Goal: Task Accomplishment & Management: Complete application form

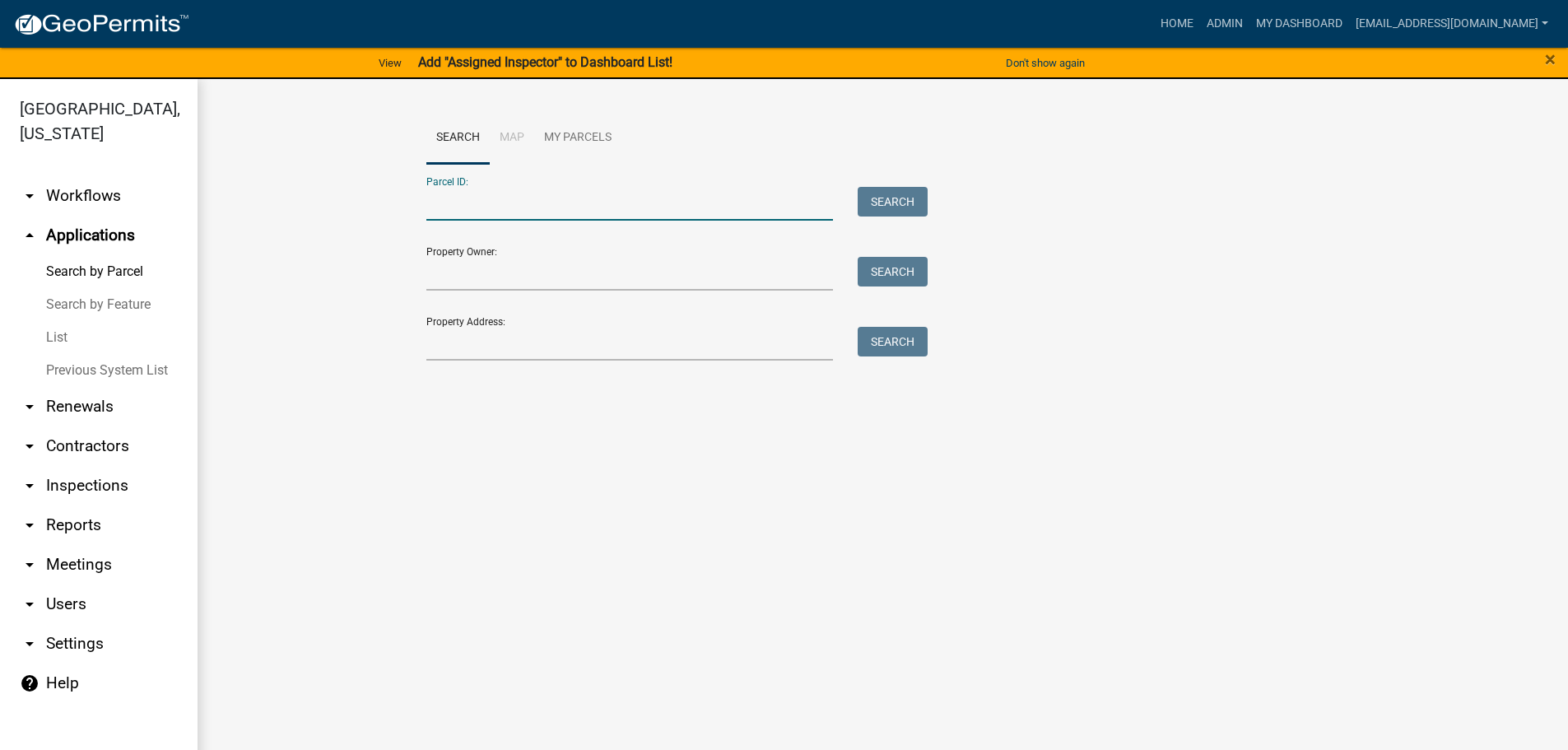
click at [508, 190] on input "Parcel ID:" at bounding box center [630, 203] width 407 height 34
click at [551, 265] on input "Property Owner:" at bounding box center [630, 274] width 407 height 34
click at [1154, 23] on link "Home" at bounding box center [1177, 24] width 46 height 31
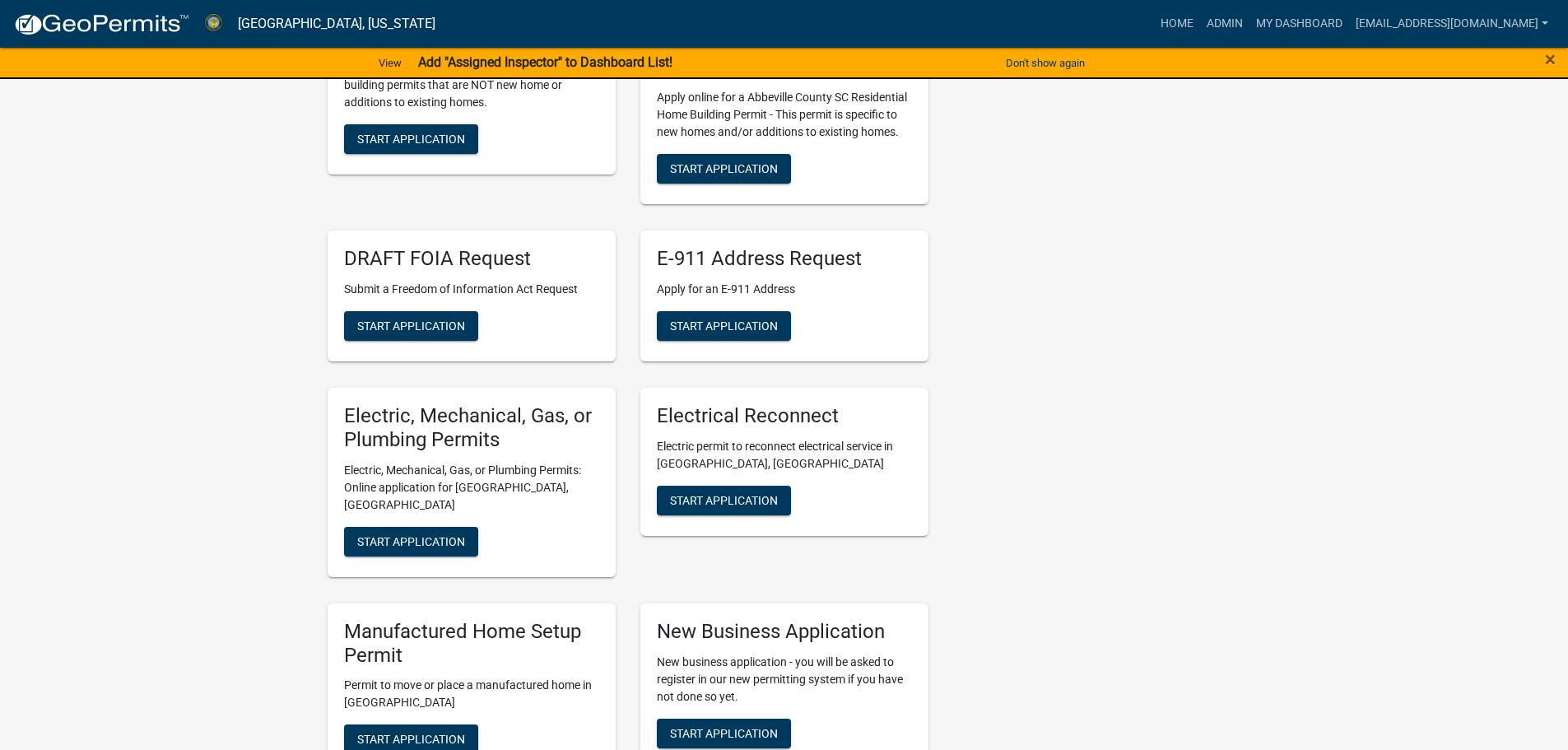
scroll to position [576, 0]
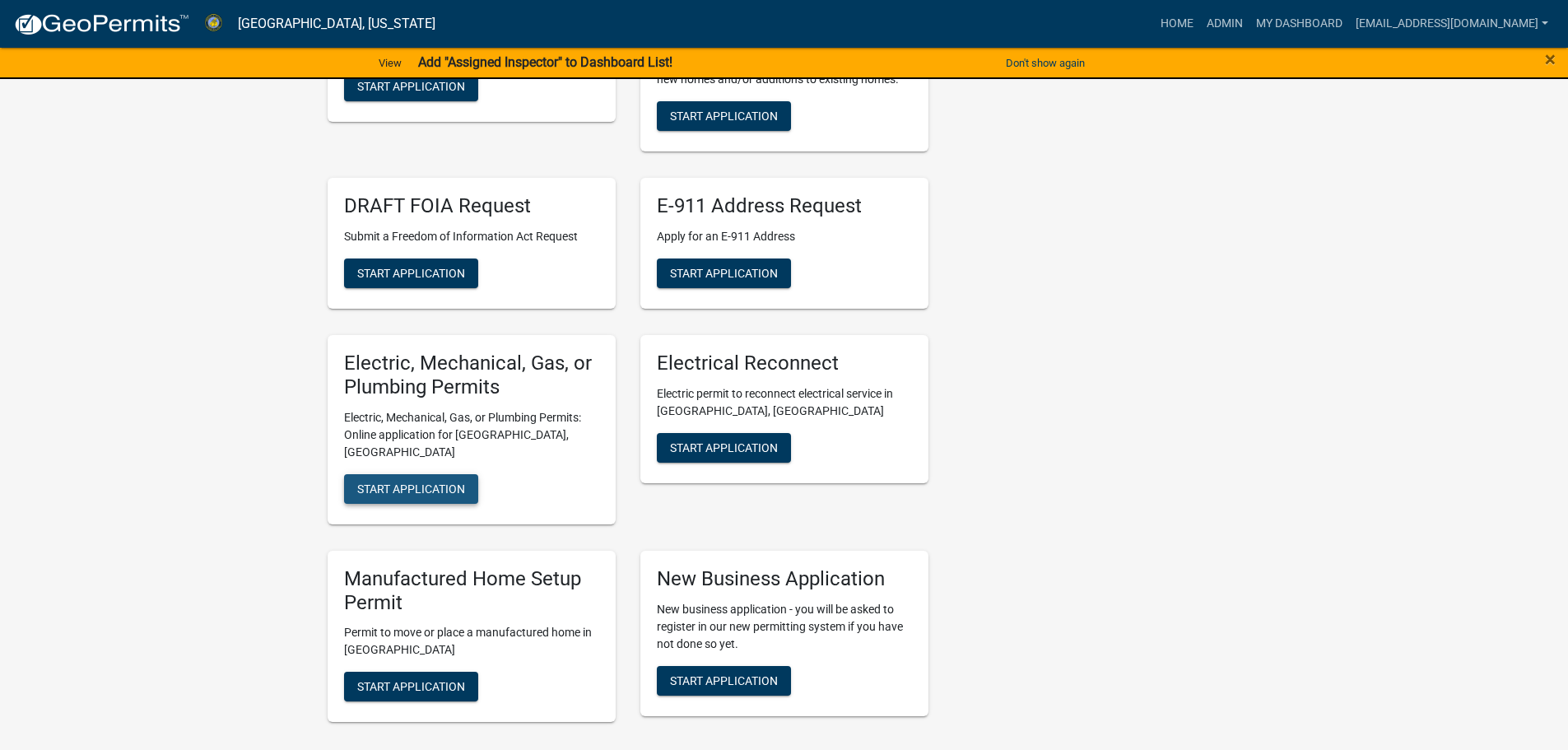
click at [412, 475] on button "Start Application" at bounding box center [412, 489] width 134 height 29
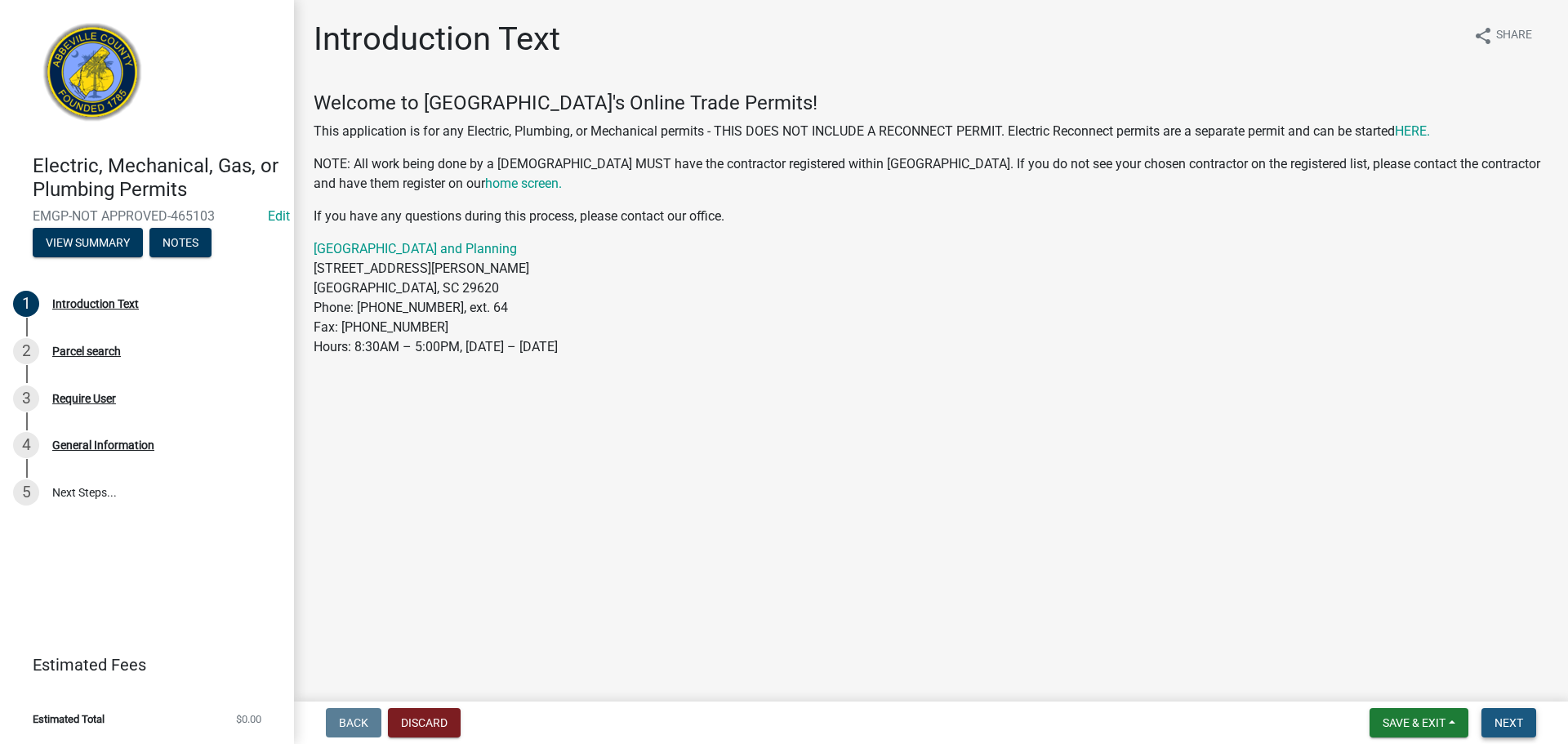
click at [1507, 715] on button "Next" at bounding box center [1509, 722] width 55 height 29
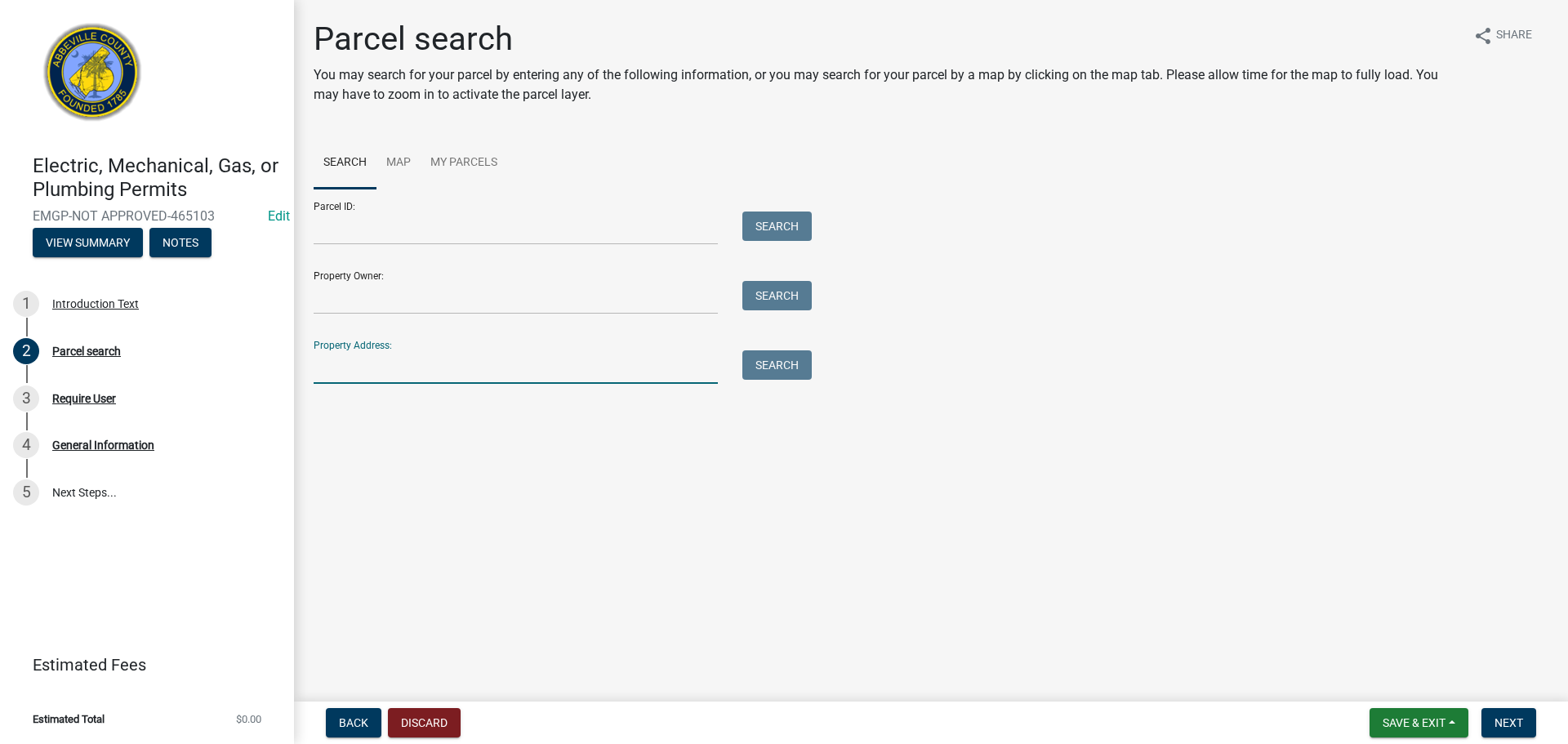
click at [382, 375] on input "Property Address:" at bounding box center [515, 367] width 404 height 33
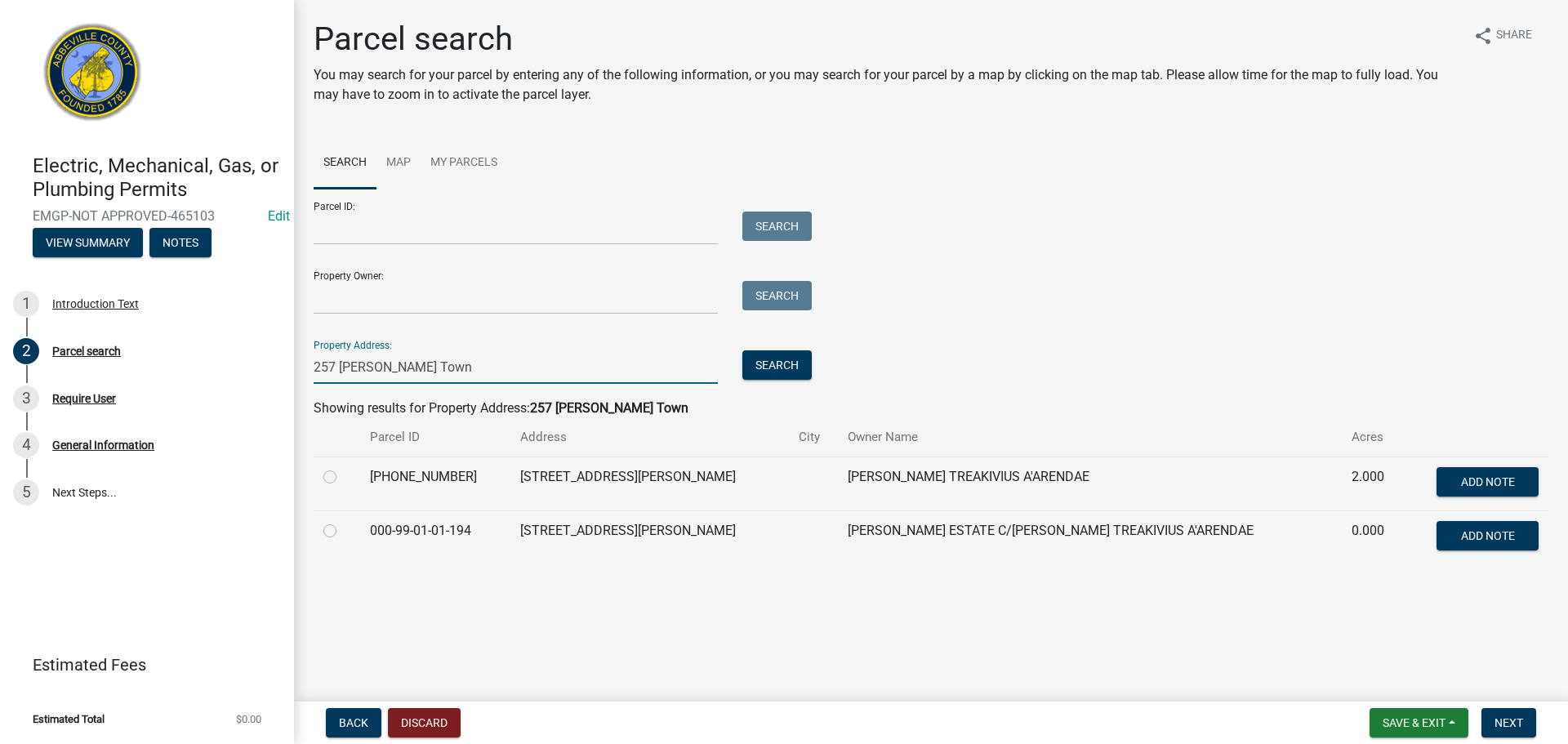
type input "257 [PERSON_NAME] Town"
click at [343, 467] on label at bounding box center [343, 467] width 0 height 0
click at [343, 477] on input "radio" at bounding box center [348, 472] width 11 height 11
radio input "true"
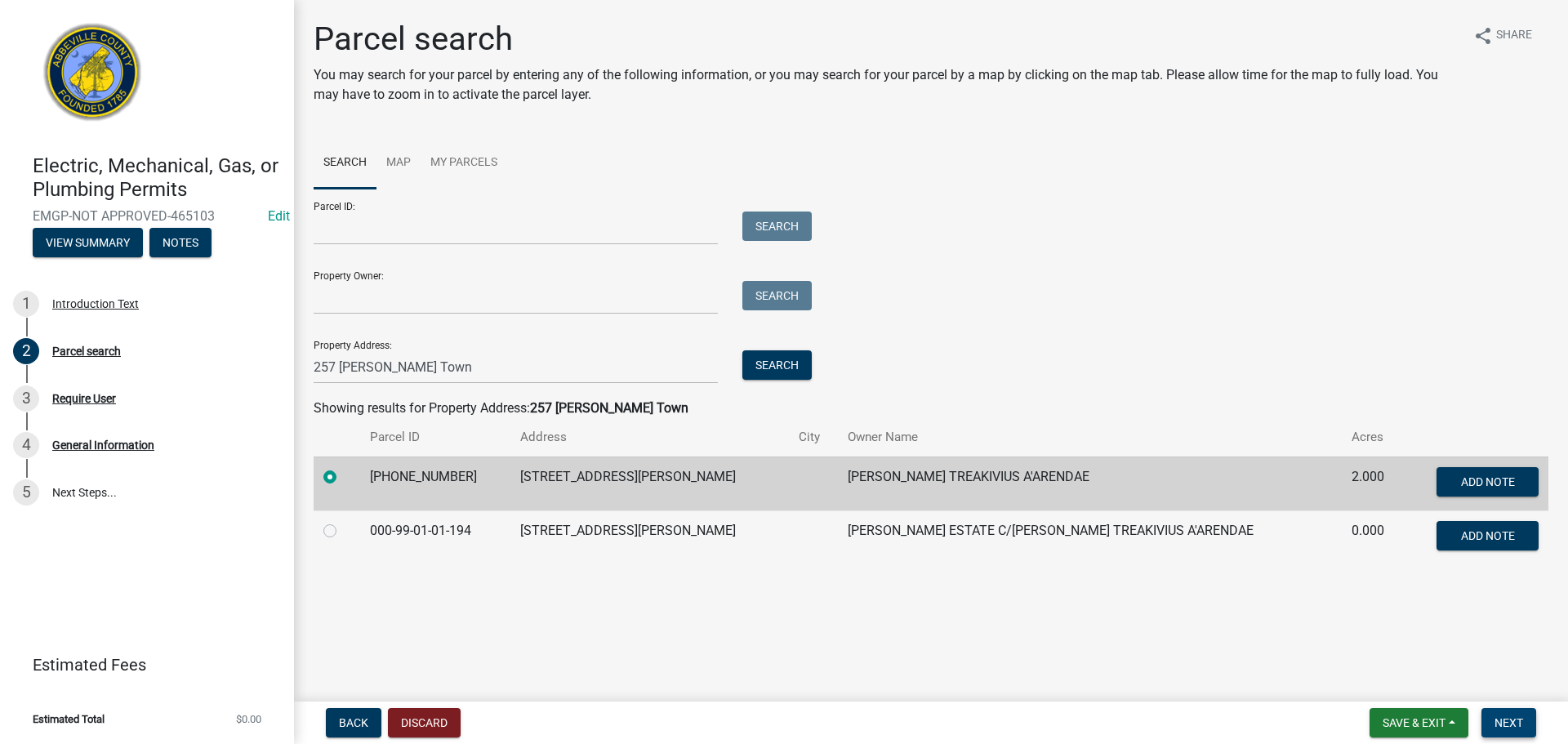
click at [1516, 724] on span "Next" at bounding box center [1509, 723] width 28 height 13
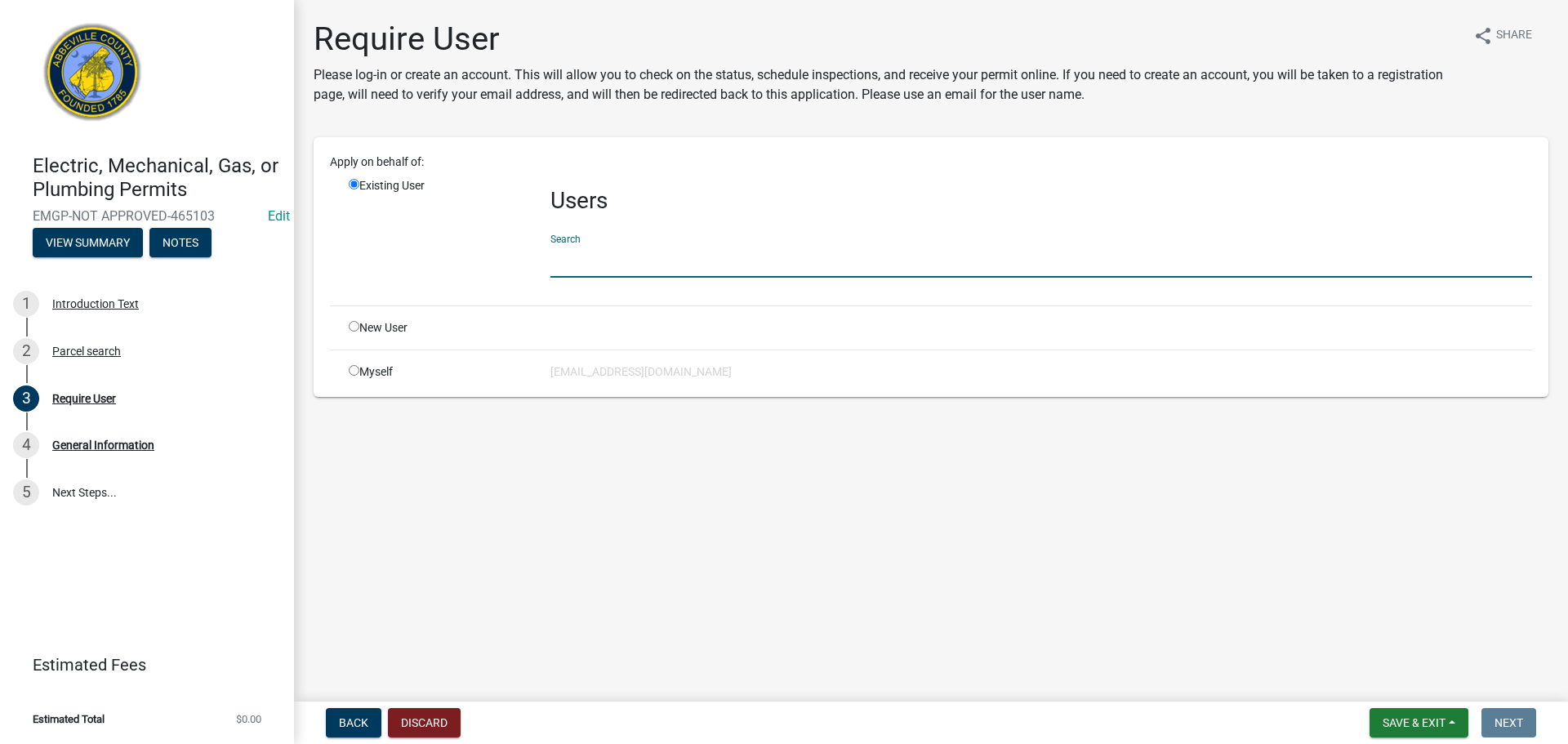
click at [581, 265] on input "text" at bounding box center [1041, 261] width 981 height 33
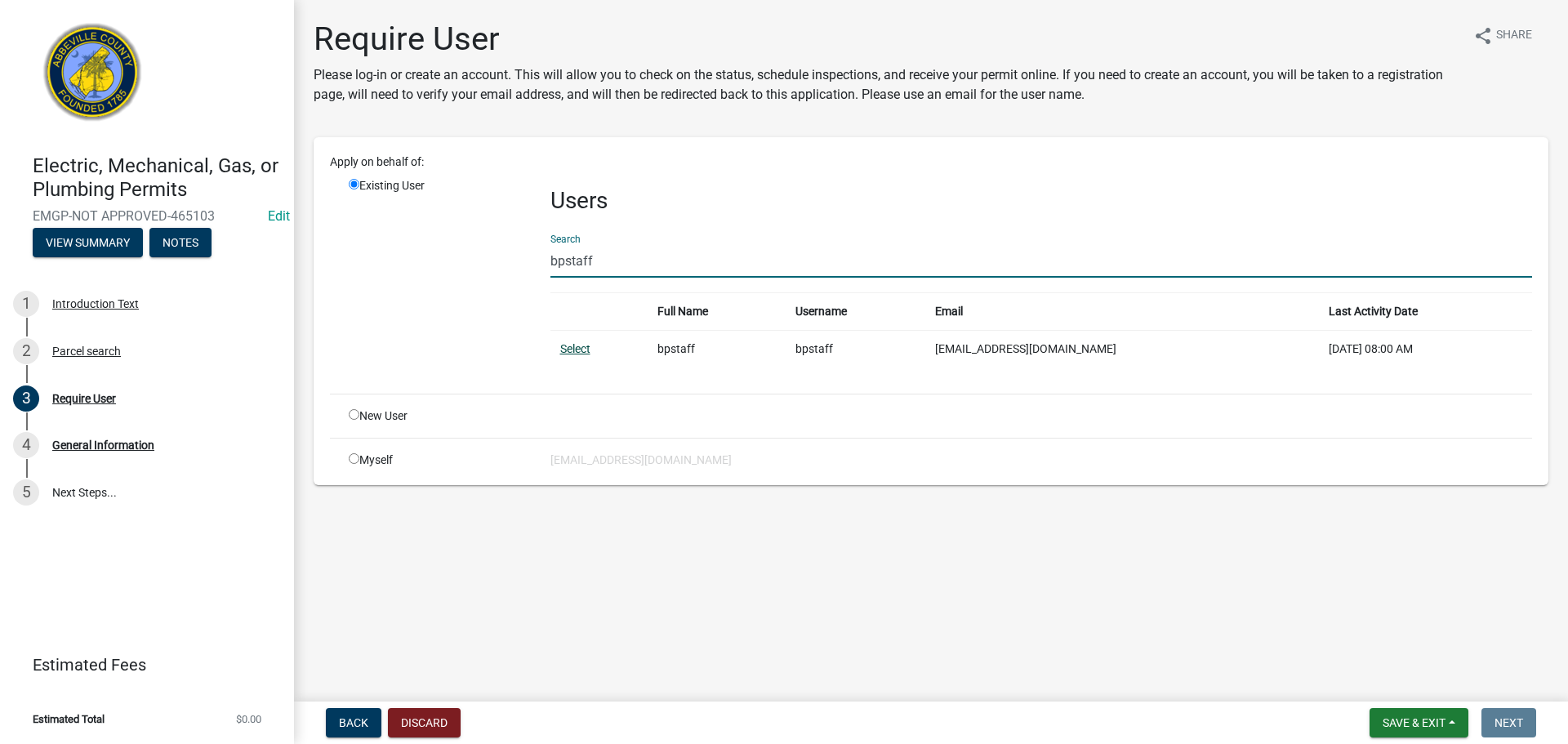
type input "bpstaff"
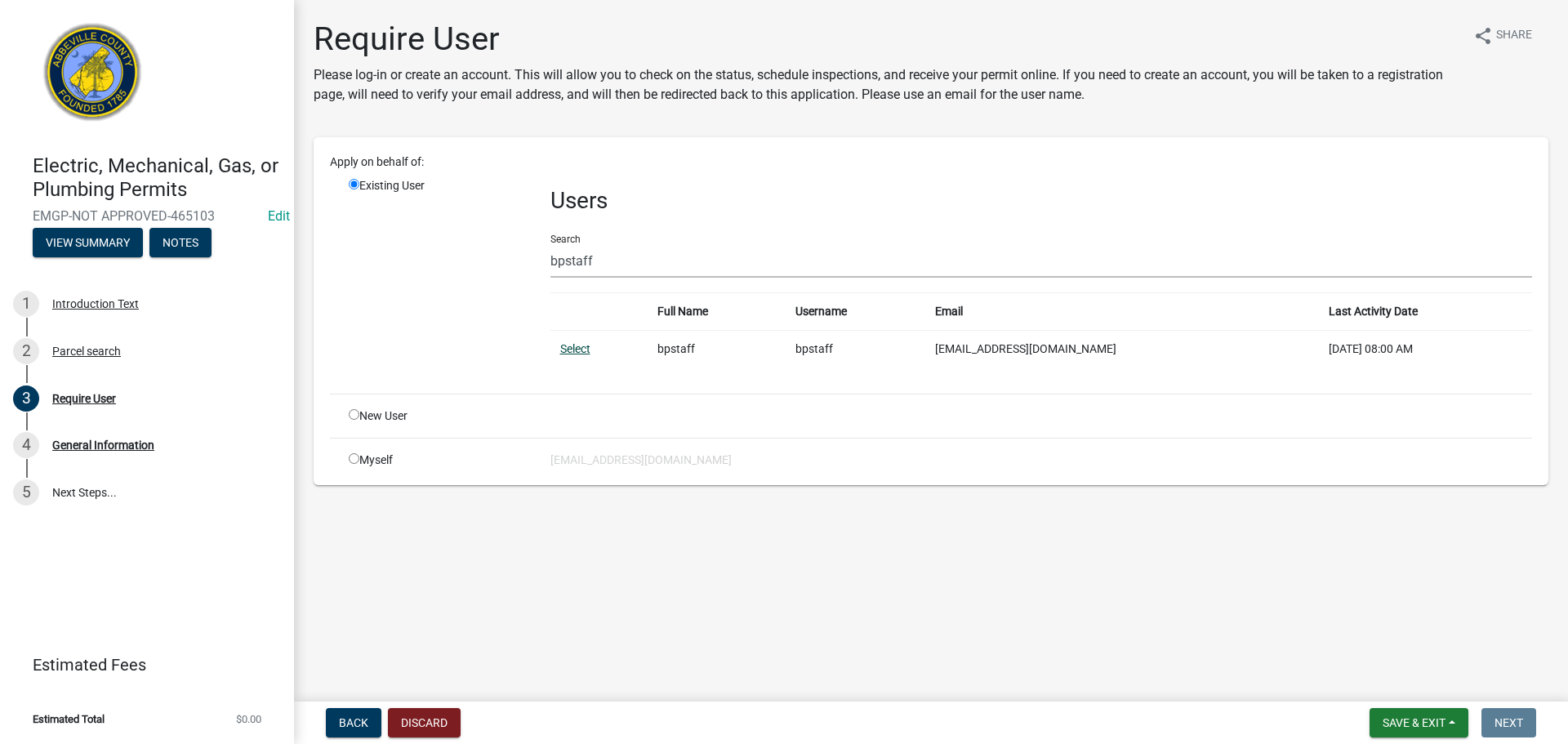
click at [574, 350] on link "Select" at bounding box center [575, 349] width 30 height 13
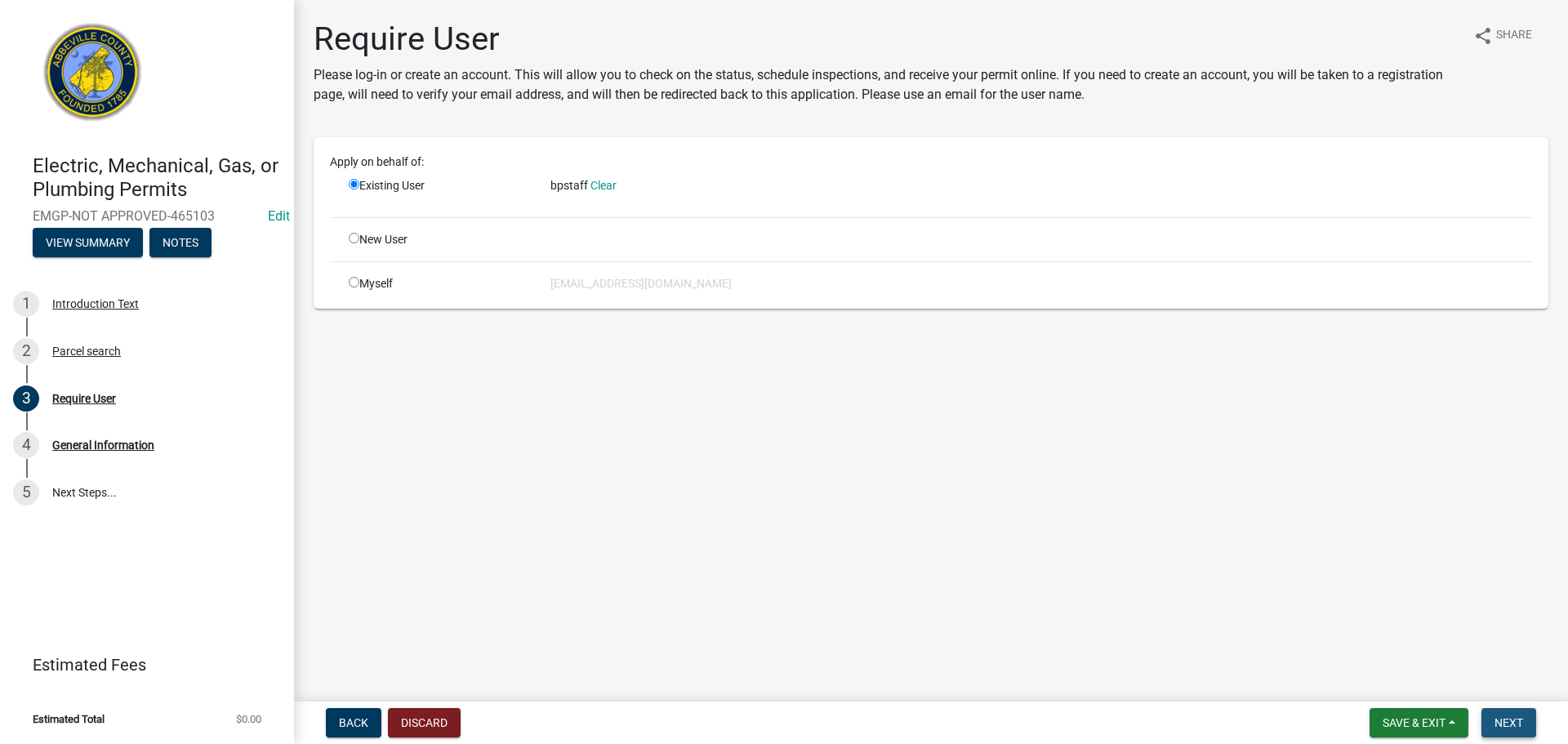
click at [1500, 722] on span "Next" at bounding box center [1509, 723] width 28 height 13
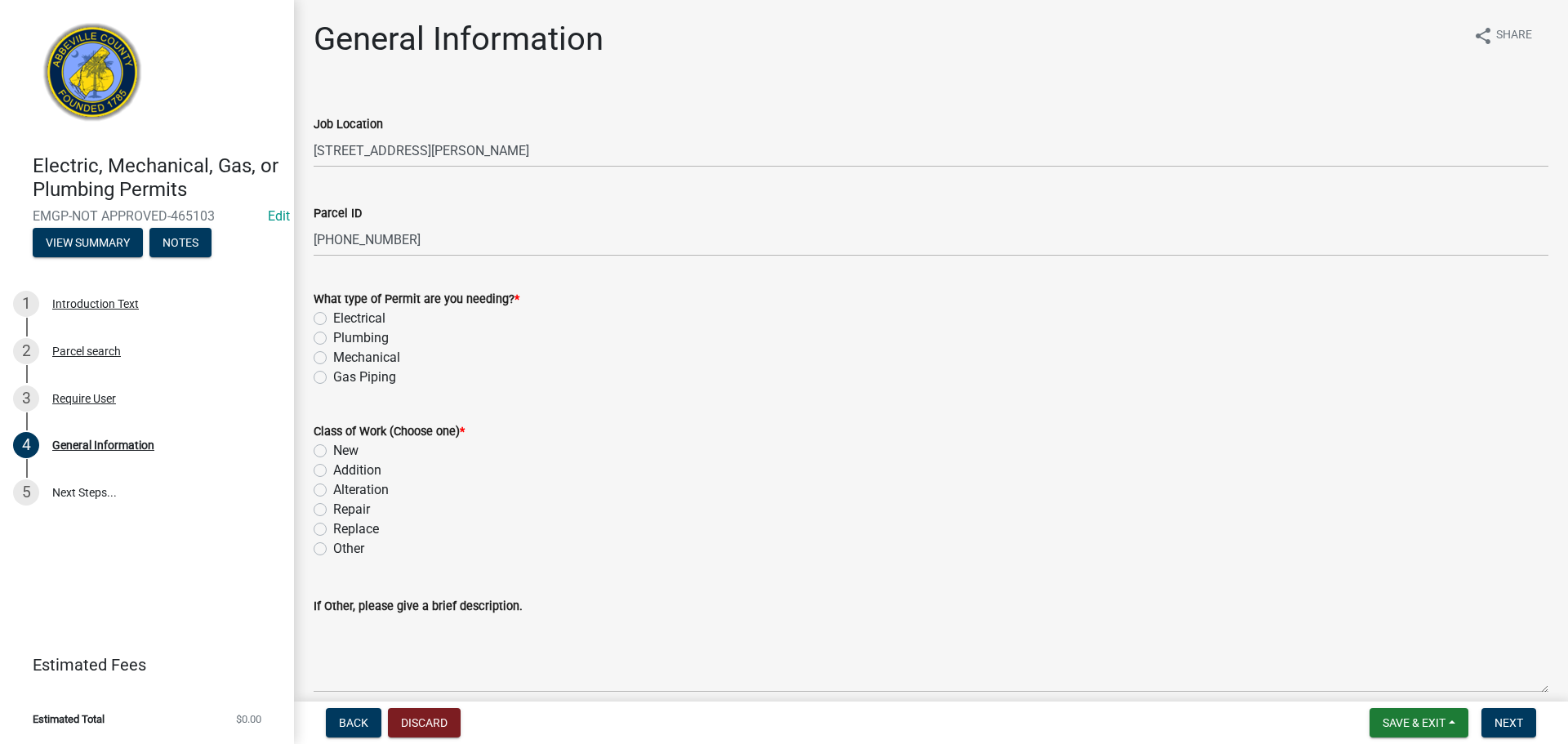
click at [333, 317] on label "Electrical" at bounding box center [359, 318] width 52 height 20
click at [333, 317] on input "Electrical" at bounding box center [338, 313] width 11 height 11
radio input "true"
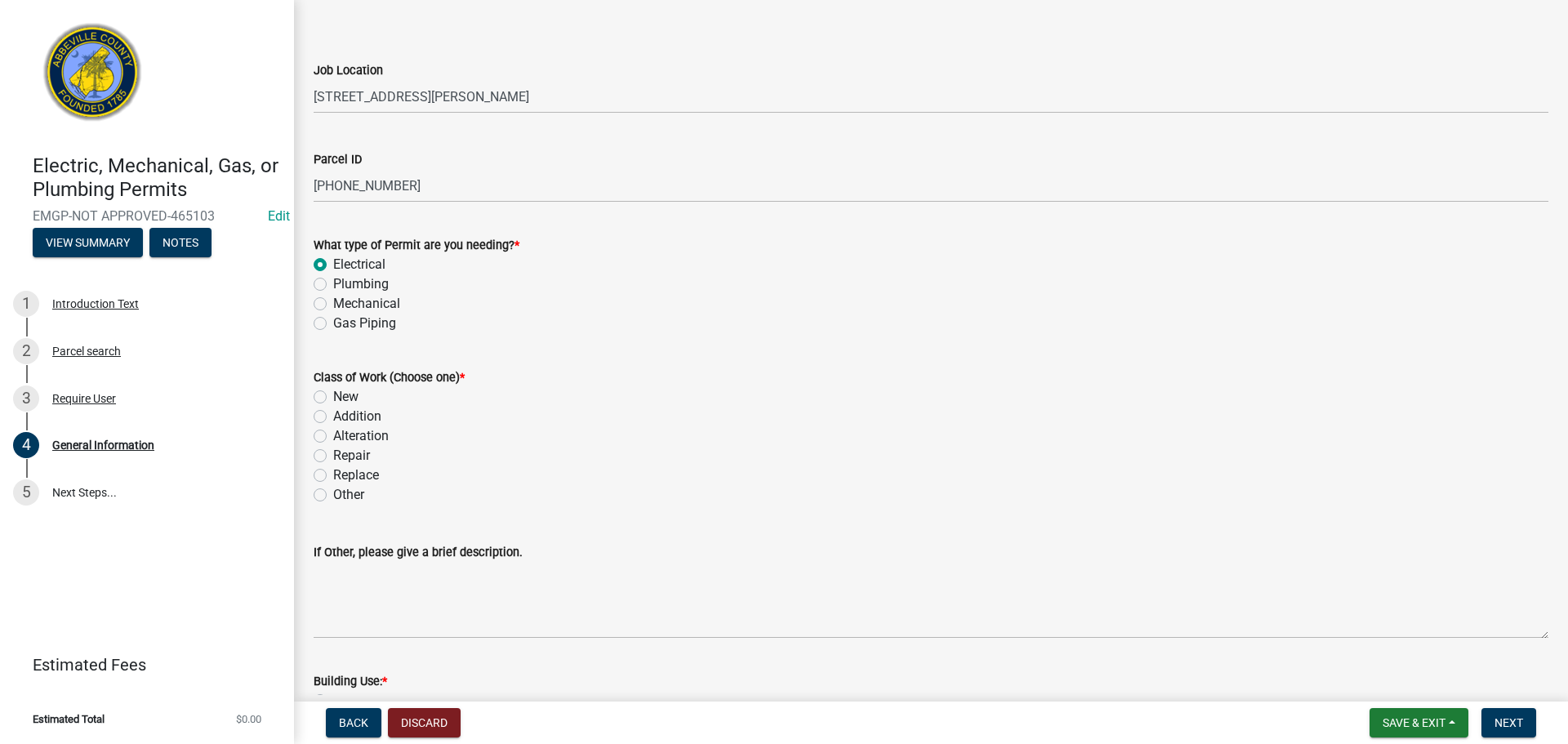
scroll to position [82, 0]
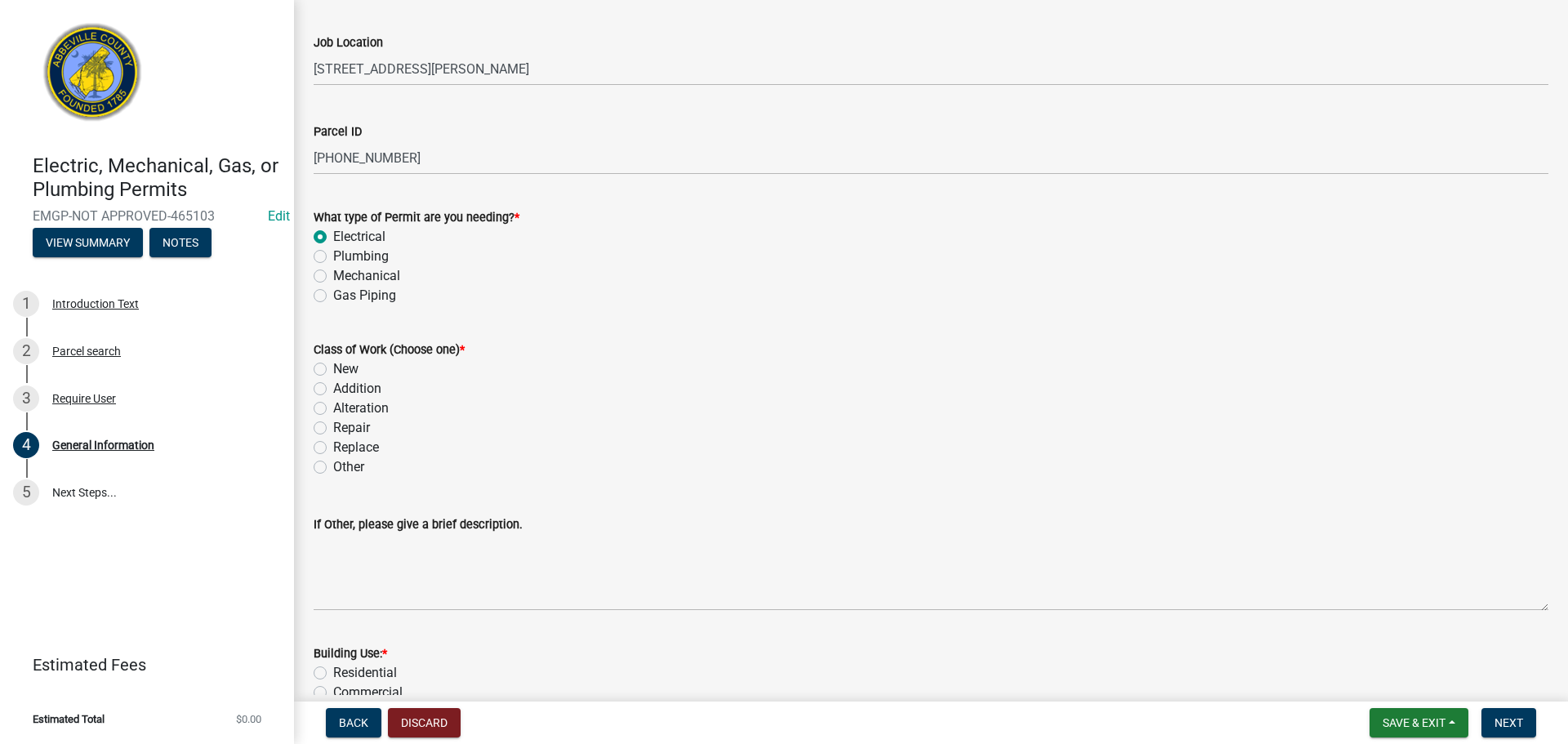
click at [333, 448] on label "Replace" at bounding box center [356, 447] width 46 height 20
click at [333, 448] on input "Replace" at bounding box center [338, 442] width 11 height 11
radio input "true"
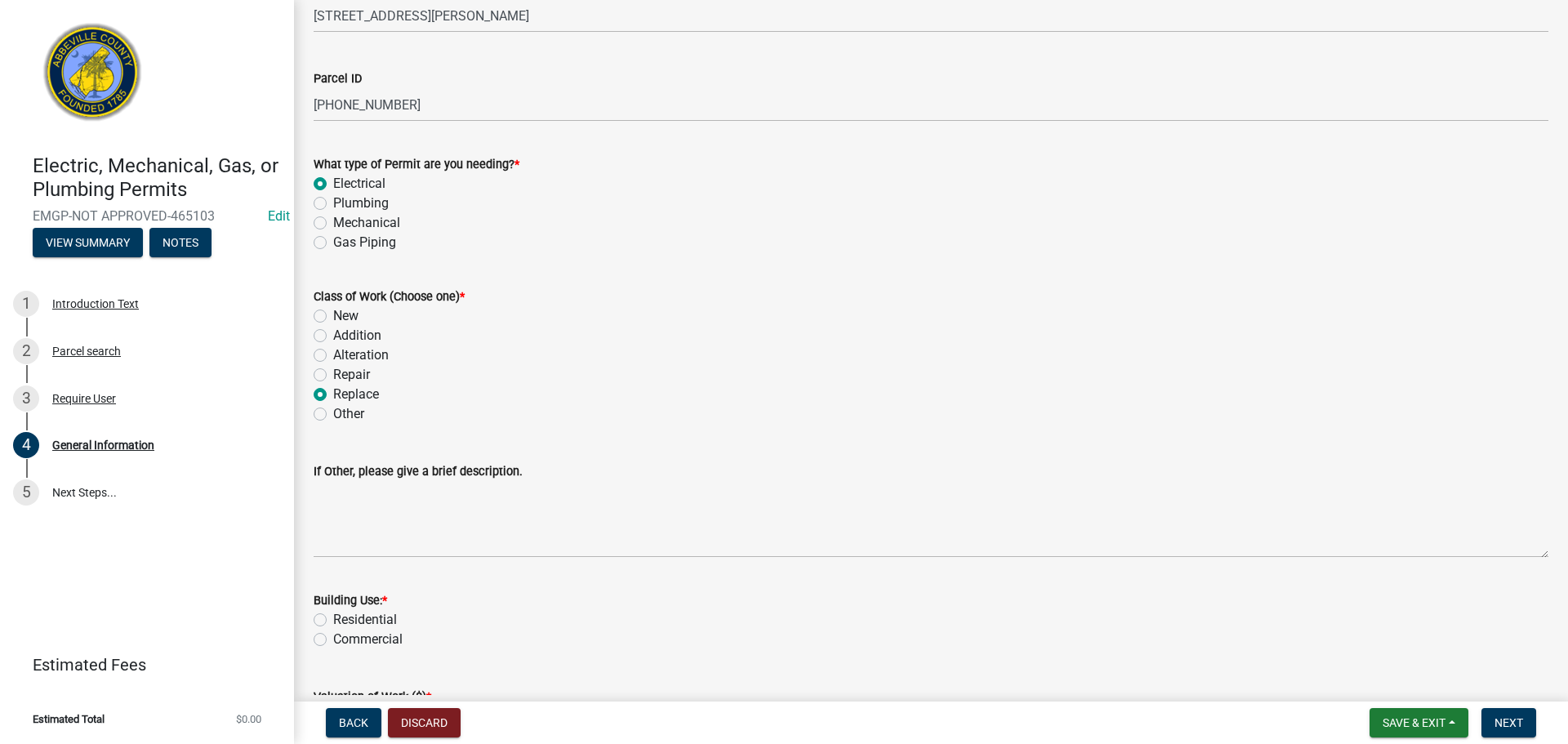
scroll to position [163, 0]
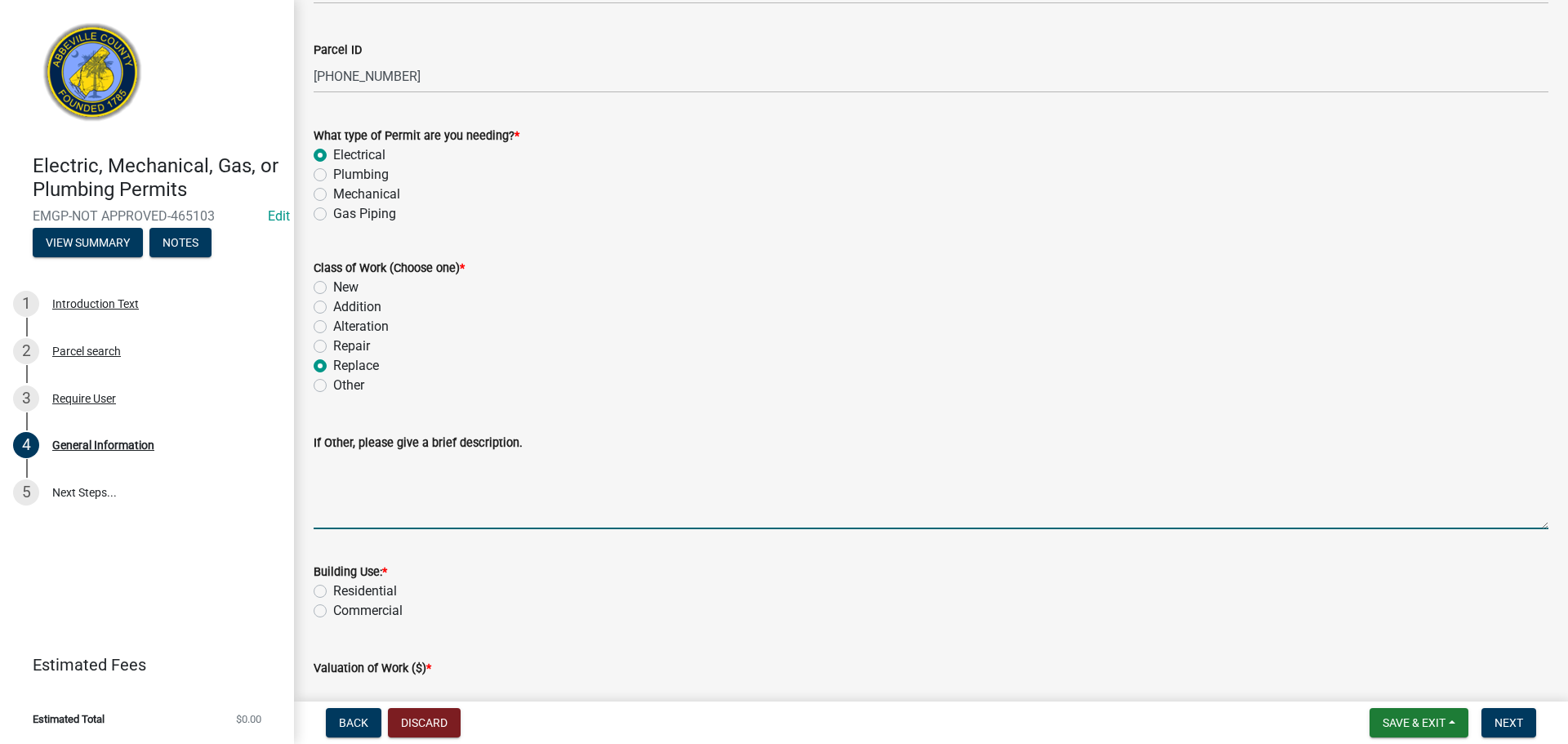
click at [438, 482] on textarea "If Other, please give a brief description." at bounding box center [931, 491] width 1235 height 77
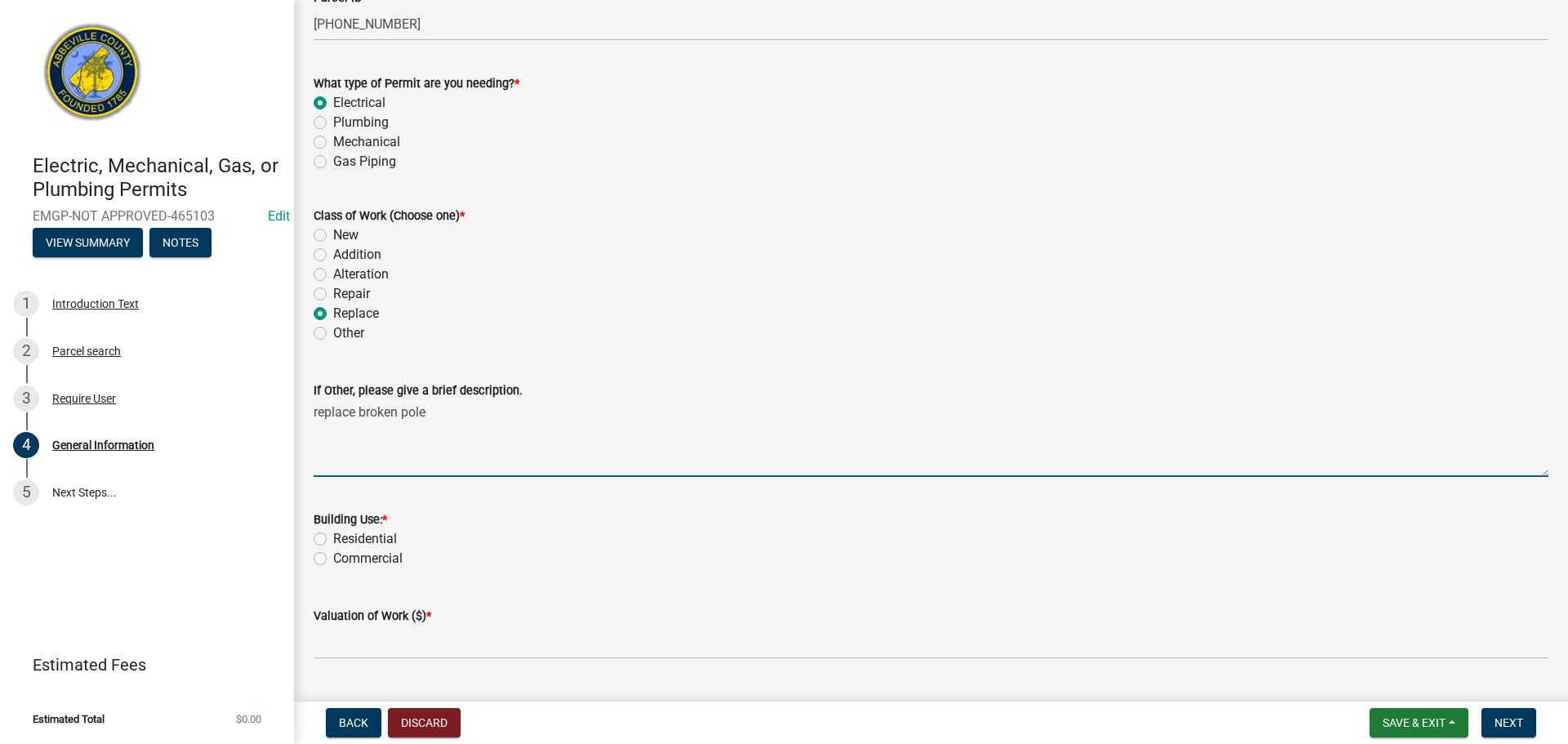
scroll to position [408, 0]
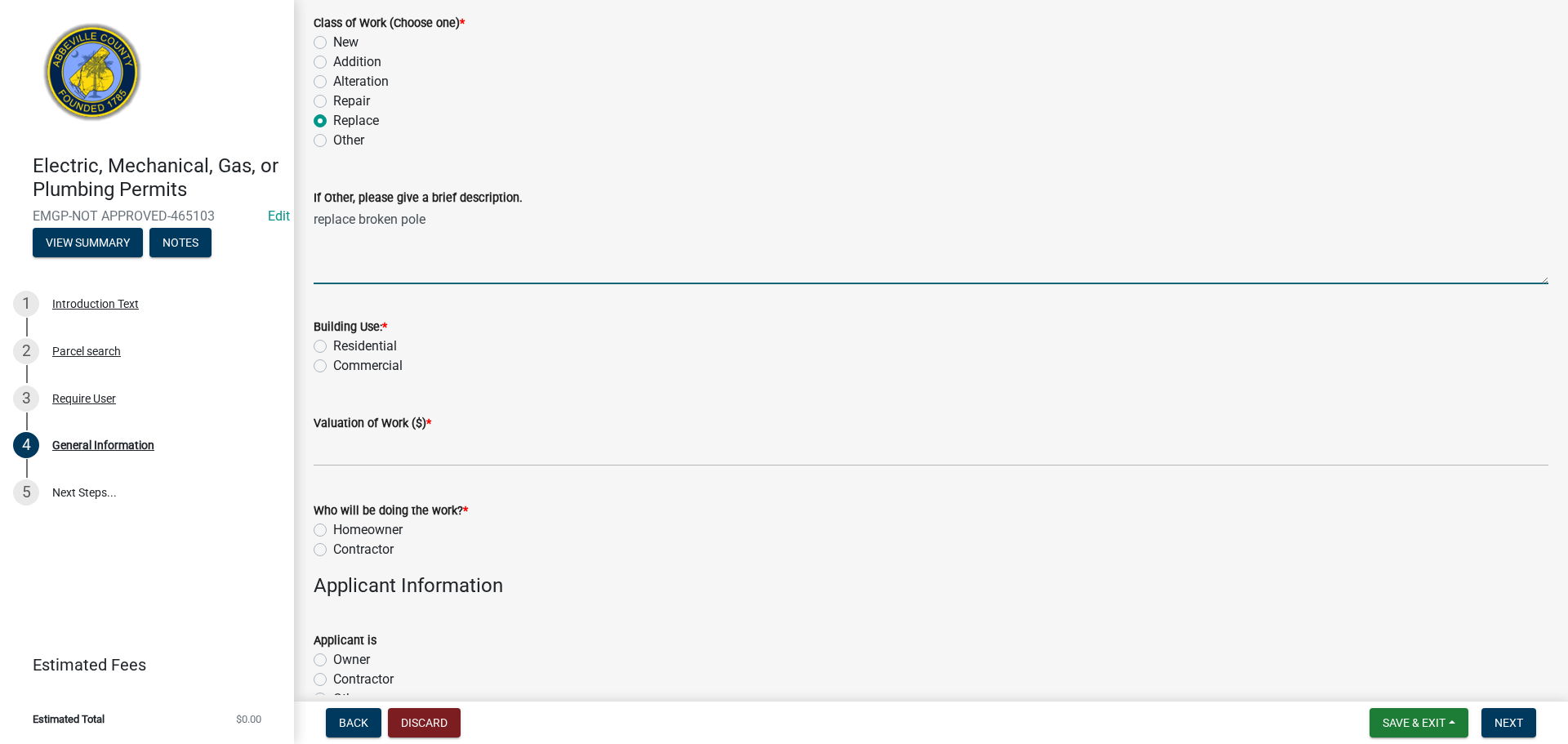
type textarea "replace broken pole"
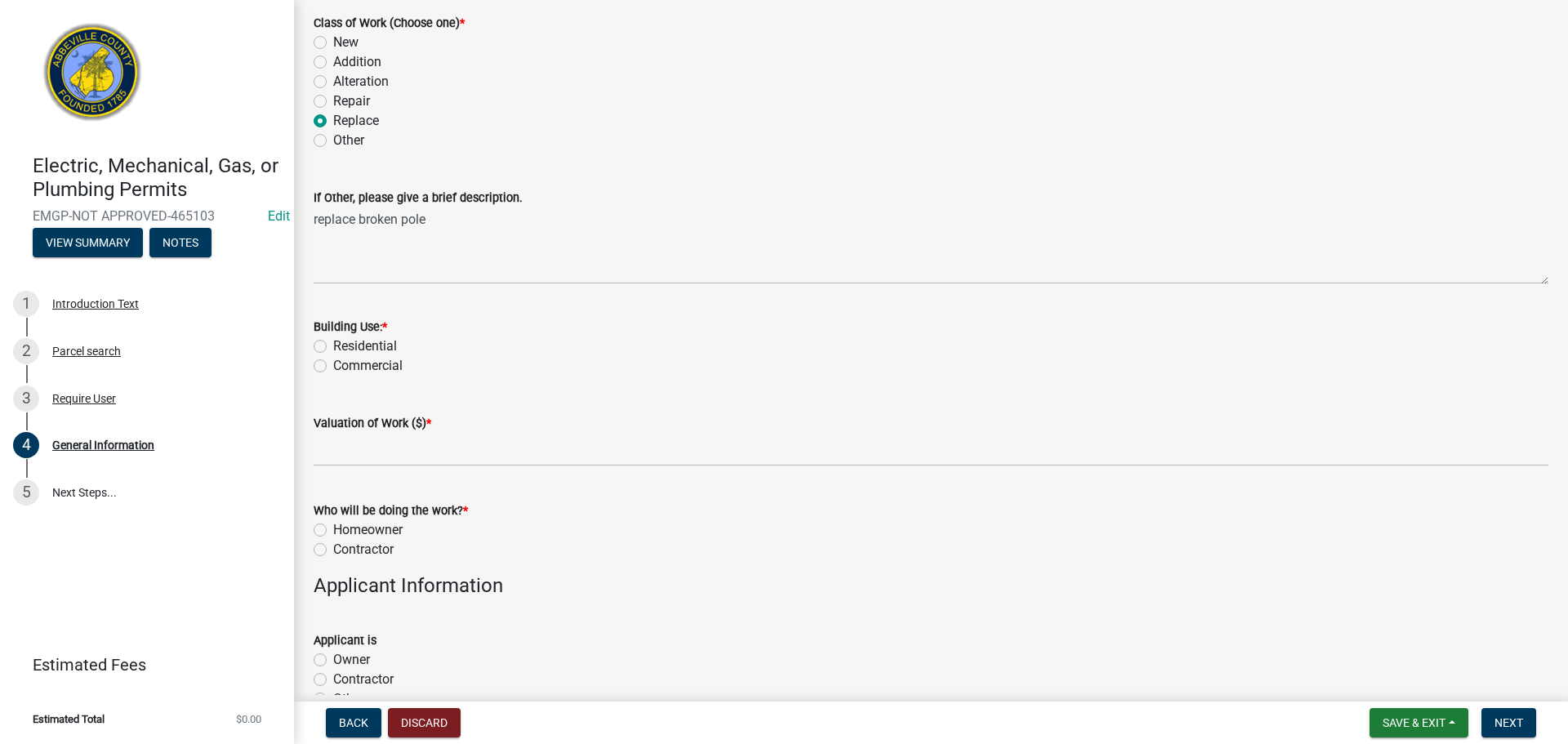
click at [333, 345] on label "Residential" at bounding box center [365, 347] width 63 height 20
click at [333, 345] on input "Residential" at bounding box center [338, 342] width 11 height 11
radio input "true"
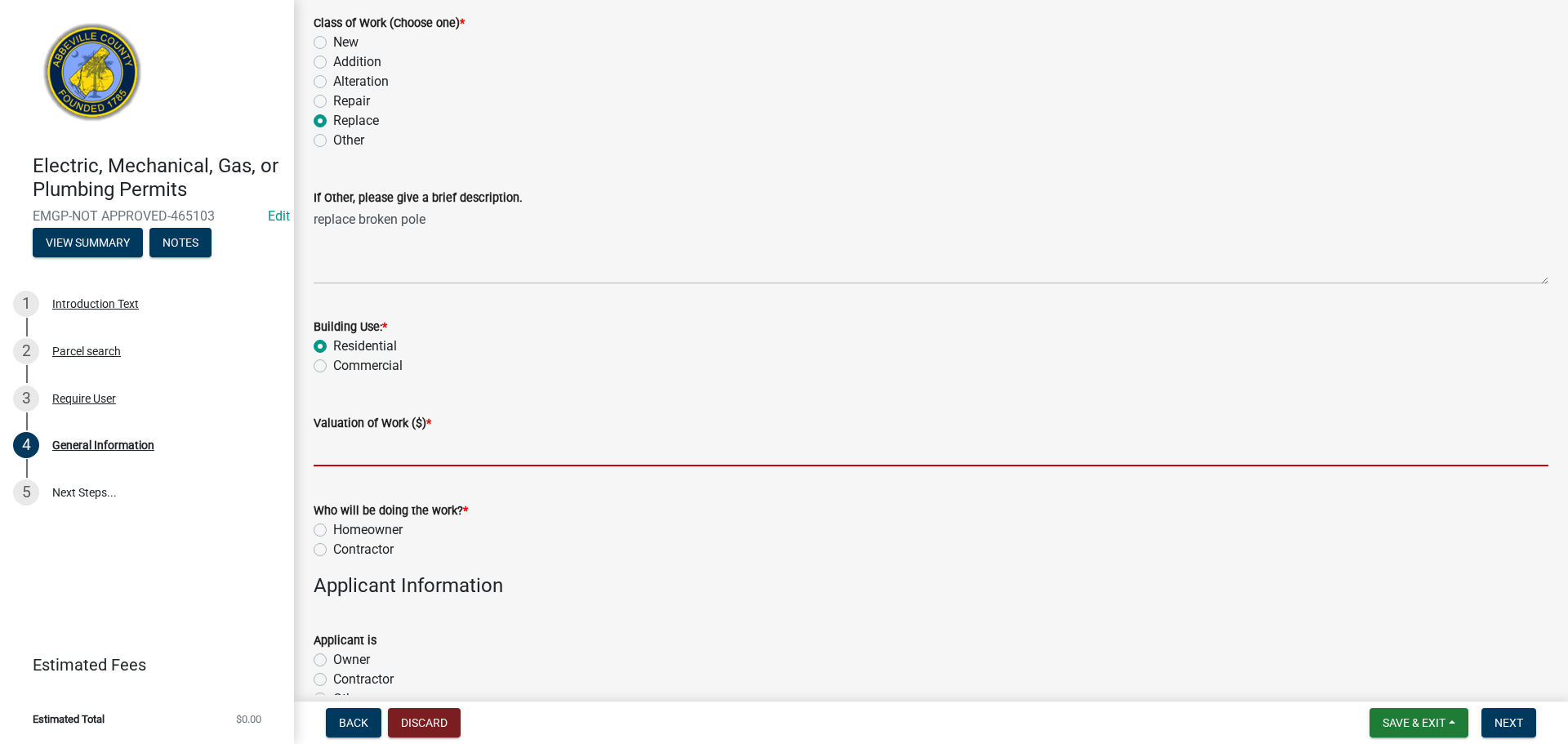
click at [422, 452] on input "text" at bounding box center [931, 449] width 1235 height 33
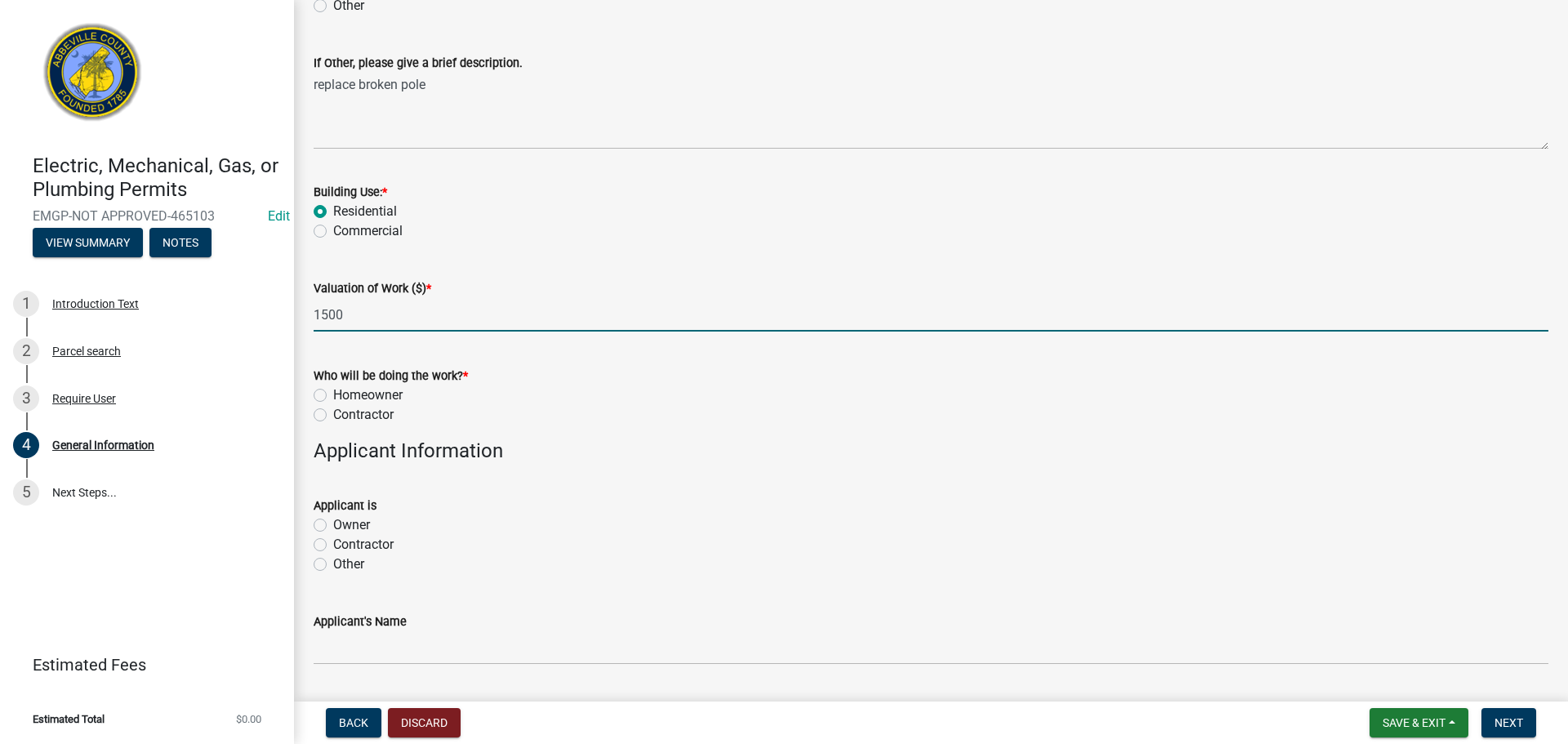
scroll to position [572, 0]
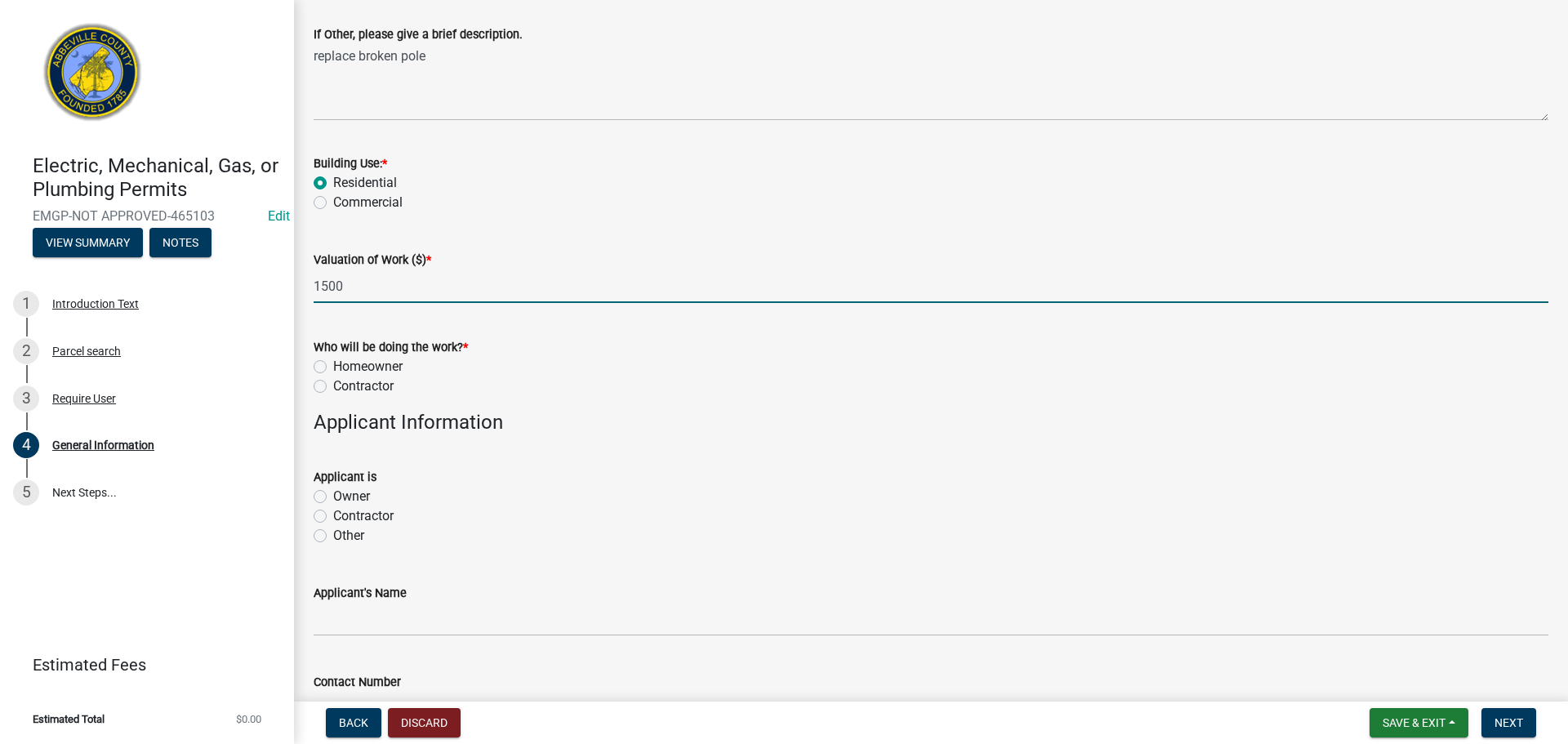
type input "1500"
click at [333, 391] on label "Contractor" at bounding box center [363, 387] width 61 height 20
click at [333, 387] on input "Contractor" at bounding box center [338, 382] width 11 height 11
radio input "true"
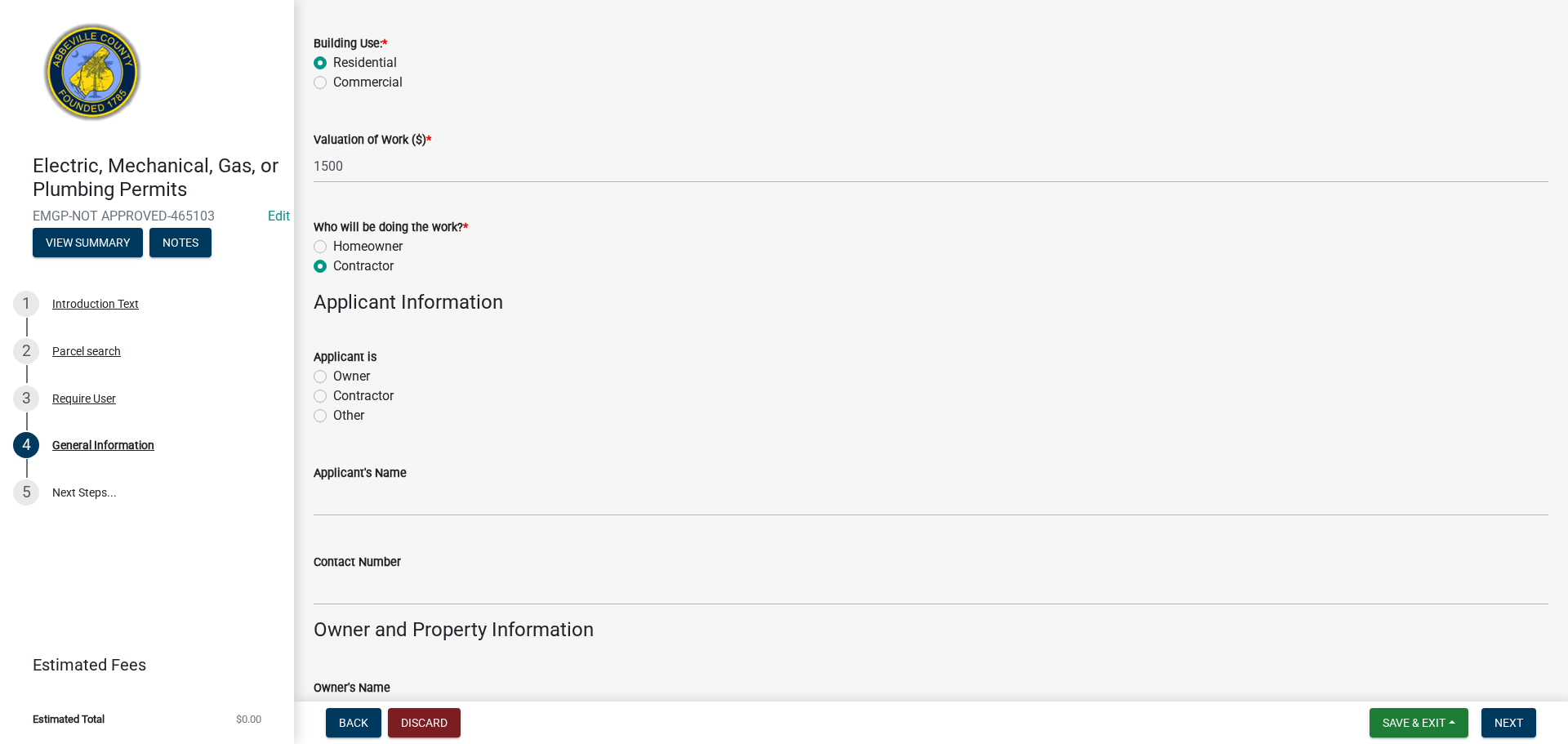
scroll to position [735, 0]
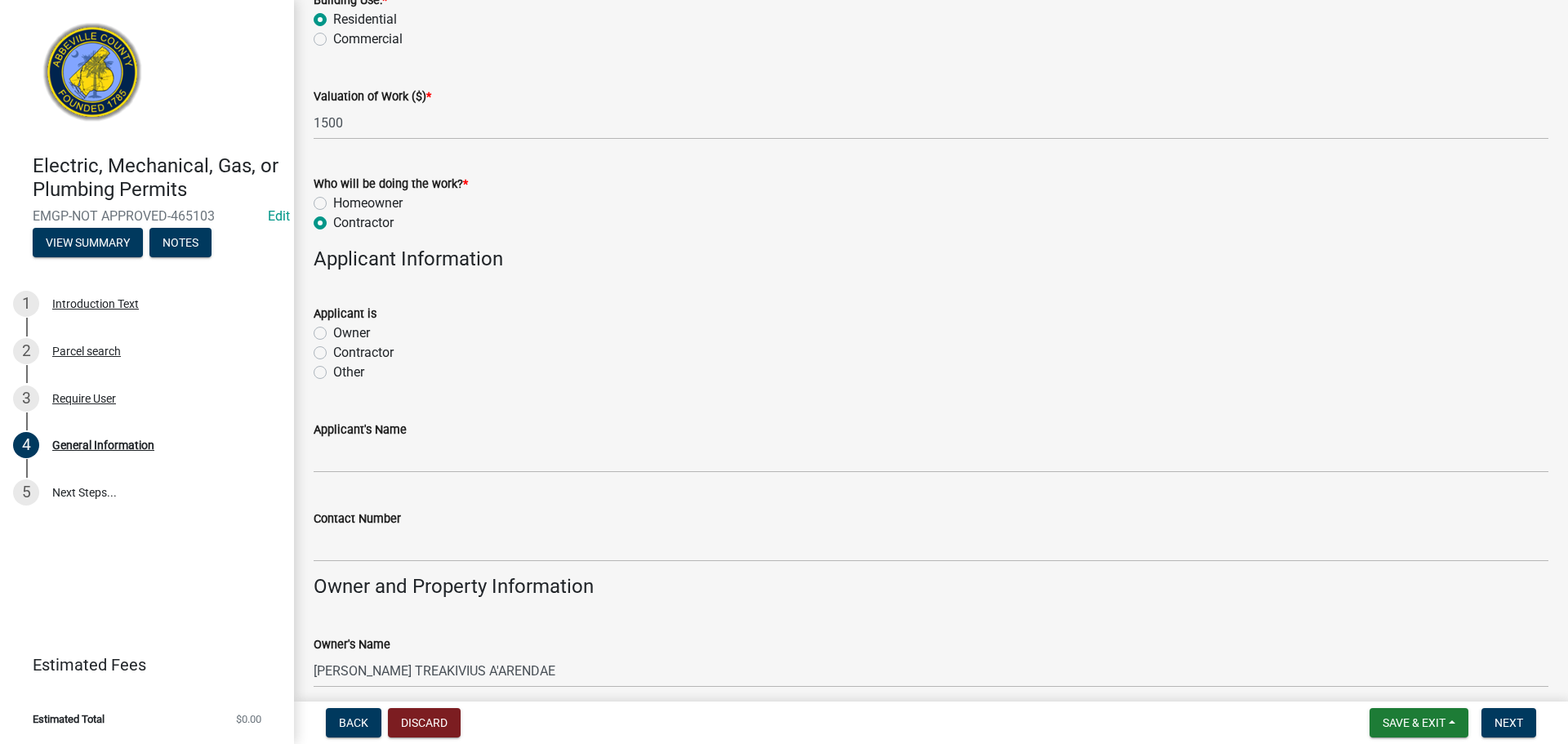
click at [333, 350] on label "Contractor" at bounding box center [363, 353] width 61 height 20
click at [333, 350] on input "Contractor" at bounding box center [338, 348] width 11 height 11
radio input "true"
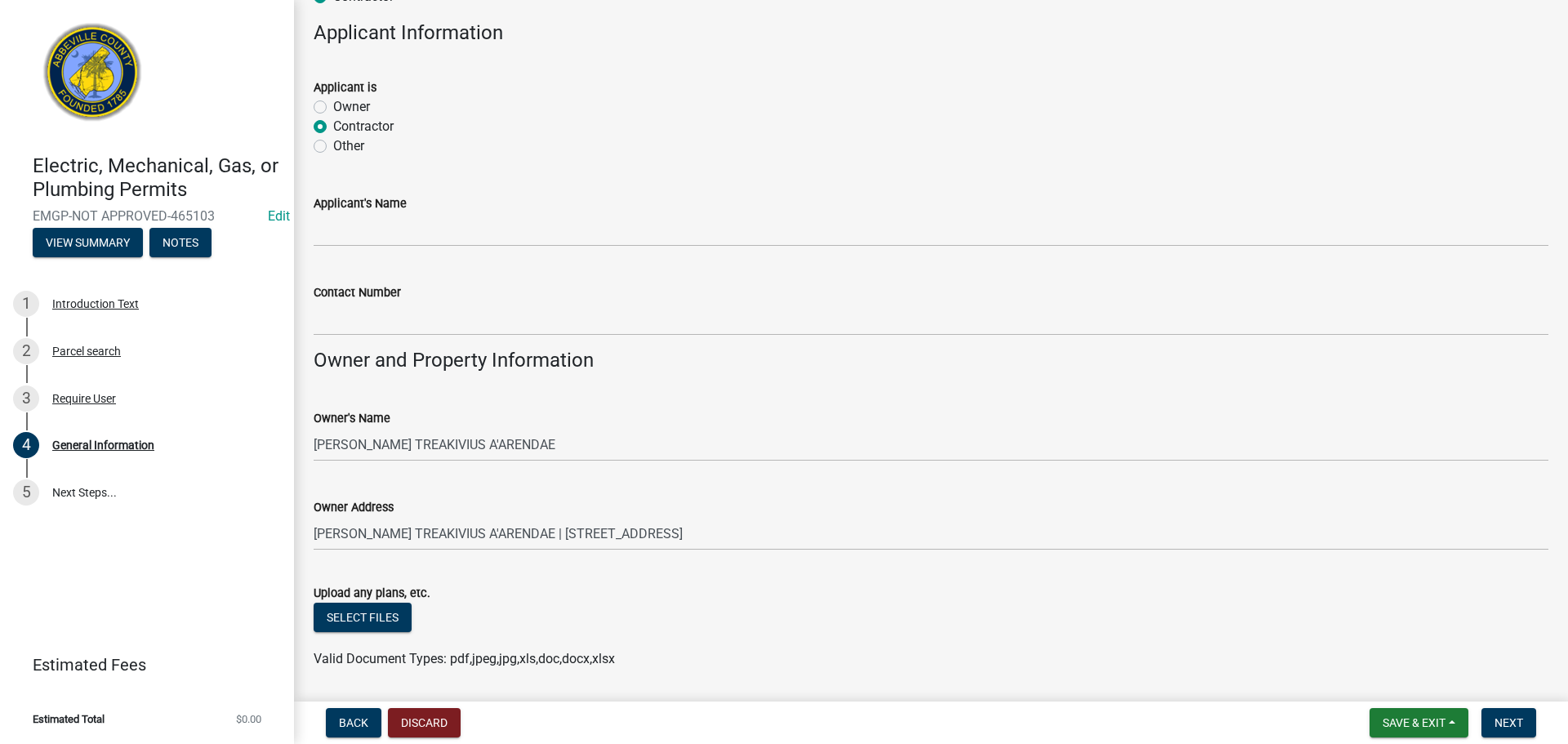
scroll to position [980, 0]
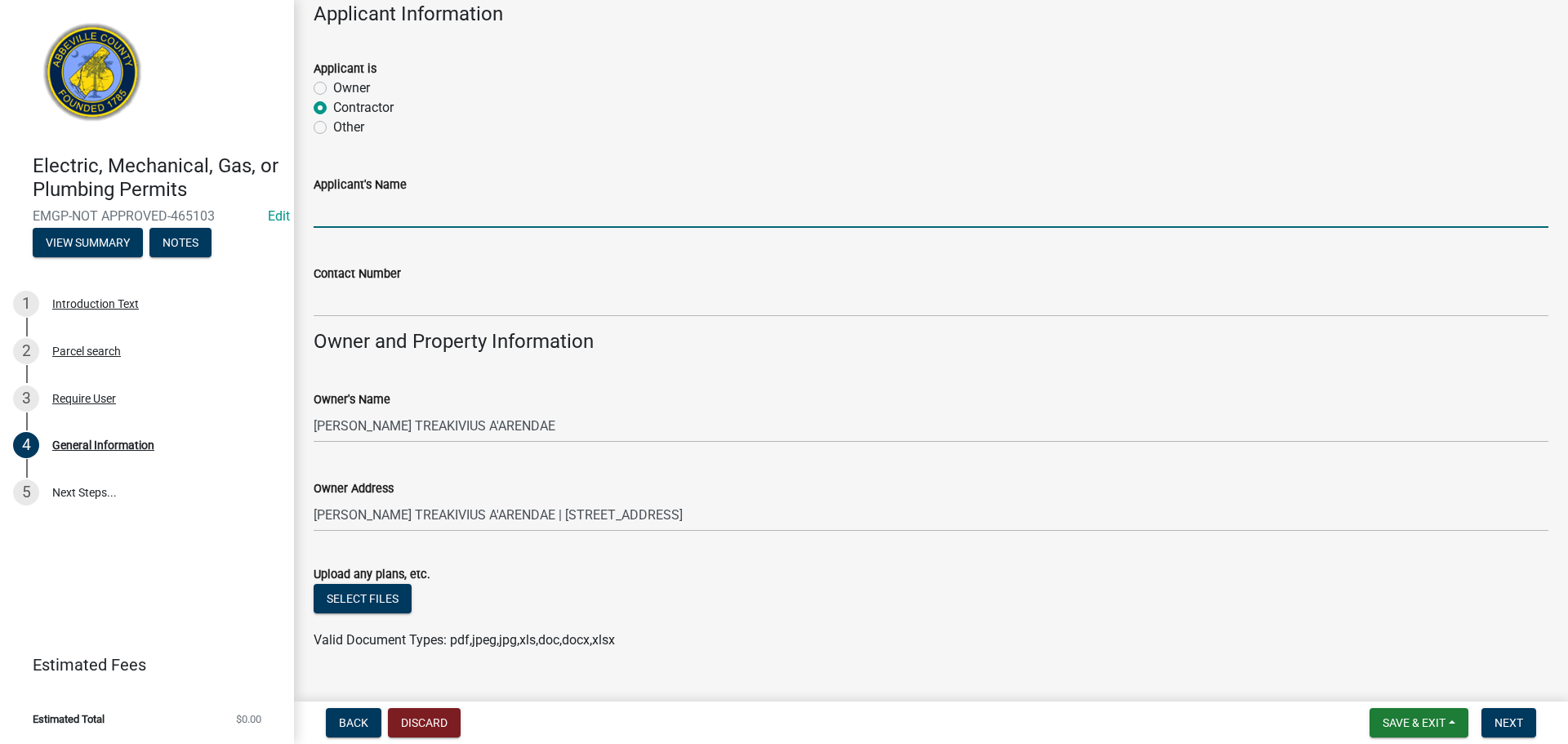
click at [364, 207] on input "Applicant's Name" at bounding box center [931, 211] width 1235 height 33
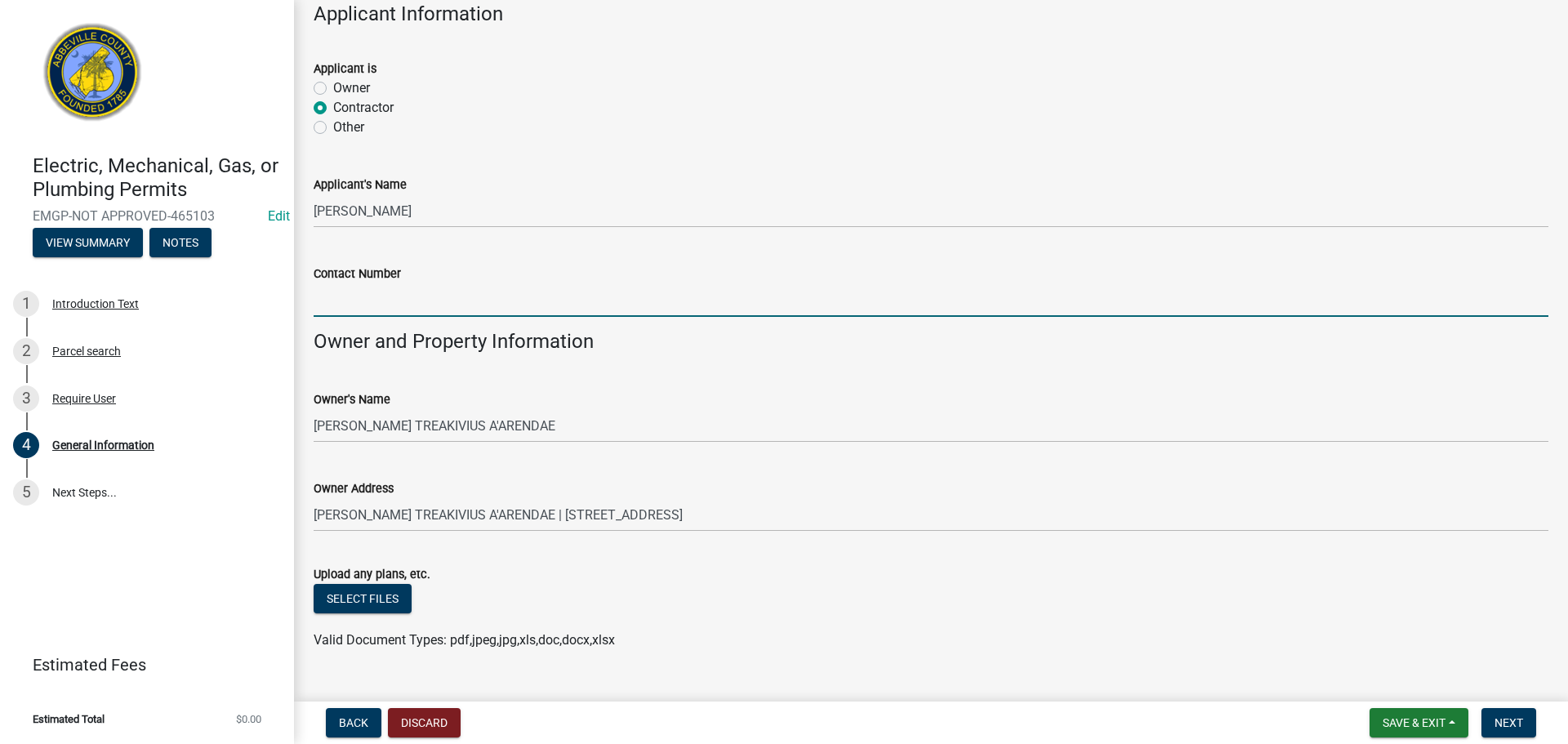
click at [350, 298] on input "Contact Number" at bounding box center [931, 300] width 1235 height 33
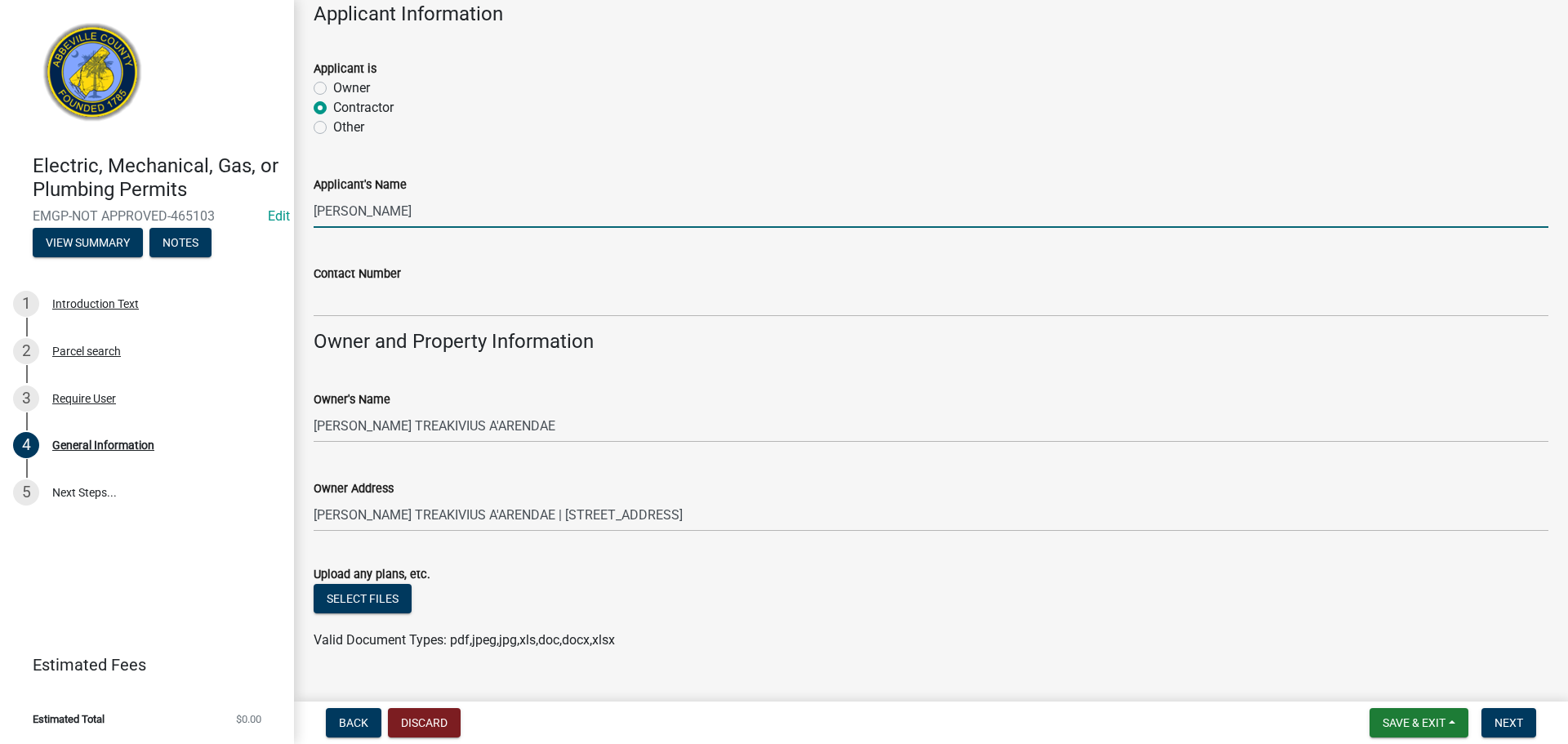
click at [382, 207] on input "[PERSON_NAME]" at bounding box center [931, 211] width 1235 height 33
type input "[PERSON_NAME]"
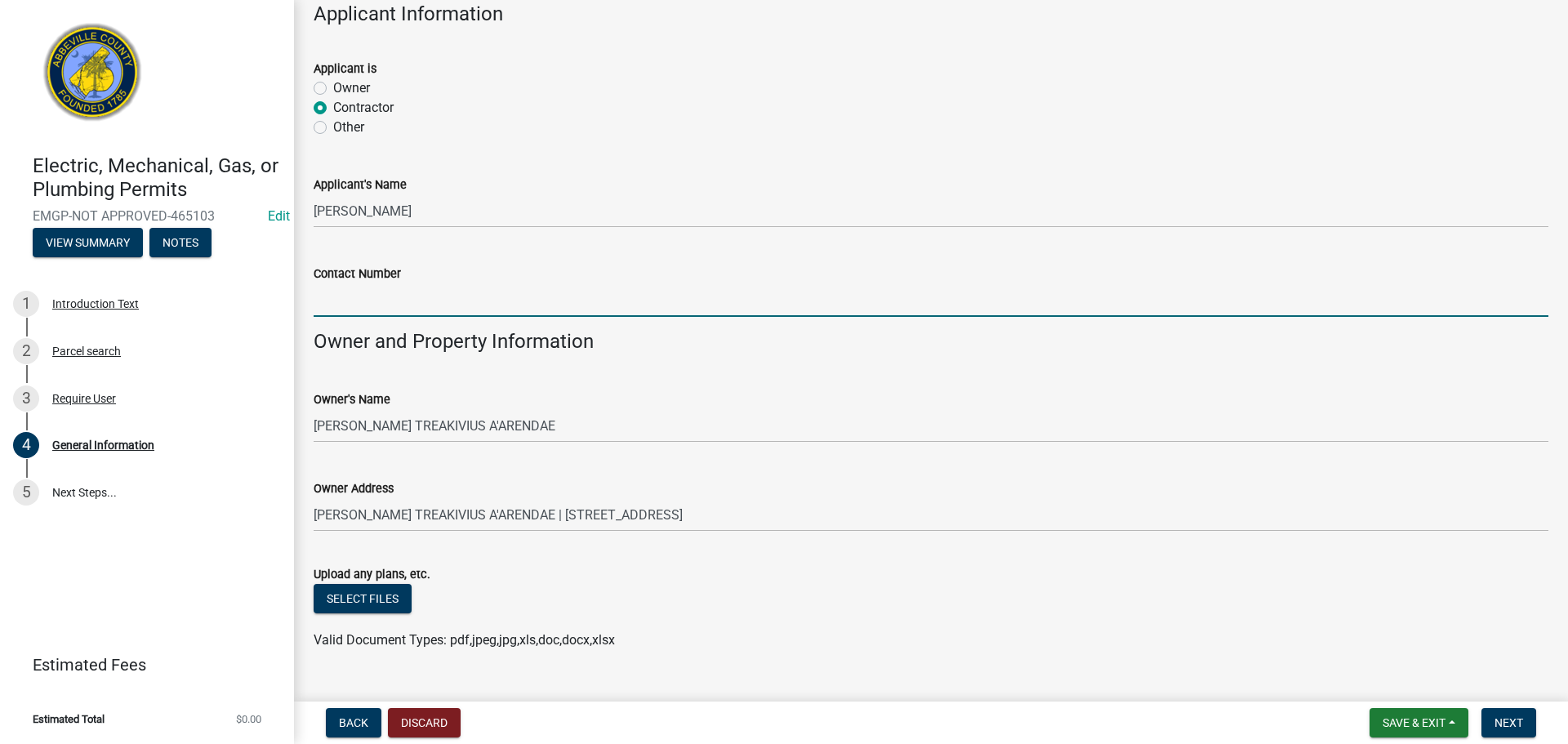
click at [383, 290] on input "Contact Number" at bounding box center [931, 300] width 1235 height 33
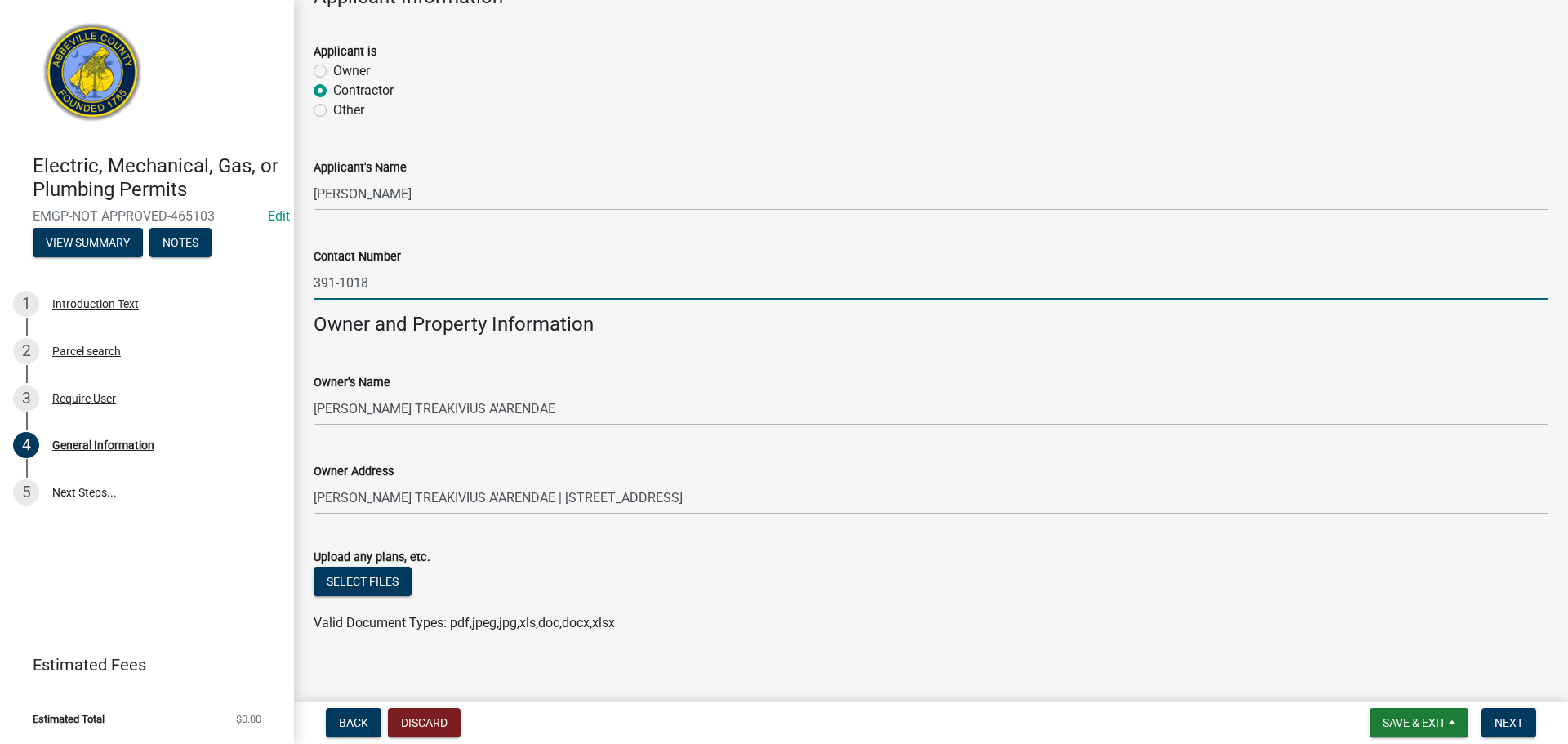
scroll to position [1013, 0]
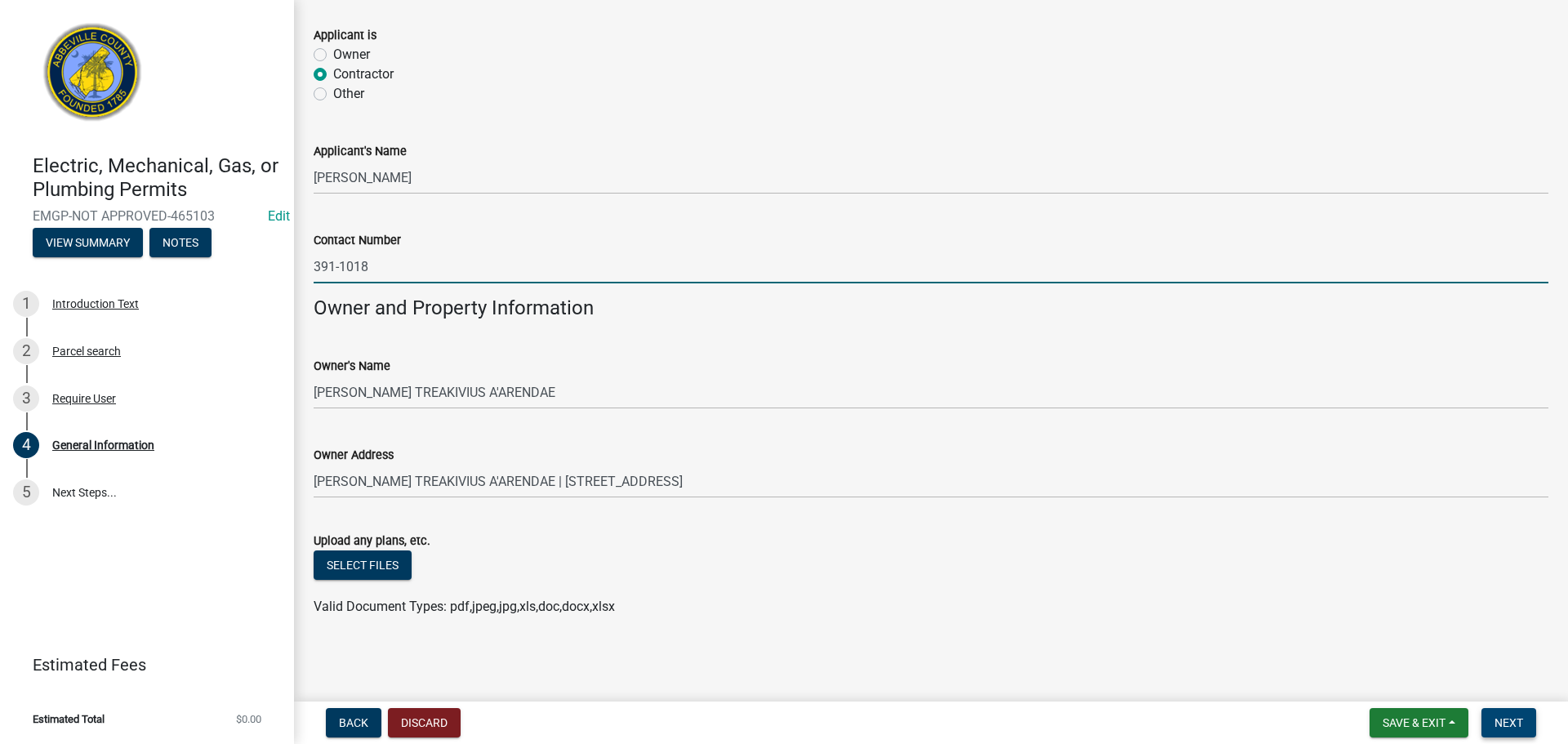
click at [1518, 717] on span "Next" at bounding box center [1509, 723] width 28 height 13
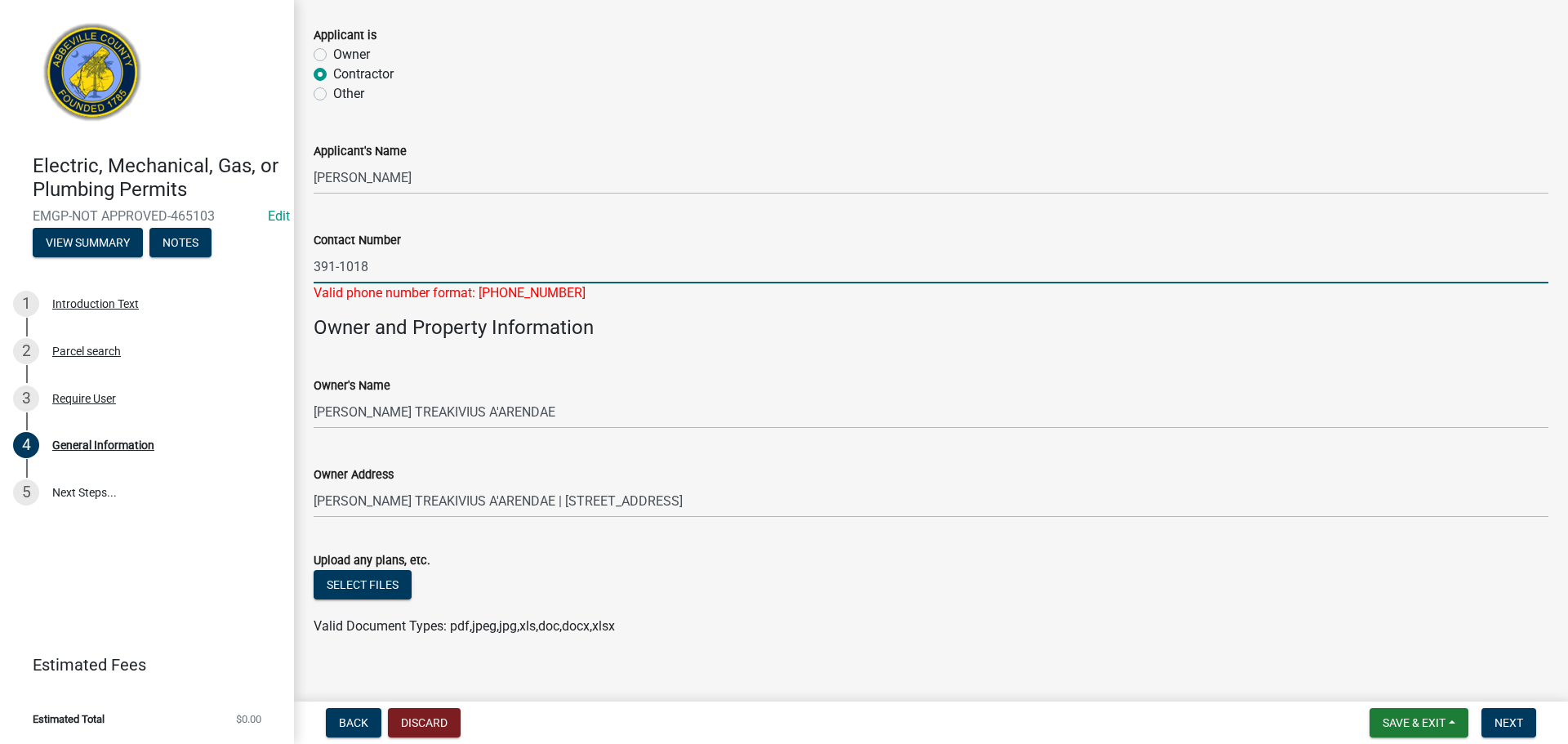
click at [315, 262] on input "391-1018" at bounding box center [931, 267] width 1235 height 33
type input "[PHONE_NUMBER]"
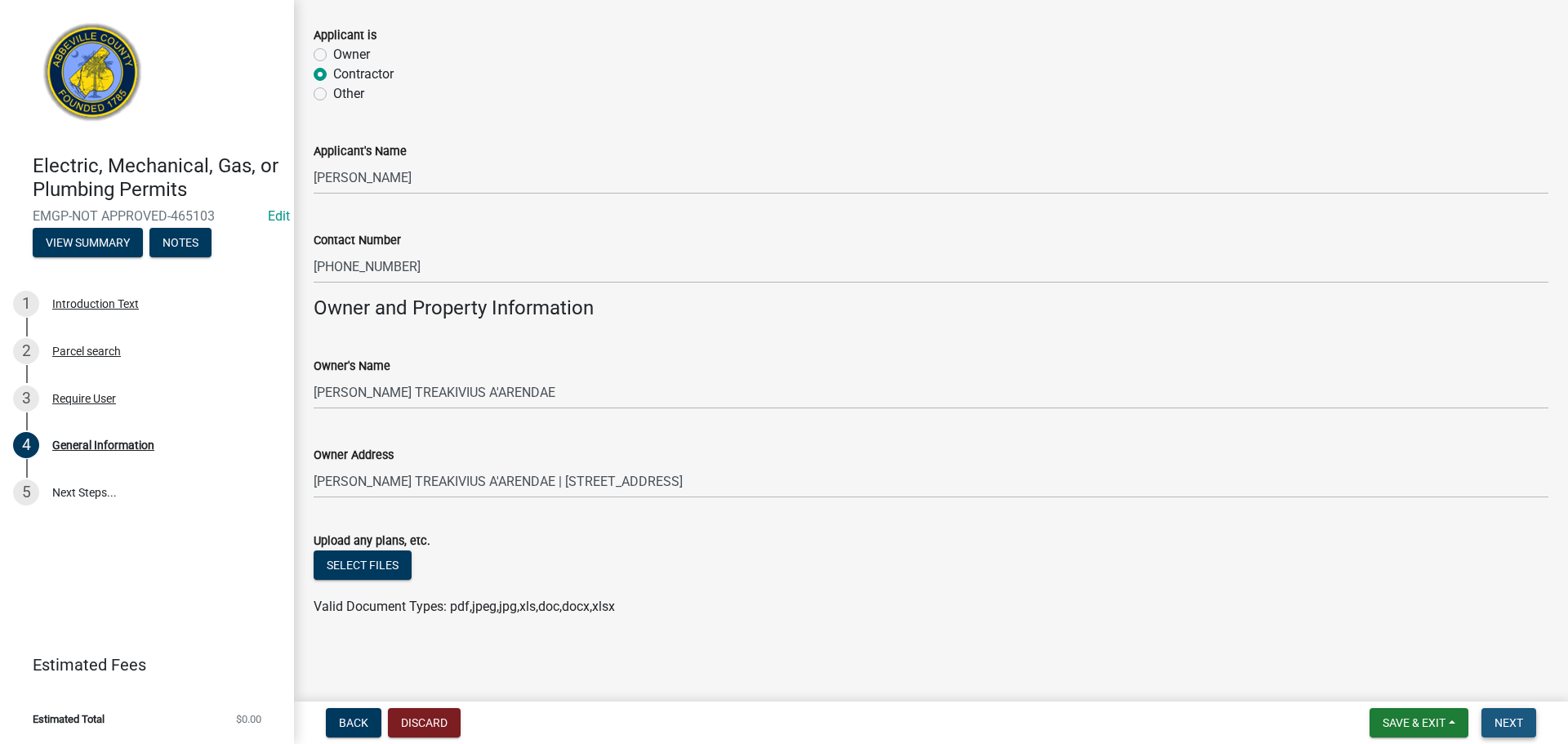
click at [1519, 713] on button "Next" at bounding box center [1509, 722] width 55 height 29
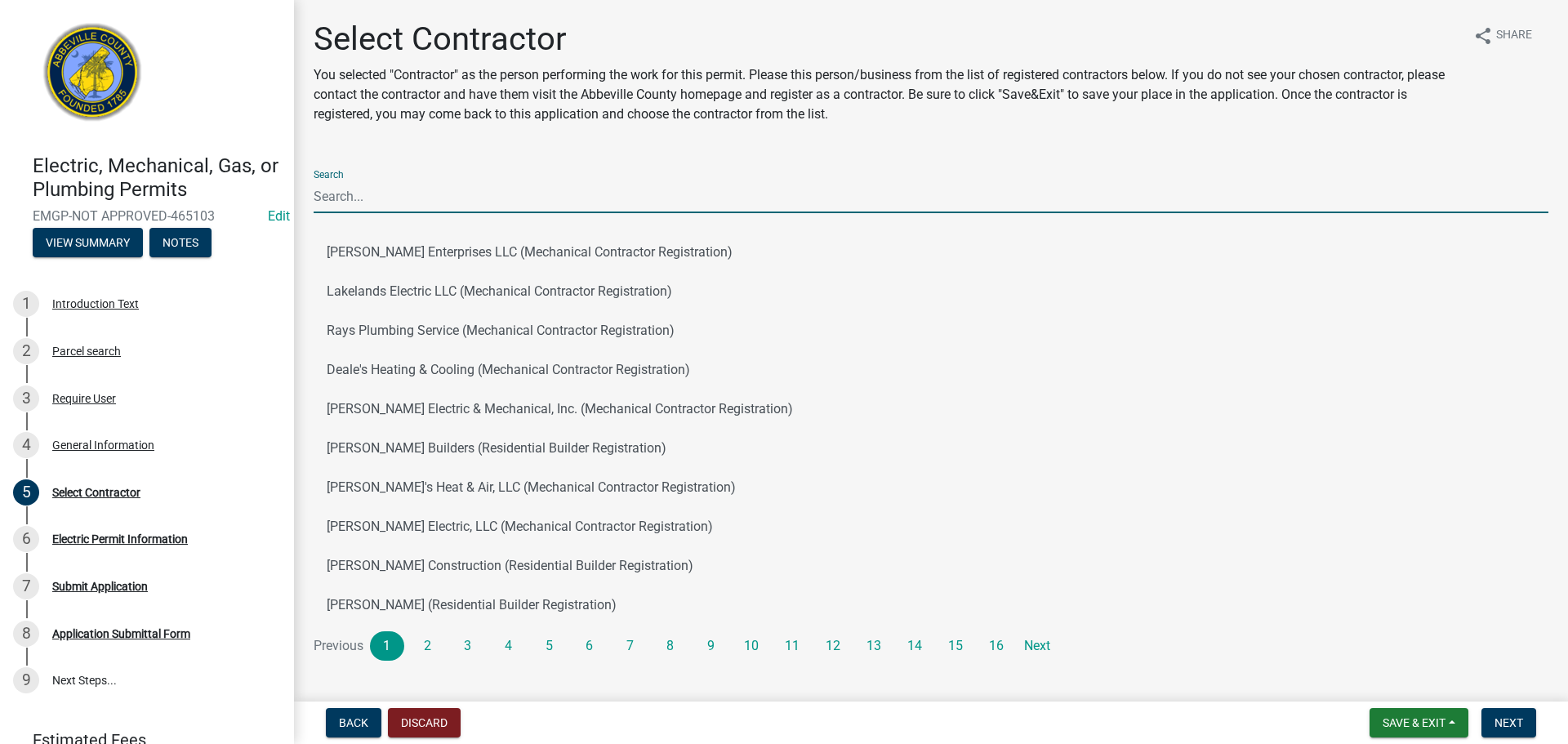
click at [464, 199] on input "Search" at bounding box center [931, 197] width 1235 height 33
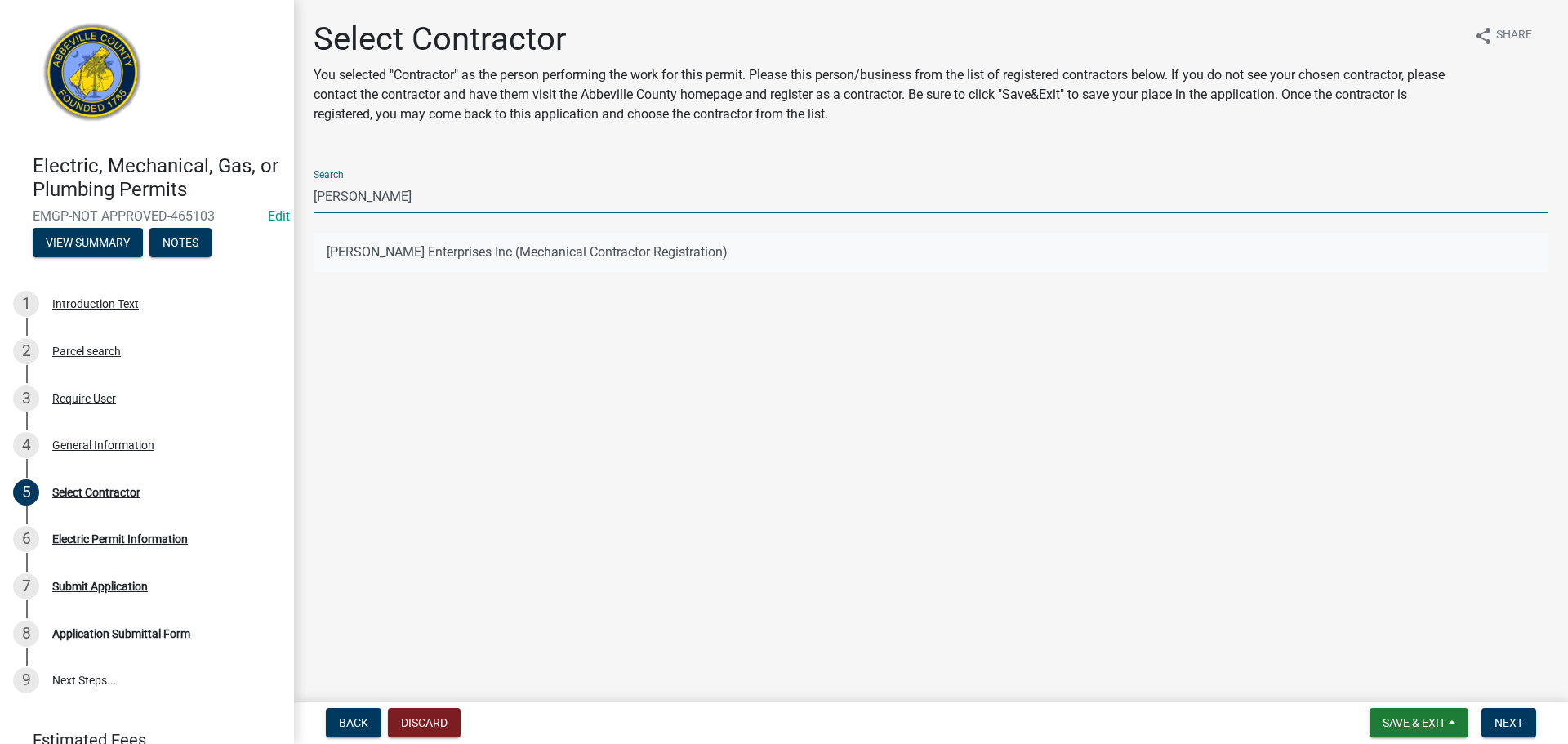
type input "[PERSON_NAME]"
click at [488, 248] on button "[PERSON_NAME] Enterprises Inc (Mechanical Contractor Registration)" at bounding box center [931, 252] width 1235 height 39
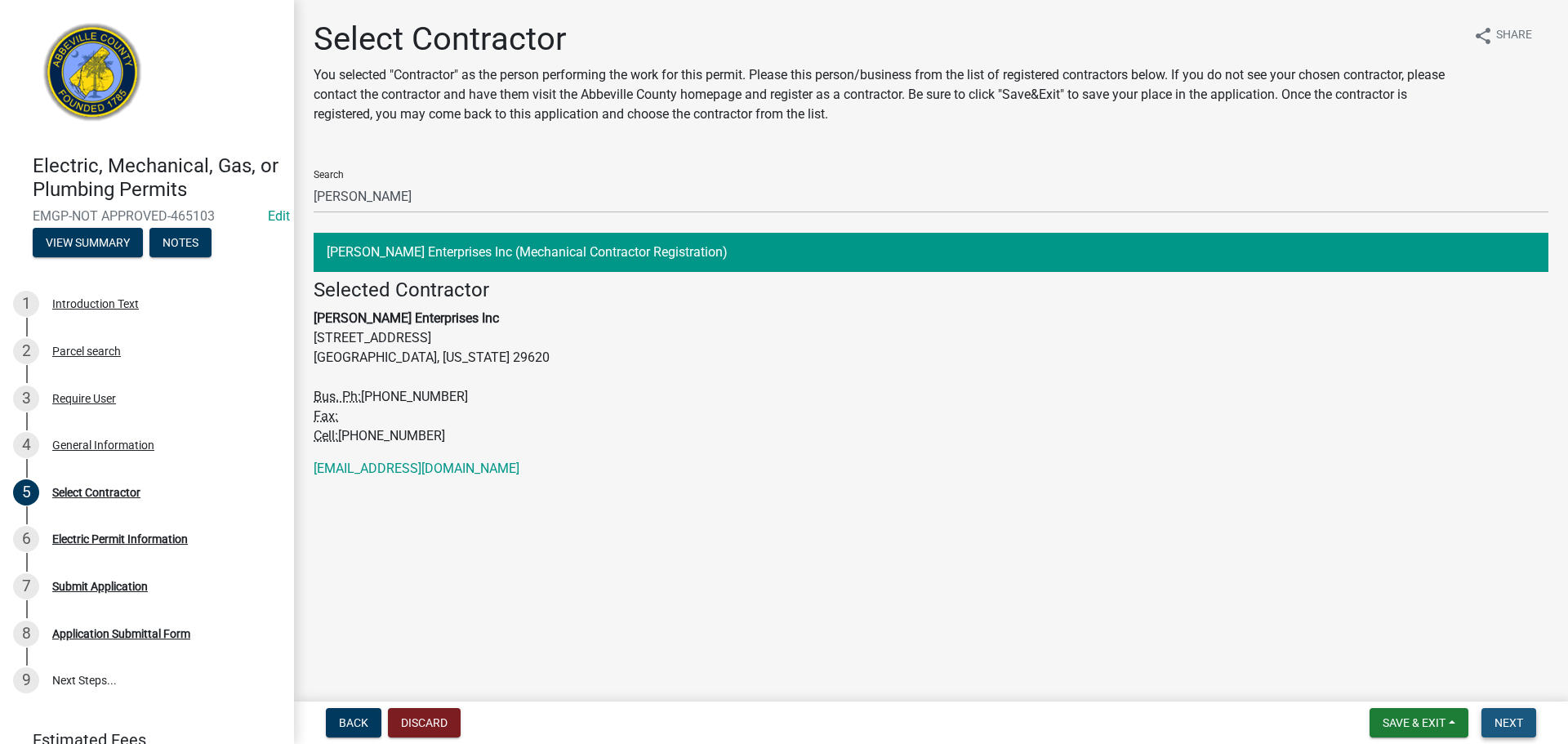
click at [1516, 720] on span "Next" at bounding box center [1509, 723] width 28 height 13
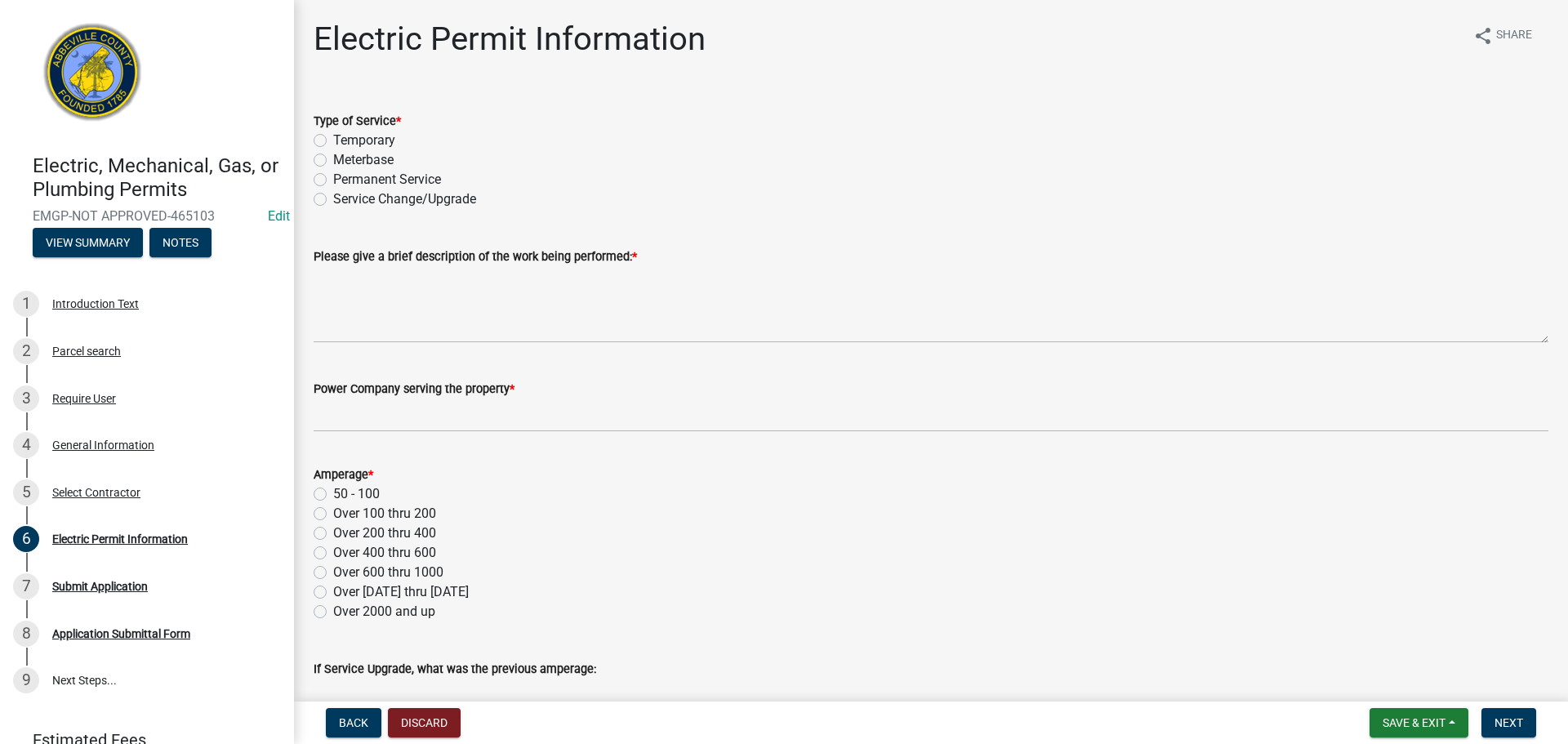
click at [333, 160] on label "Meterbase" at bounding box center [363, 160] width 61 height 20
click at [333, 160] on input "Meterbase" at bounding box center [338, 155] width 11 height 11
radio input "true"
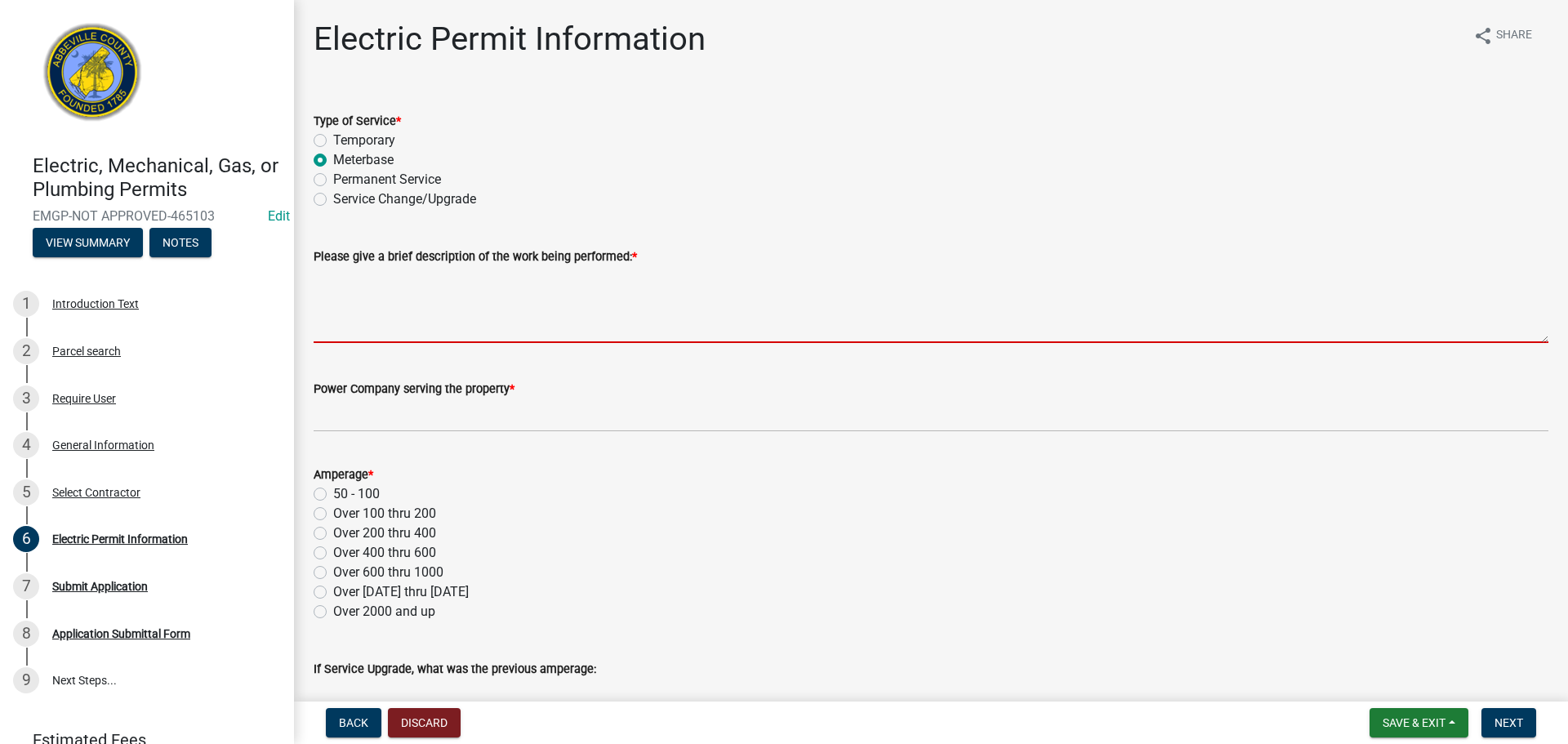
click at [419, 307] on textarea "Please give a brief description of the work being performed: *" at bounding box center [931, 305] width 1235 height 77
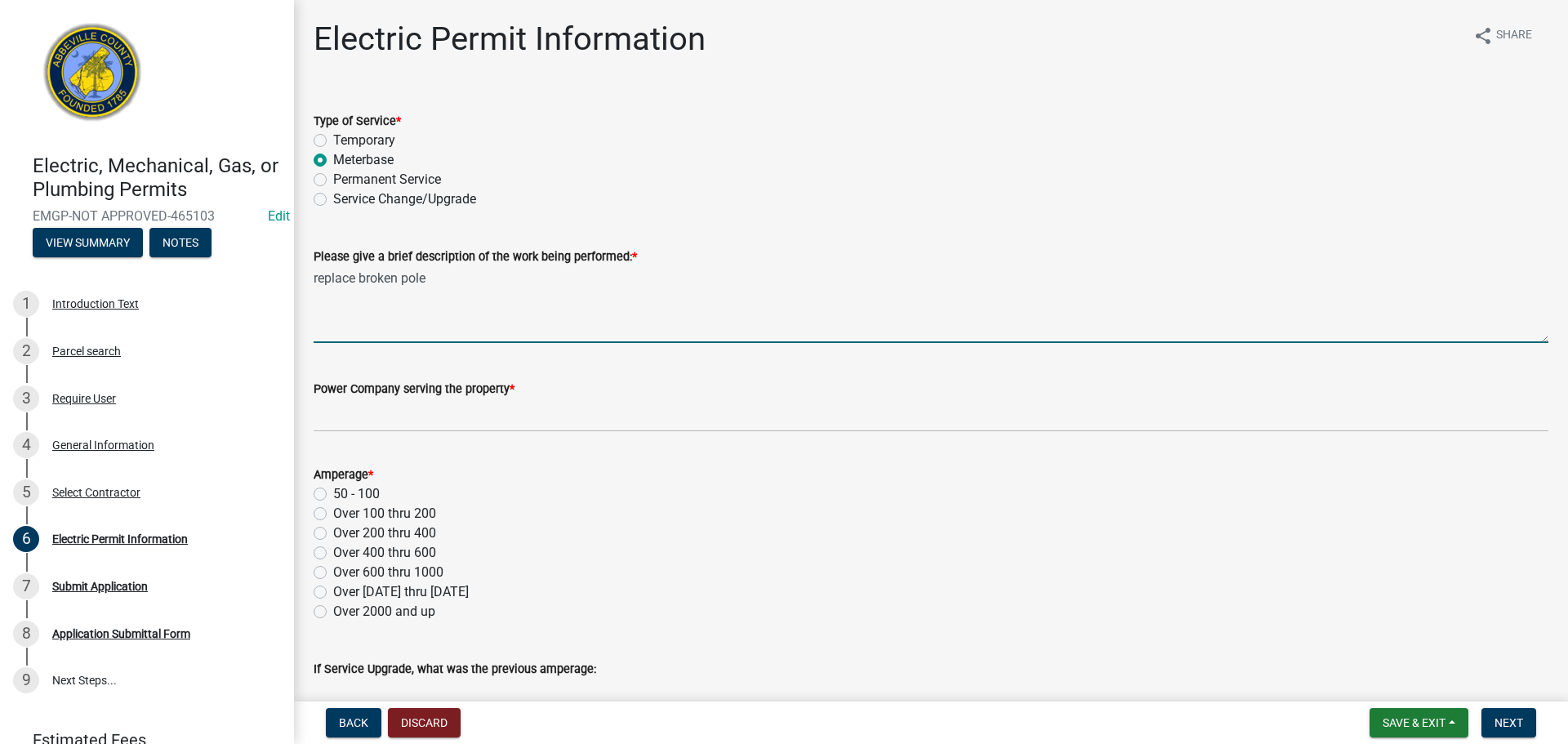
type textarea "replace broken pole"
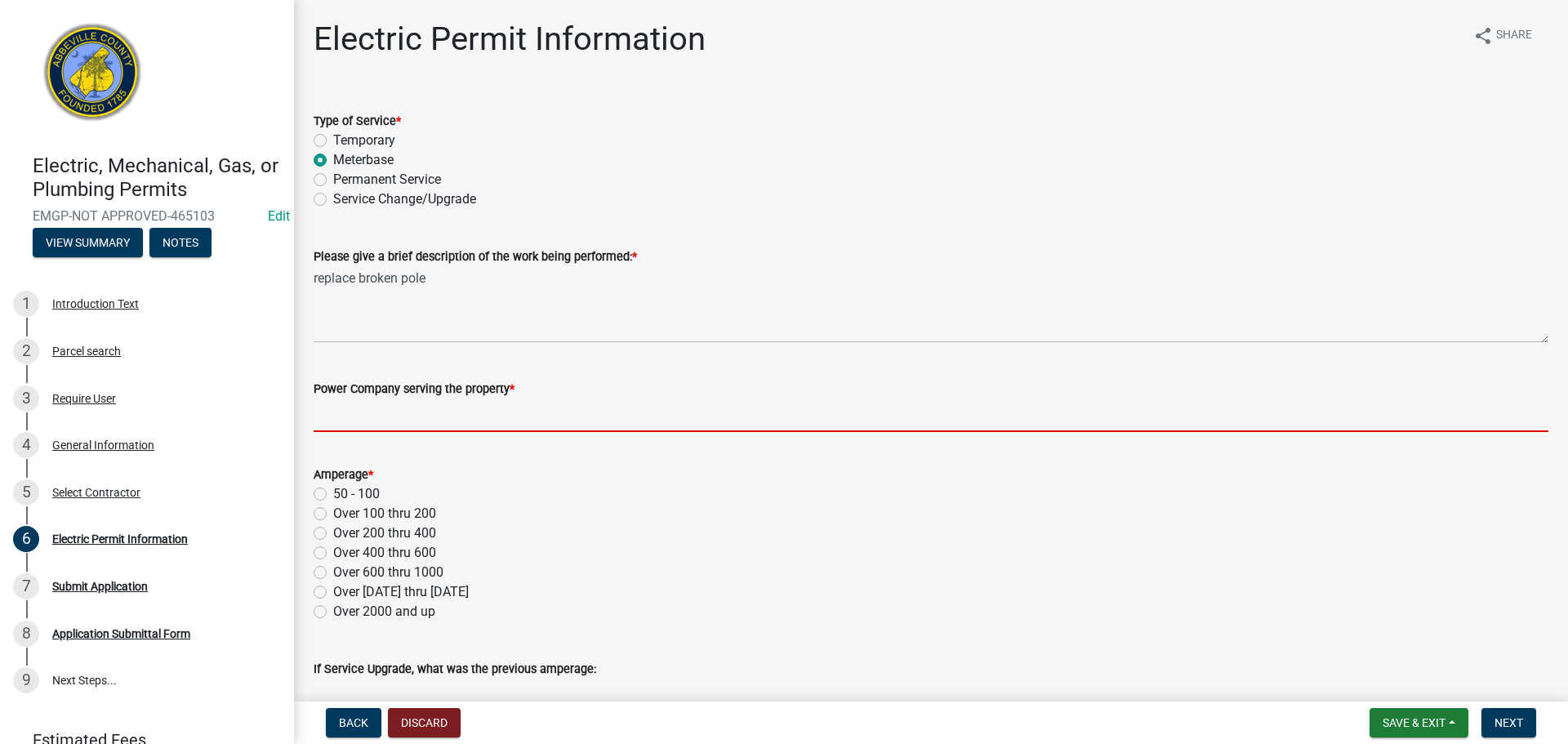
click at [496, 407] on input "Power Company serving the property *" at bounding box center [931, 415] width 1235 height 33
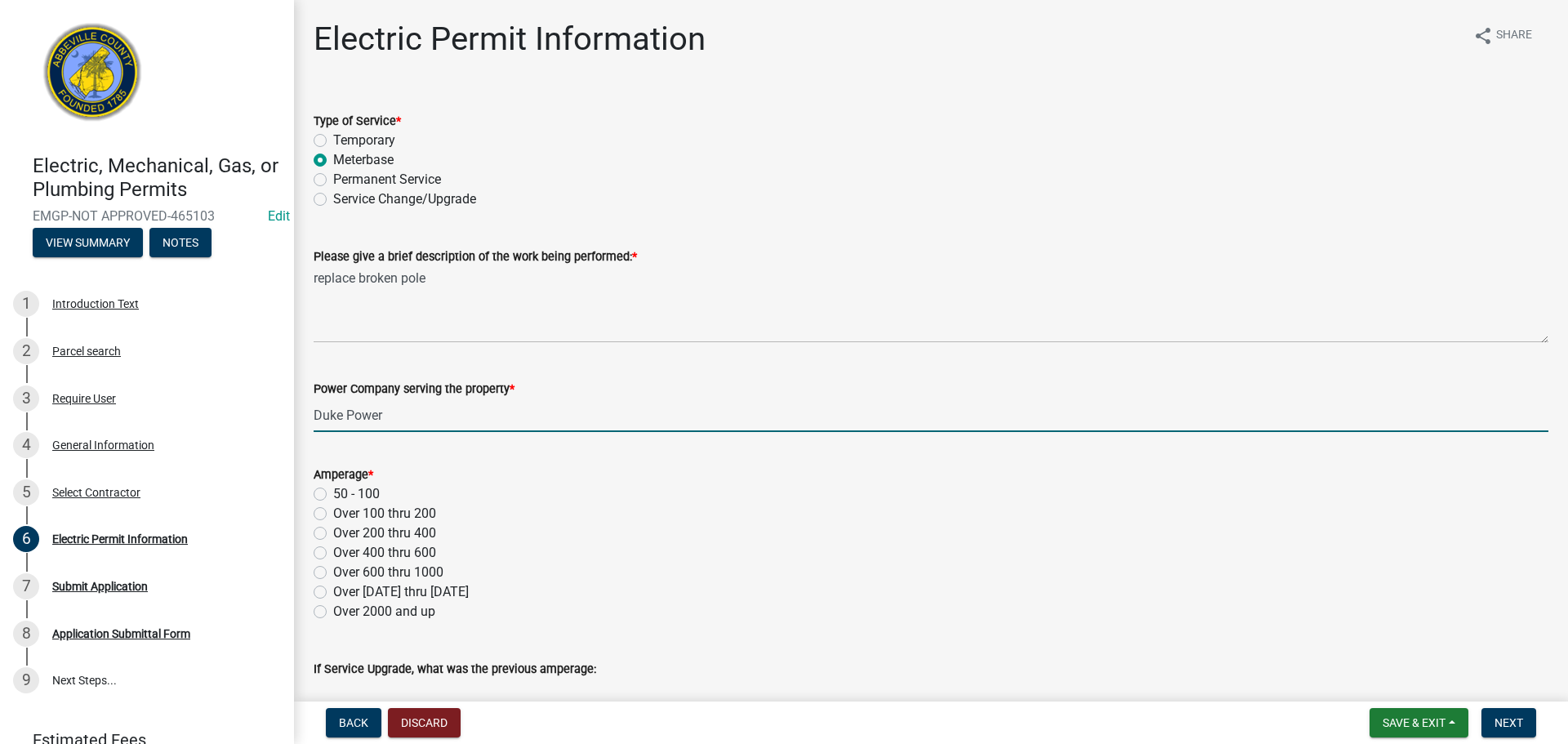
type input "Duke Power"
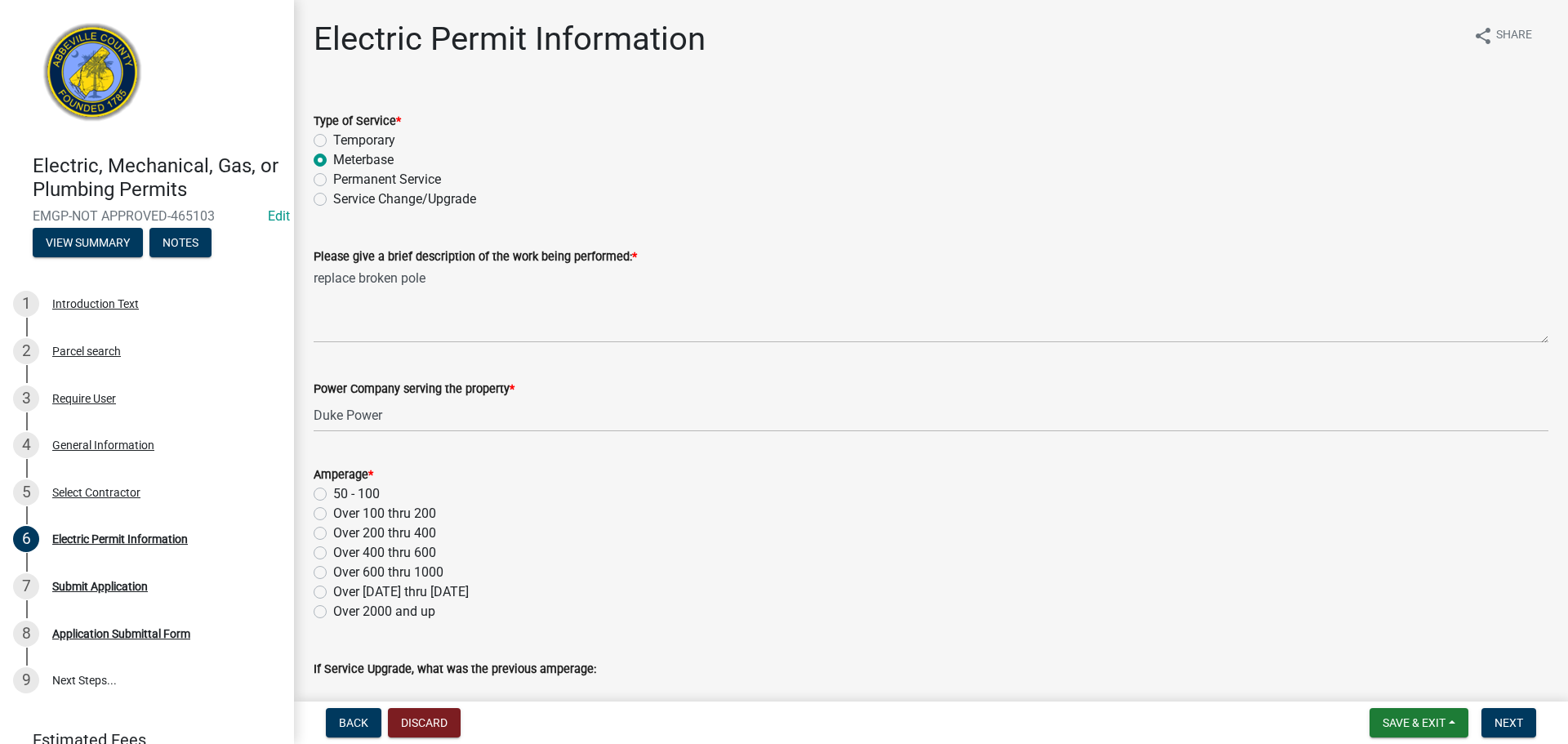
click at [333, 514] on label "Over 100 thru 200" at bounding box center [384, 514] width 102 height 20
click at [333, 514] on input "Over 100 thru 200" at bounding box center [338, 509] width 11 height 11
radio input "true"
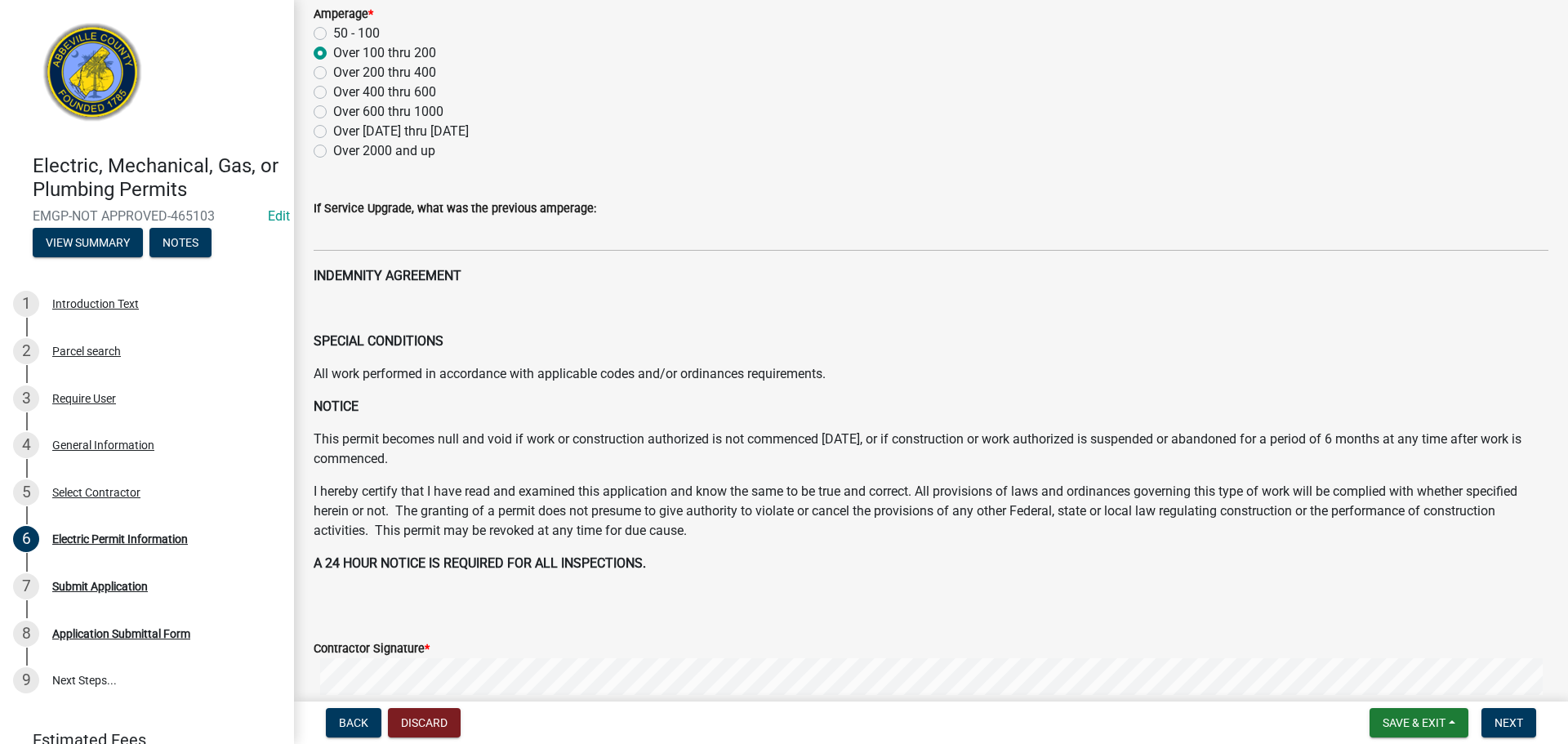
scroll to position [735, 0]
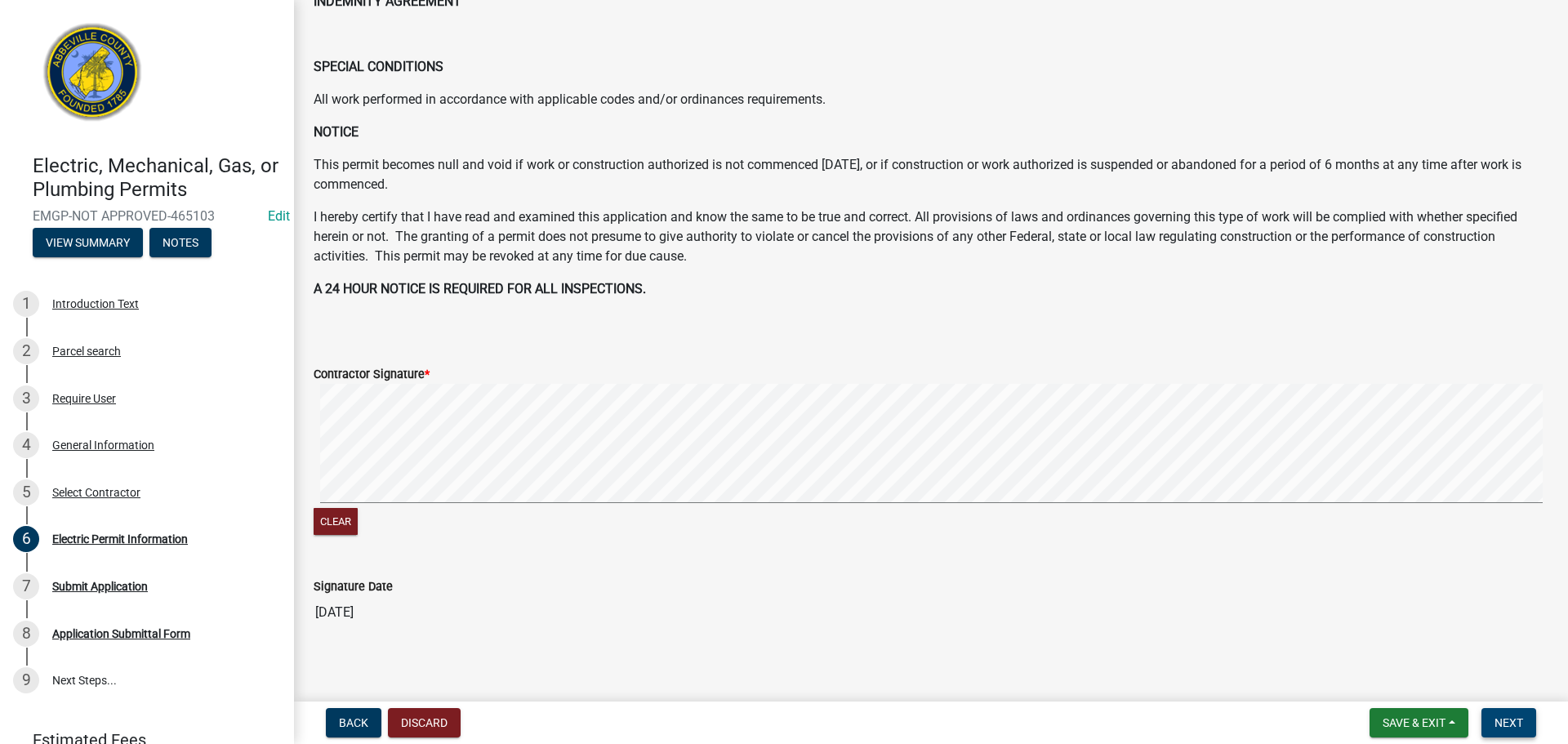
drag, startPoint x: 1513, startPoint y: 723, endPoint x: 1505, endPoint y: 719, distance: 8.9
click at [1513, 722] on span "Next" at bounding box center [1509, 723] width 28 height 13
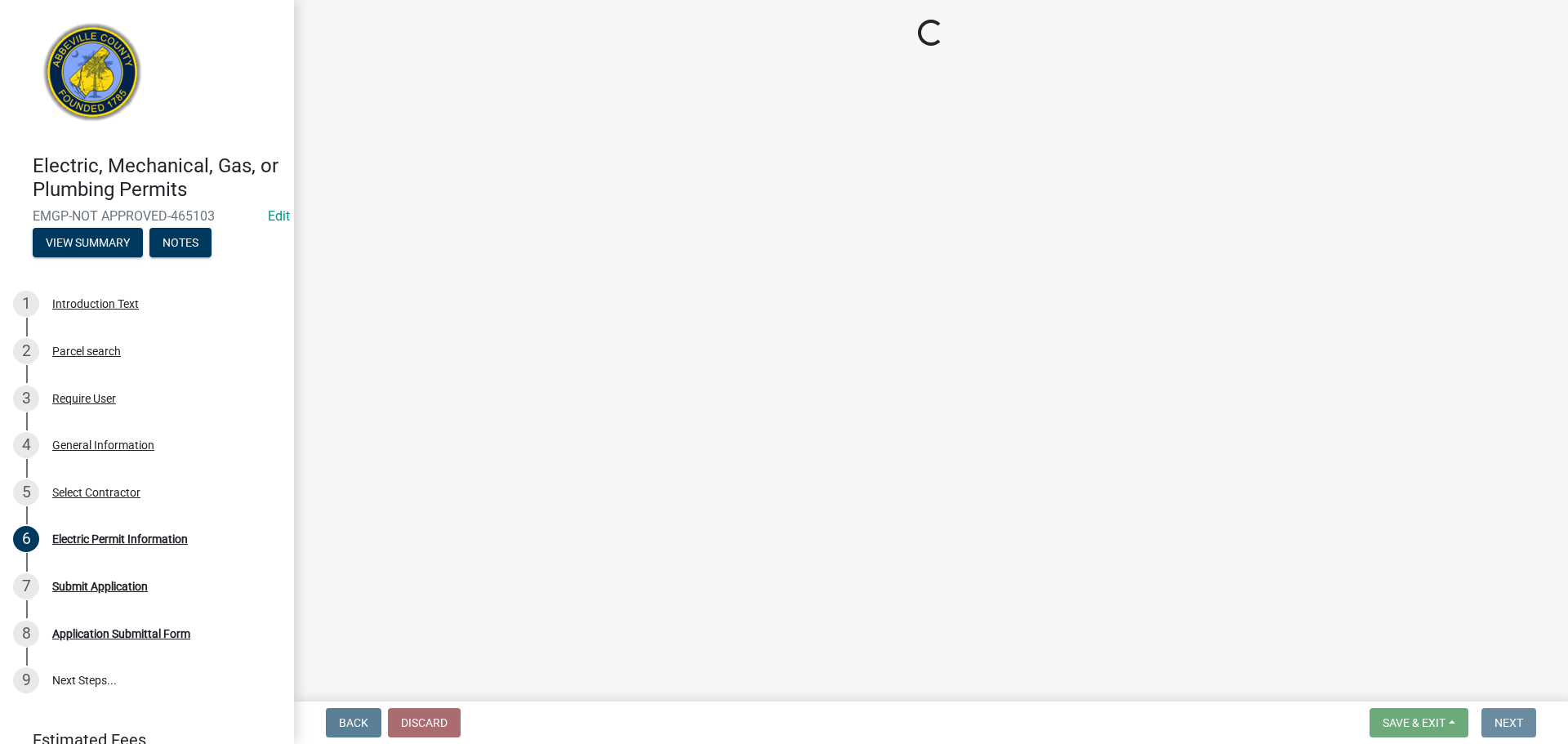
scroll to position [0, 0]
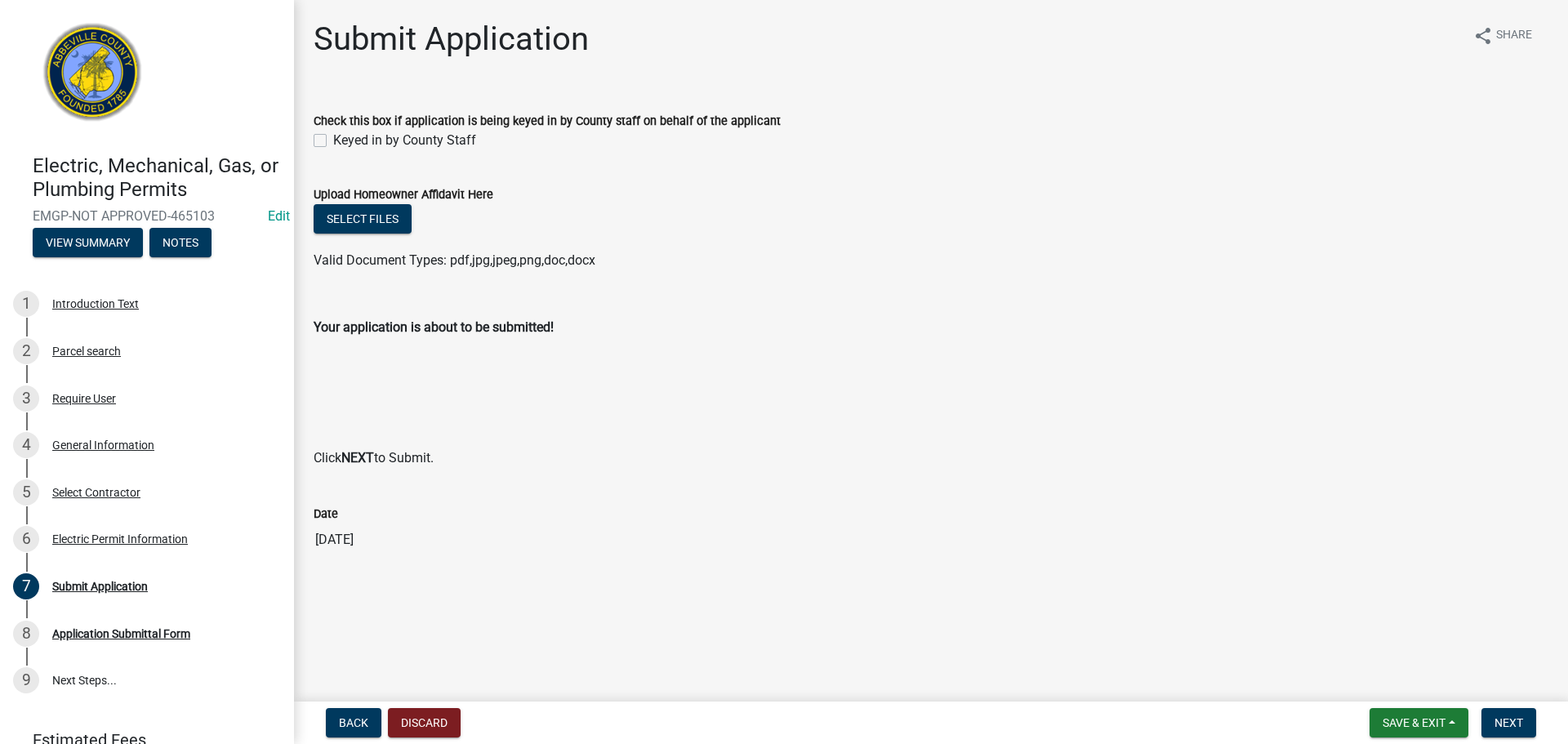
click at [333, 137] on label "Keyed in by County Staff" at bounding box center [405, 141] width 143 height 20
click at [333, 137] on input "Keyed in by County Staff" at bounding box center [338, 136] width 11 height 11
checkbox input "true"
click at [1495, 722] on span "Next" at bounding box center [1509, 723] width 28 height 13
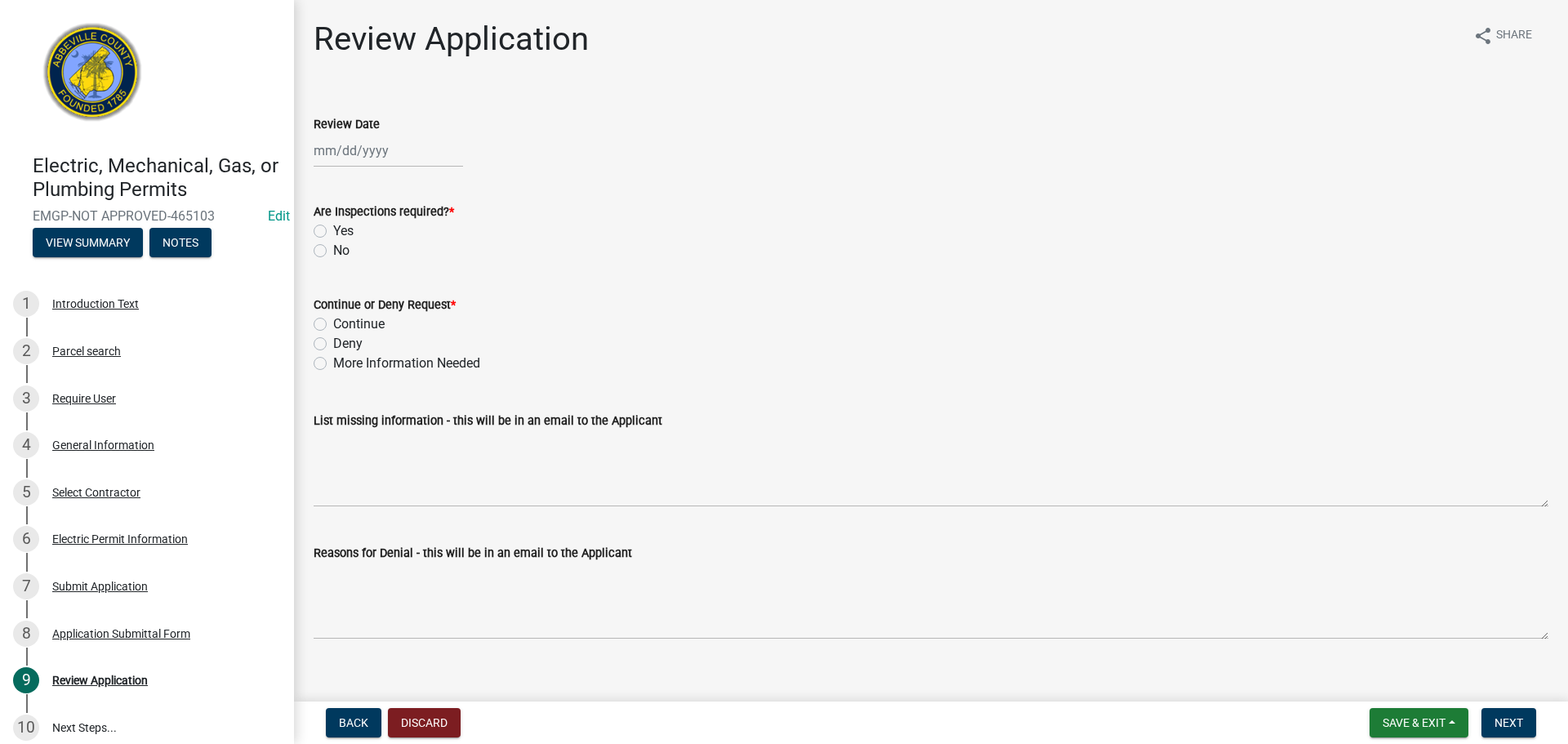
click at [416, 152] on div at bounding box center [387, 151] width 149 height 33
select select "8"
select select "2025"
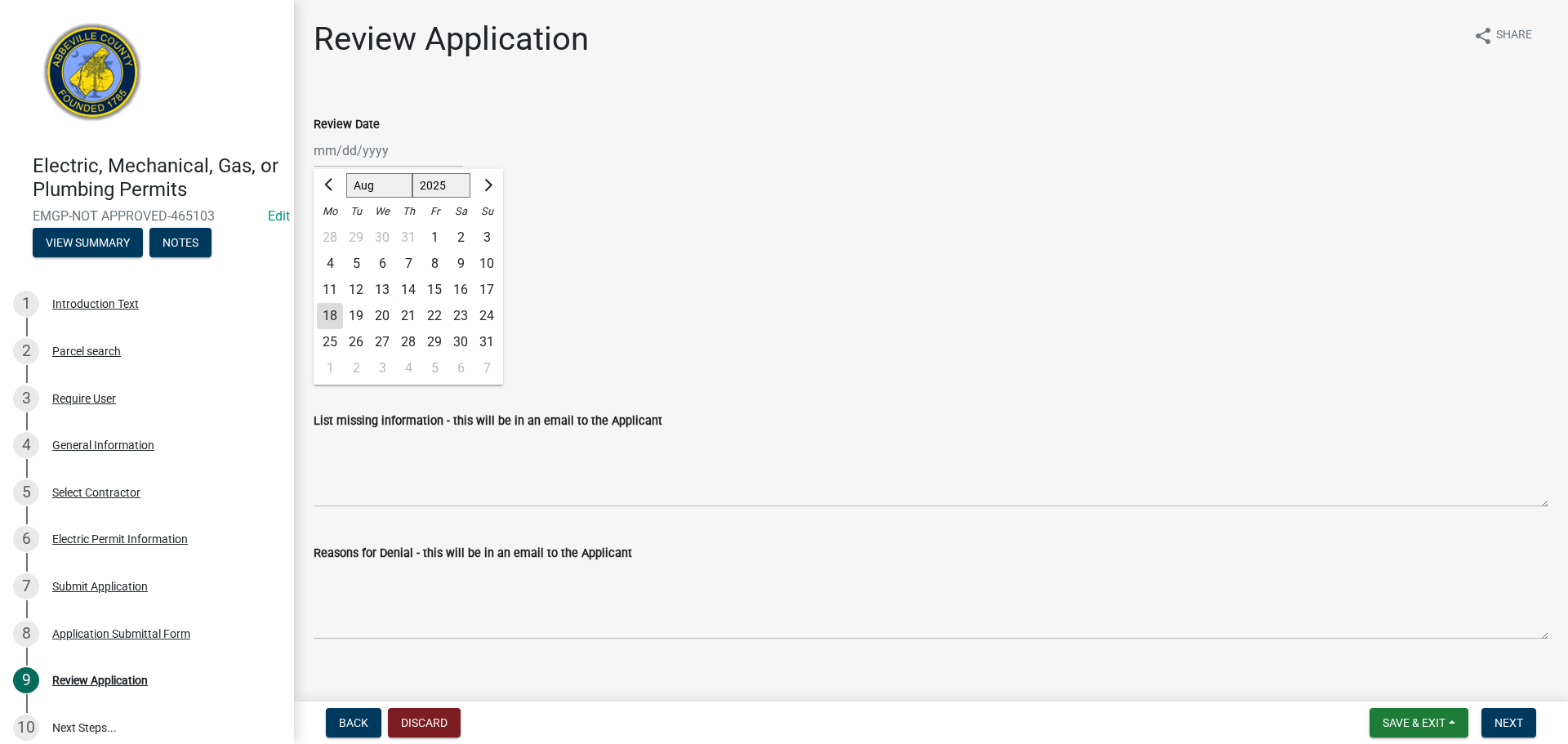
click at [332, 312] on div "18" at bounding box center [329, 316] width 26 height 26
type input "[DATE]"
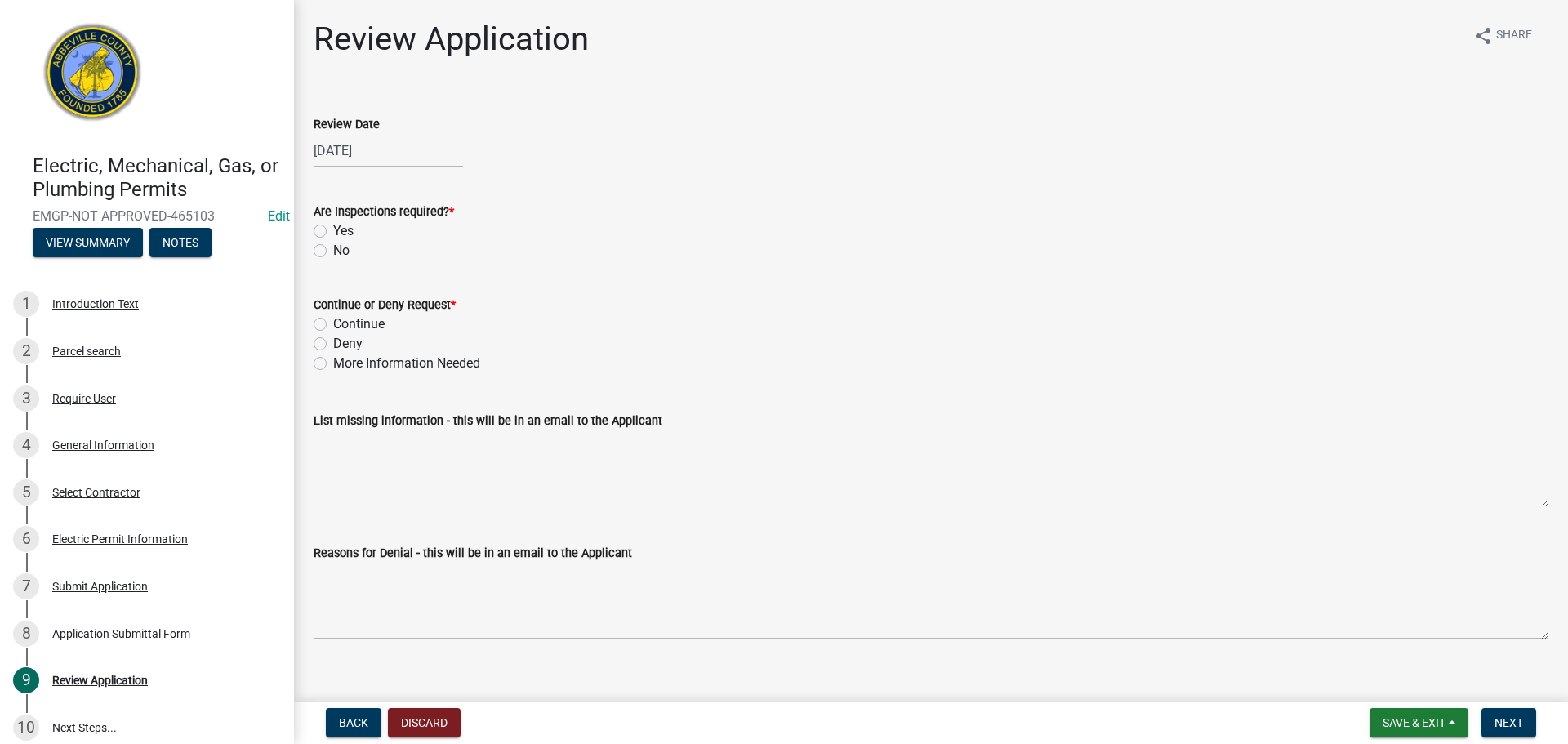
click at [333, 226] on label "Yes" at bounding box center [343, 232] width 21 height 20
click at [333, 226] on input "Yes" at bounding box center [338, 227] width 11 height 11
radio input "true"
click at [333, 326] on label "Continue" at bounding box center [359, 324] width 52 height 20
click at [333, 325] on input "Continue" at bounding box center [338, 319] width 11 height 11
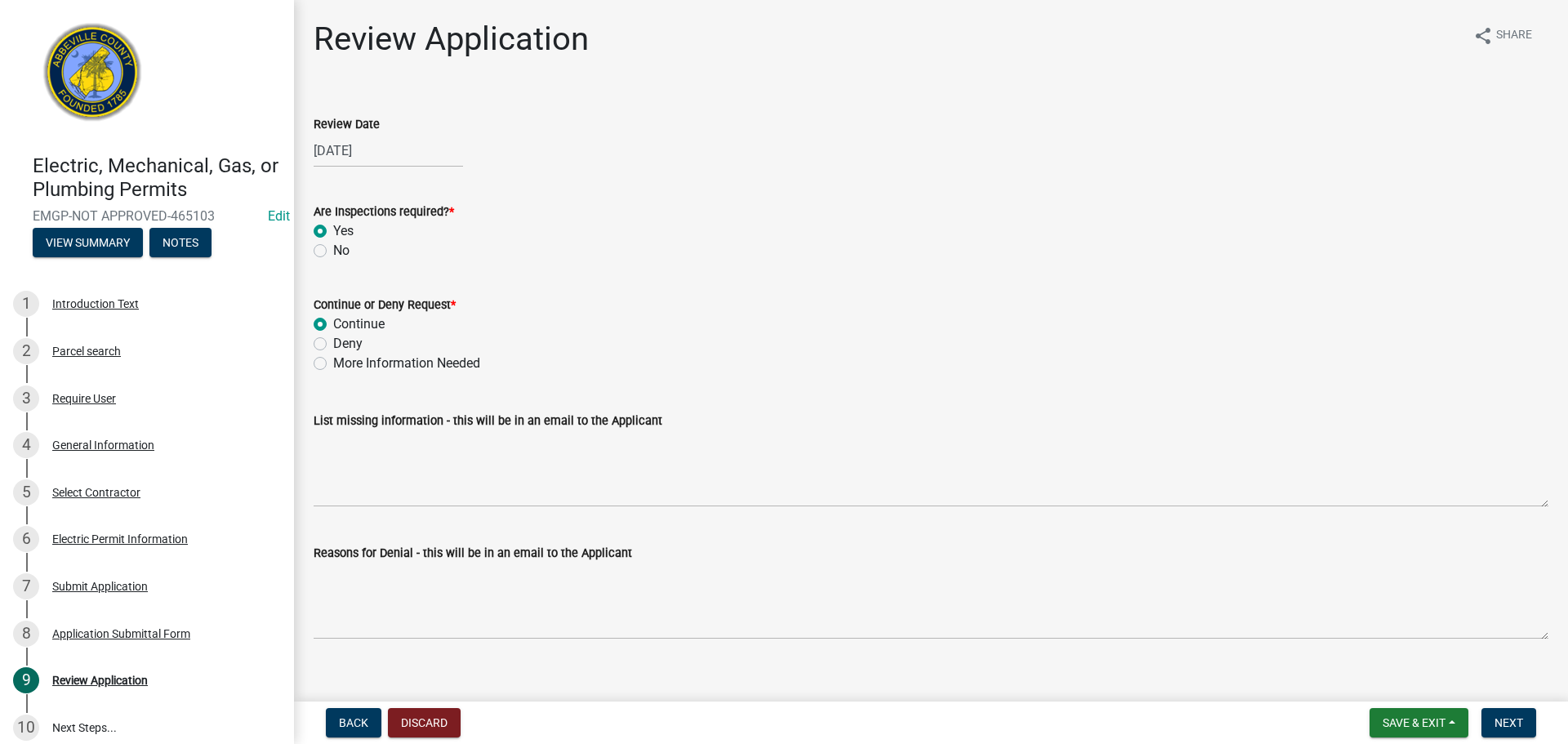
radio input "true"
click at [1516, 719] on span "Next" at bounding box center [1509, 723] width 28 height 13
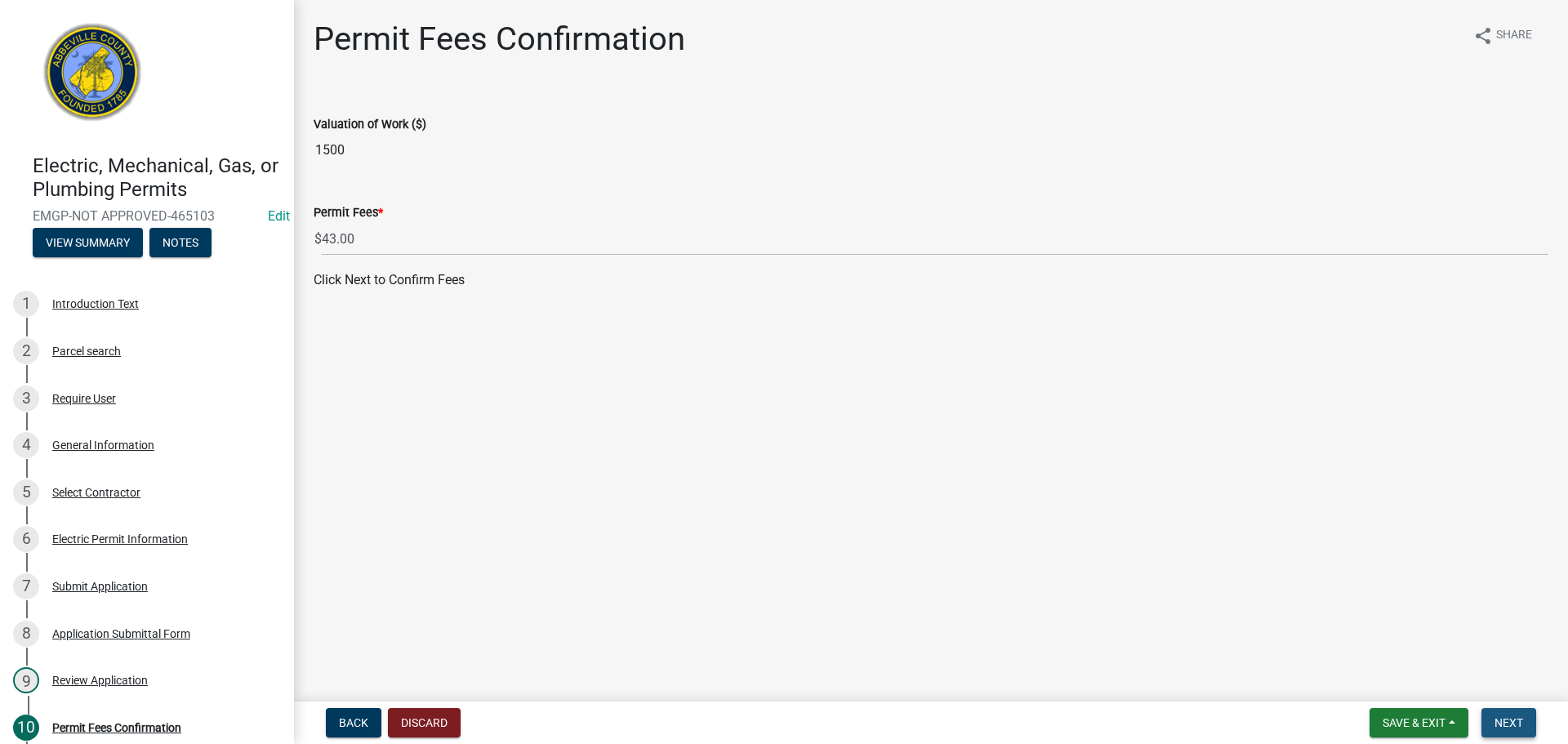
click at [1503, 724] on span "Next" at bounding box center [1509, 723] width 28 height 13
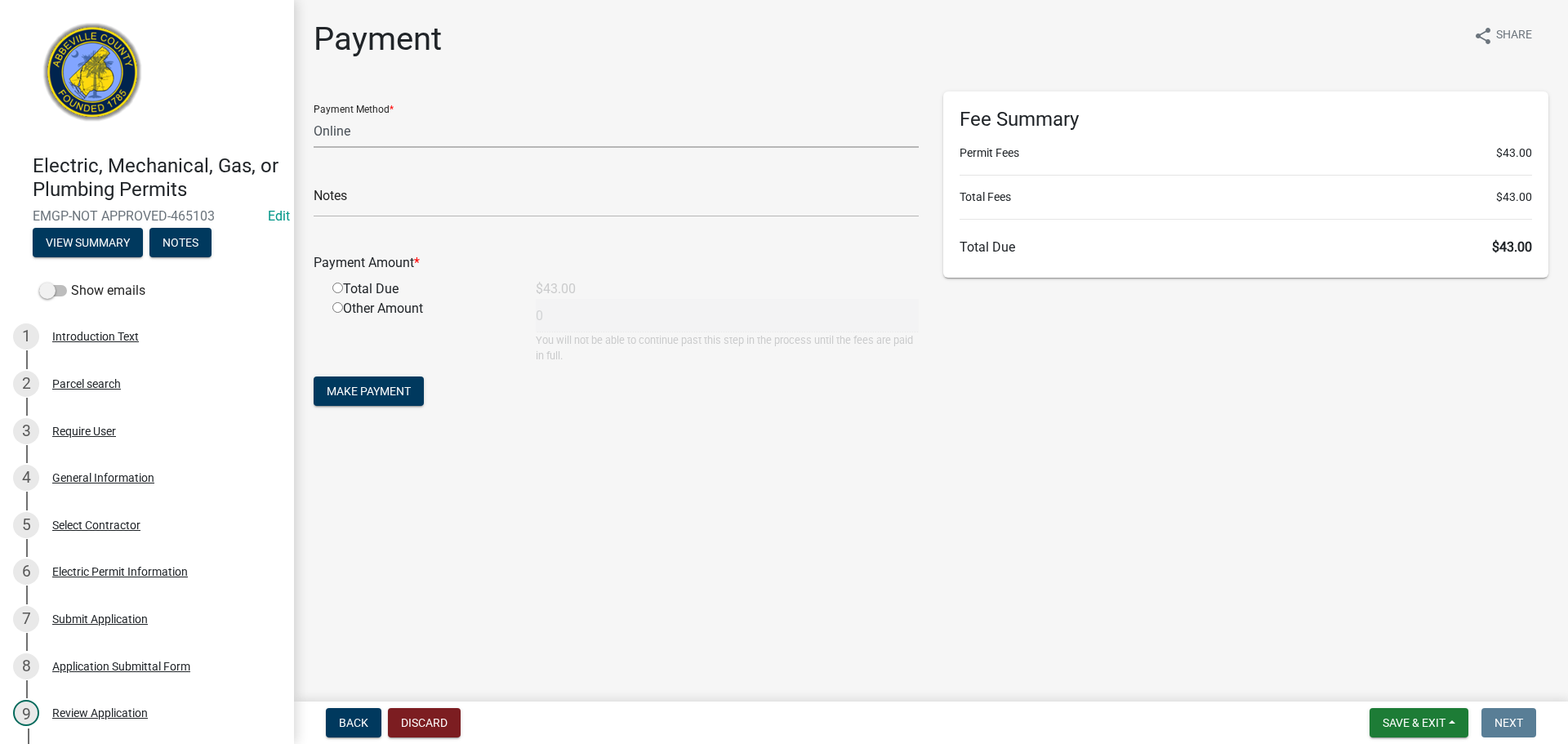
click at [432, 135] on select "Credit Card POS Check Cash Online" at bounding box center [616, 131] width 605 height 33
select select "0: 2"
click at [313, 114] on select "Credit Card POS Check Cash Online" at bounding box center [616, 131] width 605 height 33
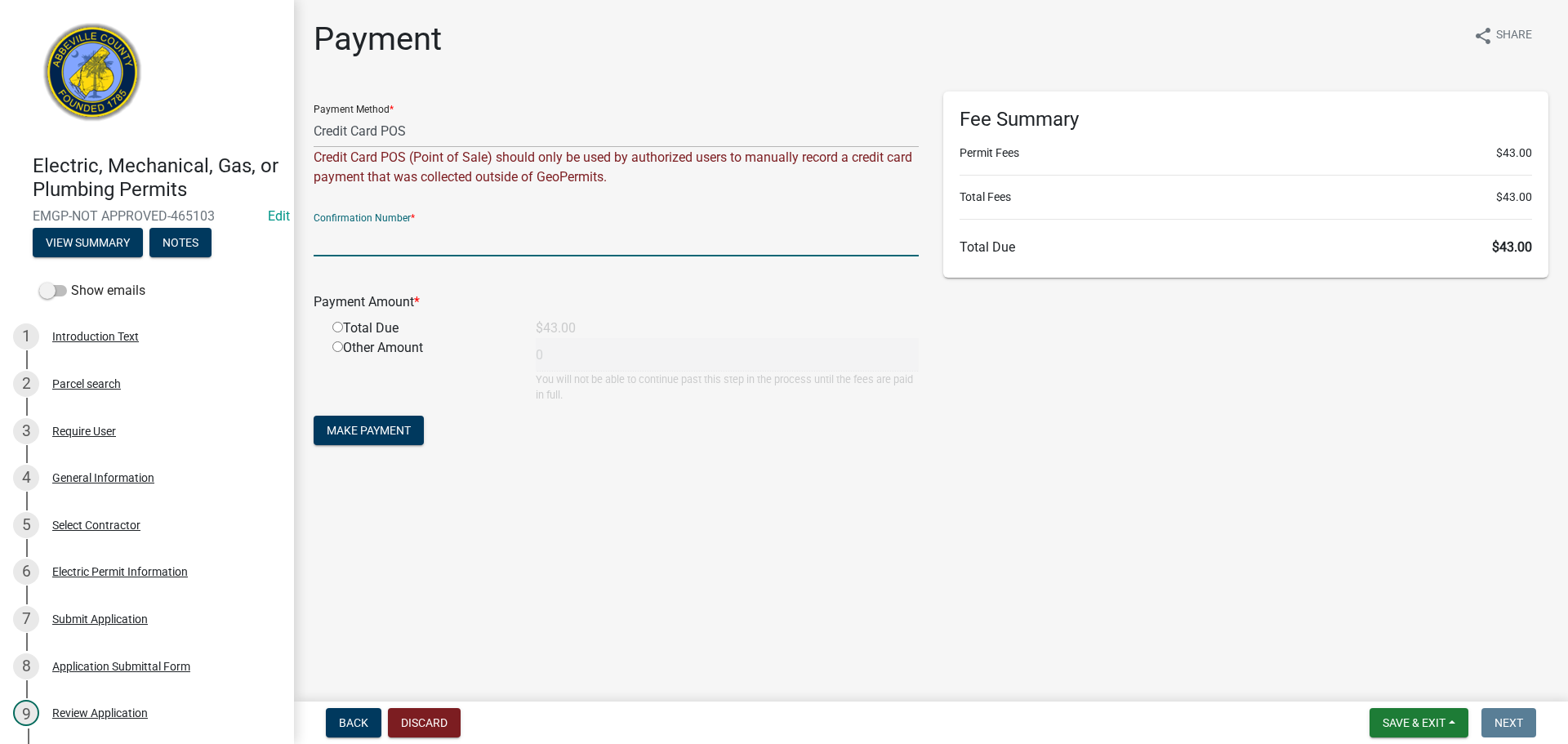
click at [427, 236] on input "text" at bounding box center [616, 240] width 605 height 33
type input "square"
click at [340, 332] on div "Total Due" at bounding box center [422, 328] width 203 height 20
click at [337, 321] on div "Total Due" at bounding box center [422, 328] width 203 height 20
click at [342, 331] on input "radio" at bounding box center [337, 327] width 11 height 11
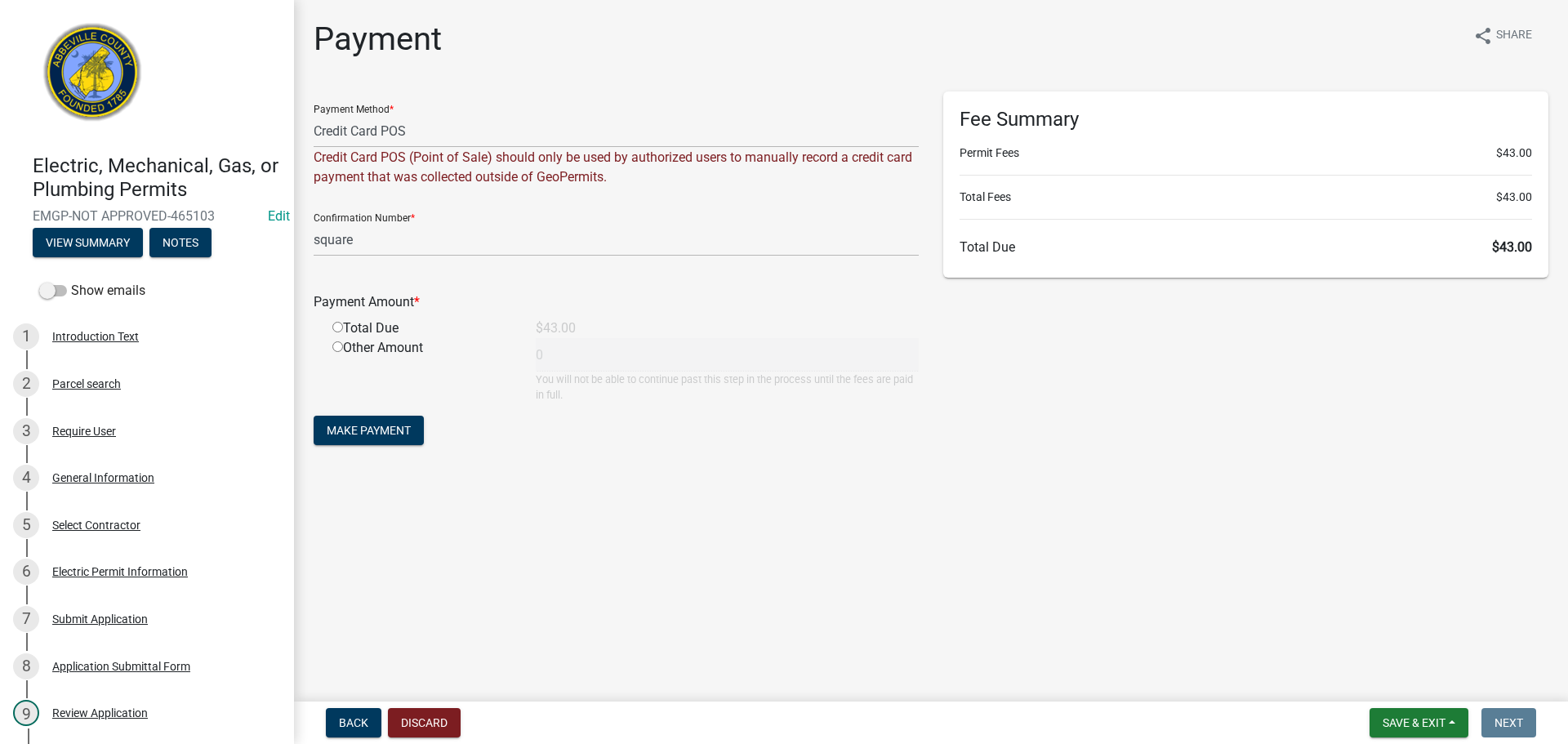
radio input "true"
type input "43"
click at [366, 424] on span "Make Payment" at bounding box center [368, 431] width 84 height 13
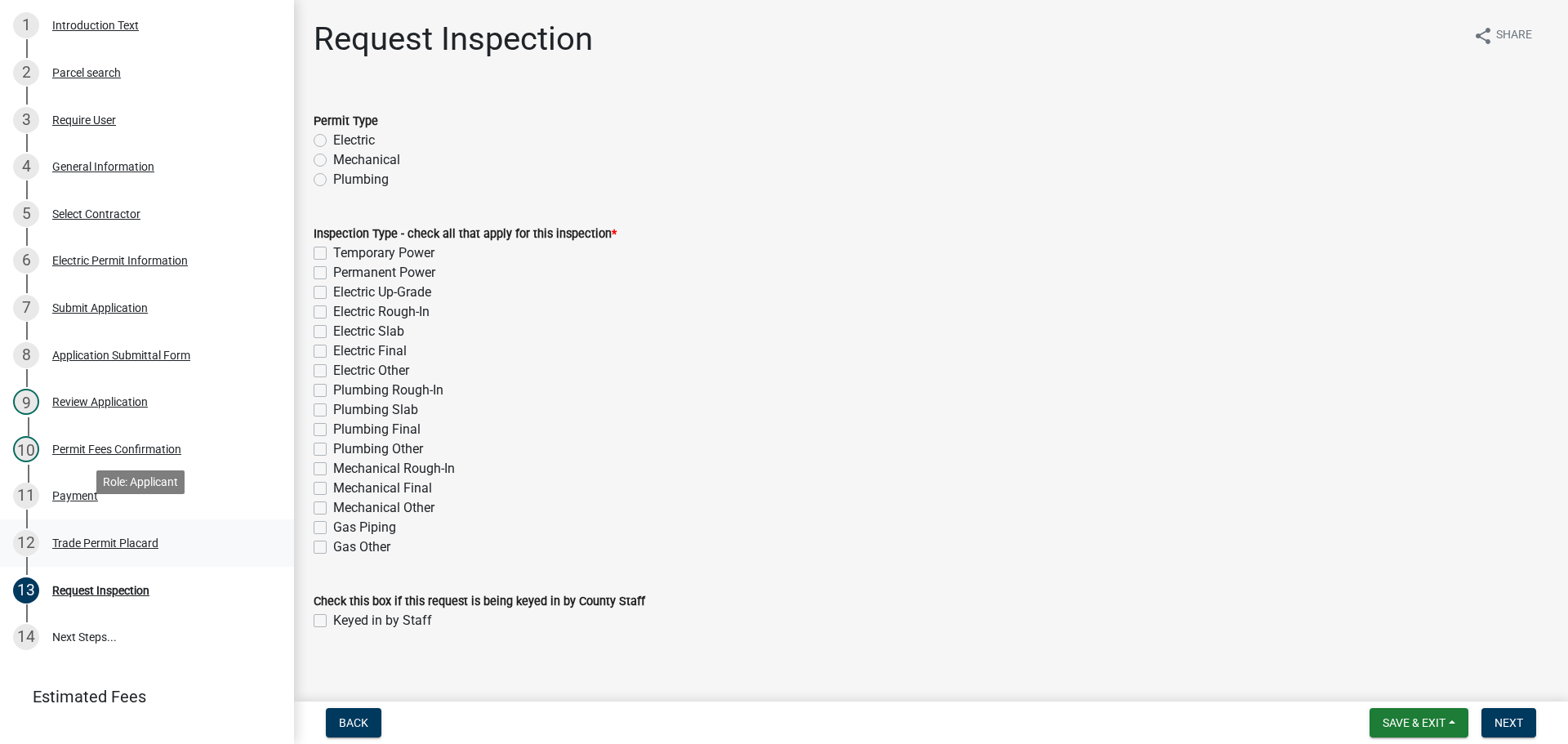
scroll to position [327, 0]
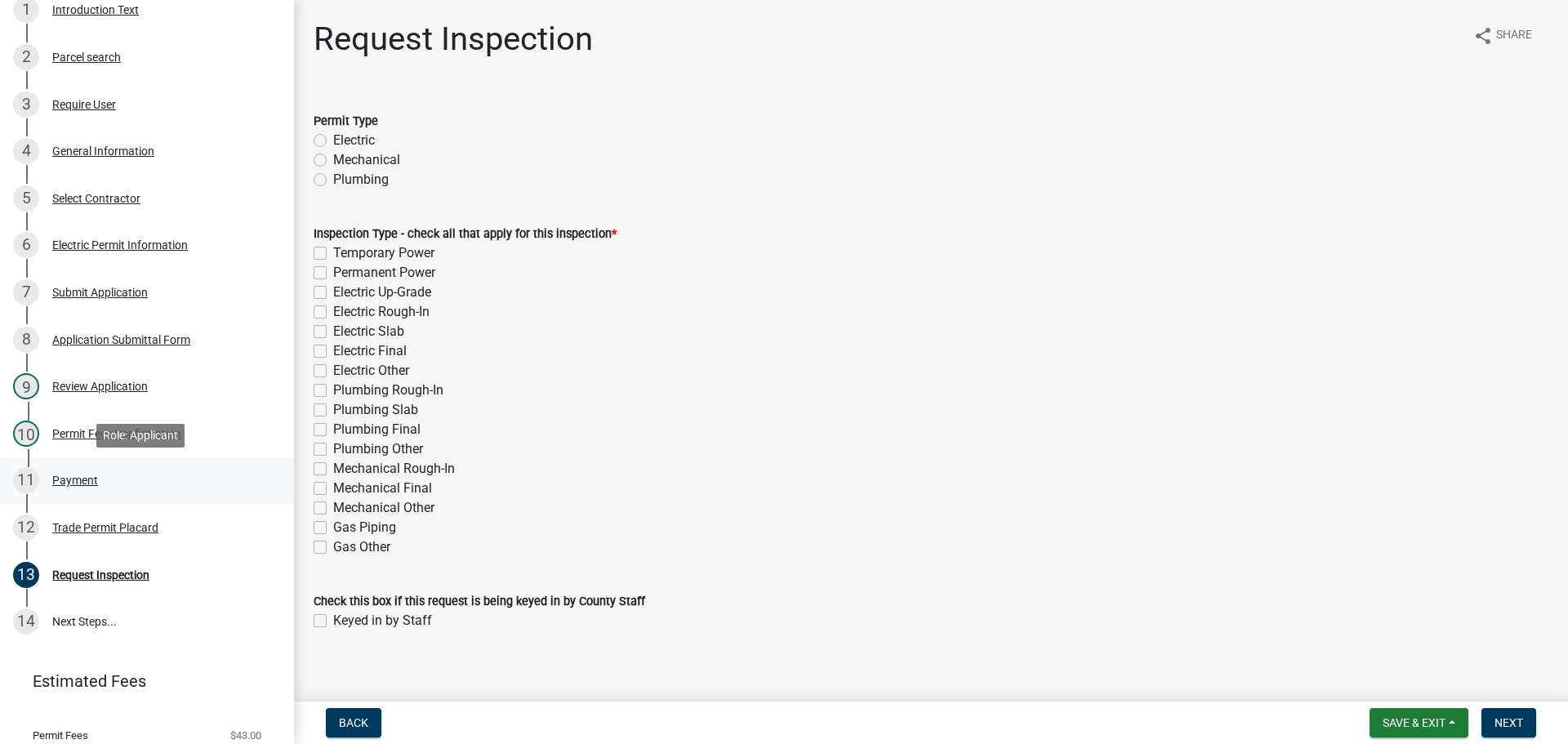
click at [94, 476] on div "Payment" at bounding box center [75, 480] width 46 height 12
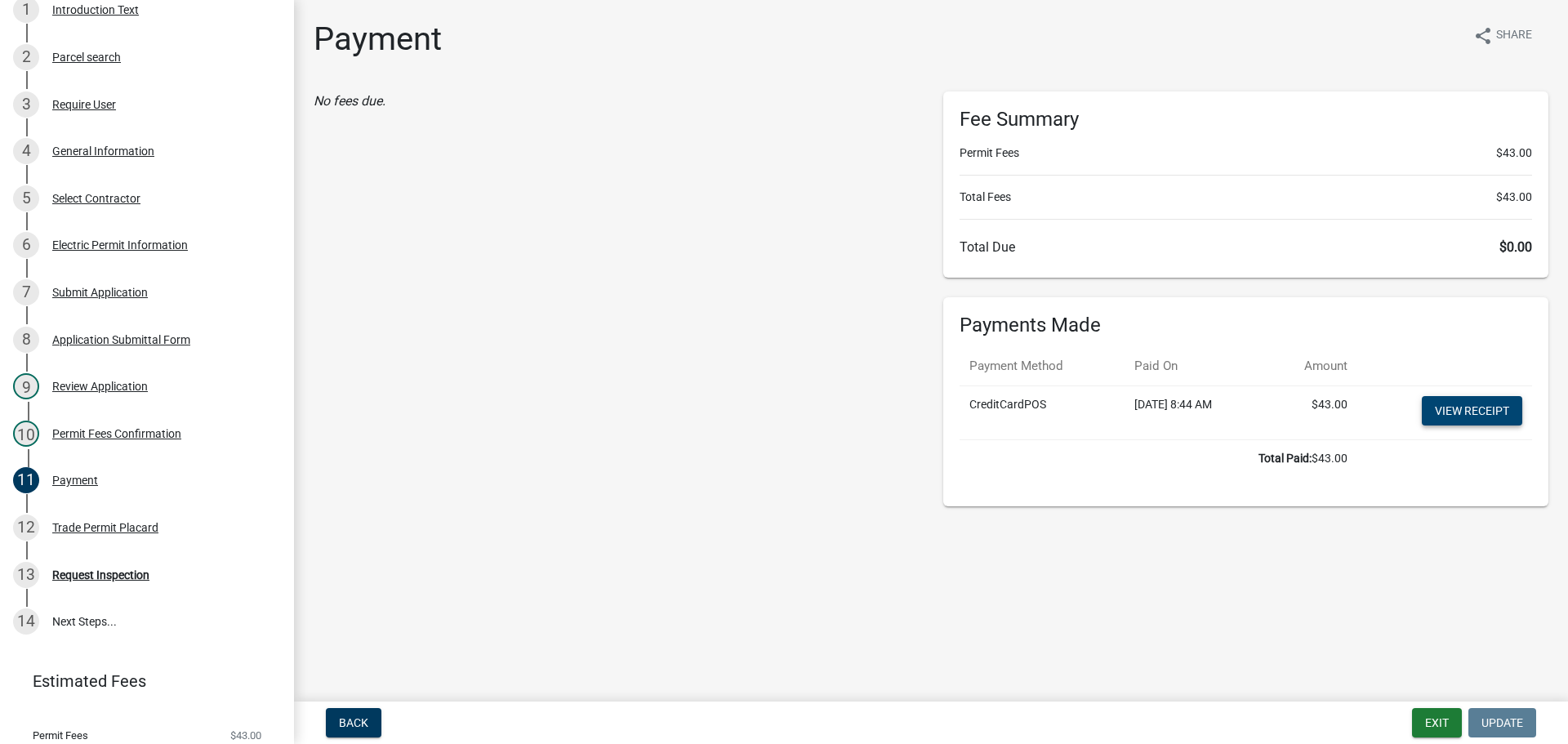
click at [1479, 411] on link "View receipt" at bounding box center [1471, 410] width 101 height 29
click at [114, 522] on div "Trade Permit Placard" at bounding box center [105, 527] width 106 height 12
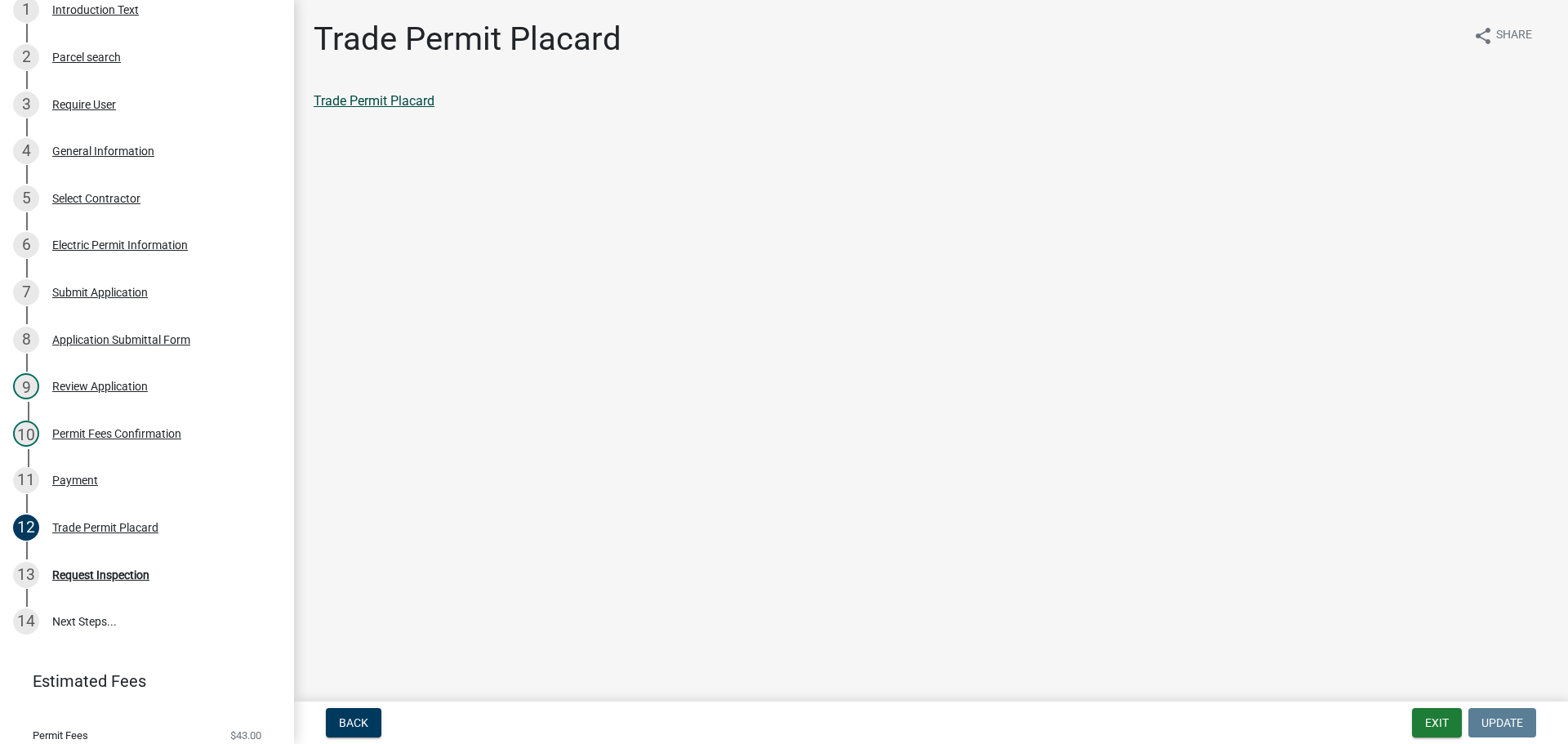
click at [409, 106] on link "Trade Permit Placard" at bounding box center [373, 101] width 121 height 16
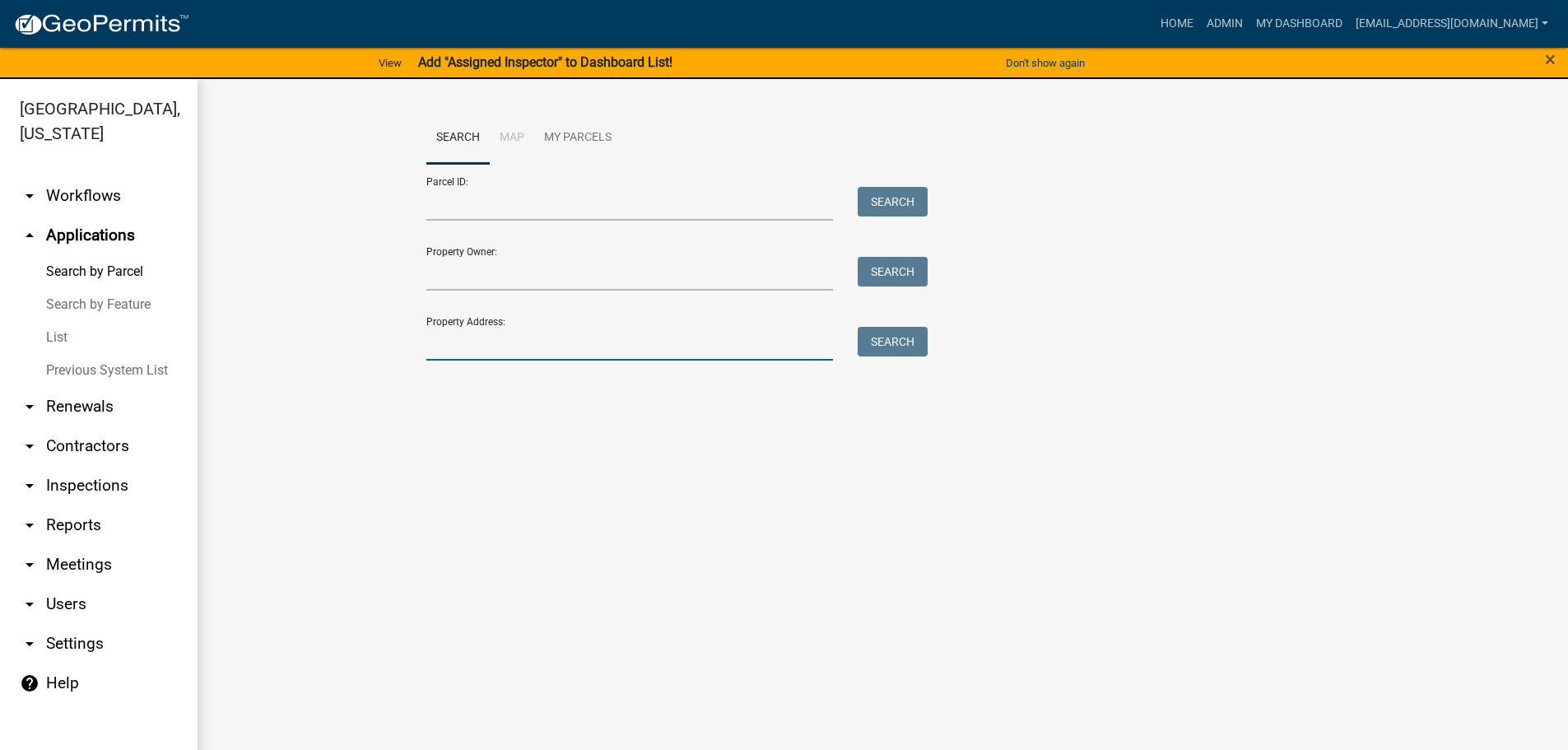
click at [484, 336] on input "Property Address:" at bounding box center [630, 344] width 407 height 34
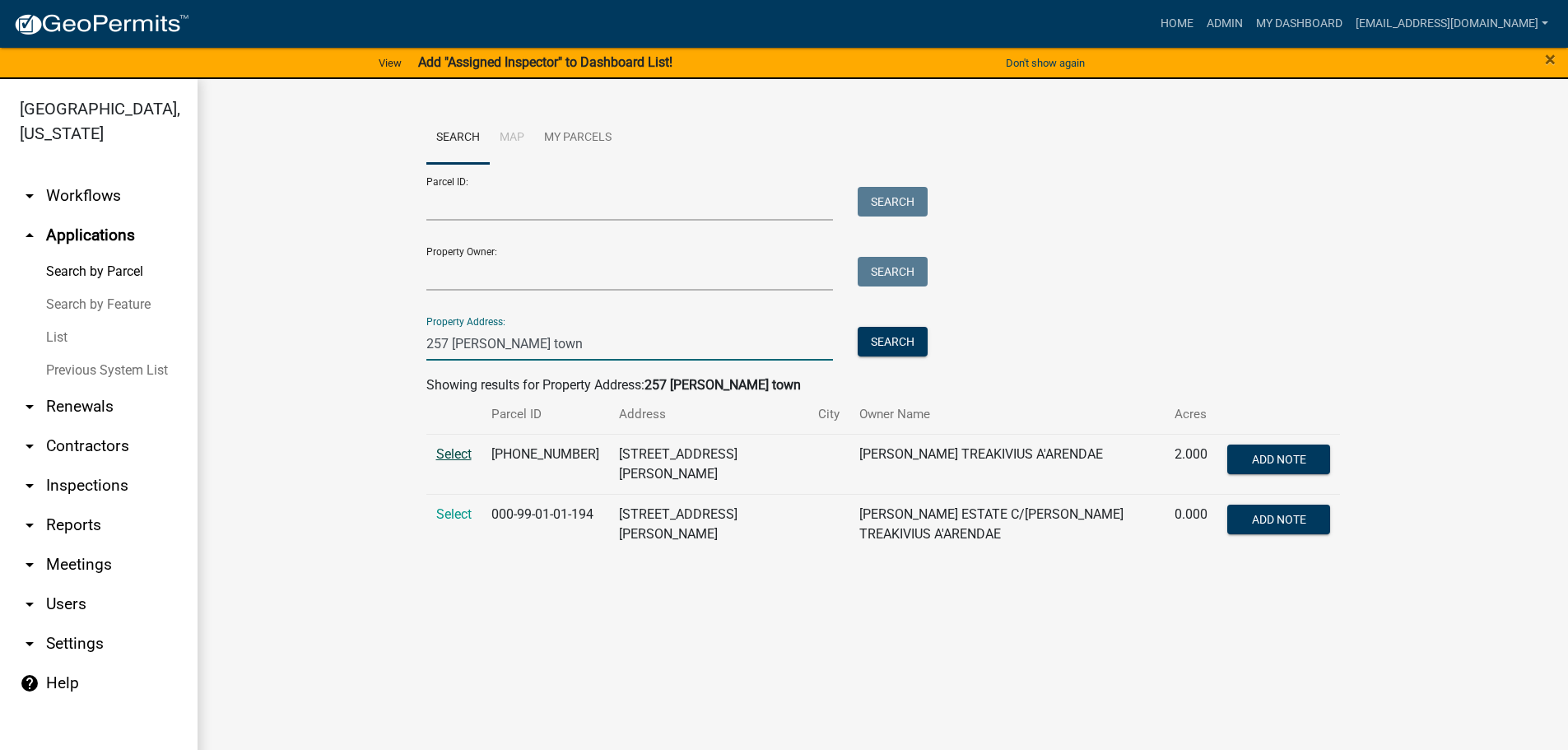
type input "257 taylor town"
click at [454, 455] on span "Select" at bounding box center [454, 454] width 35 height 16
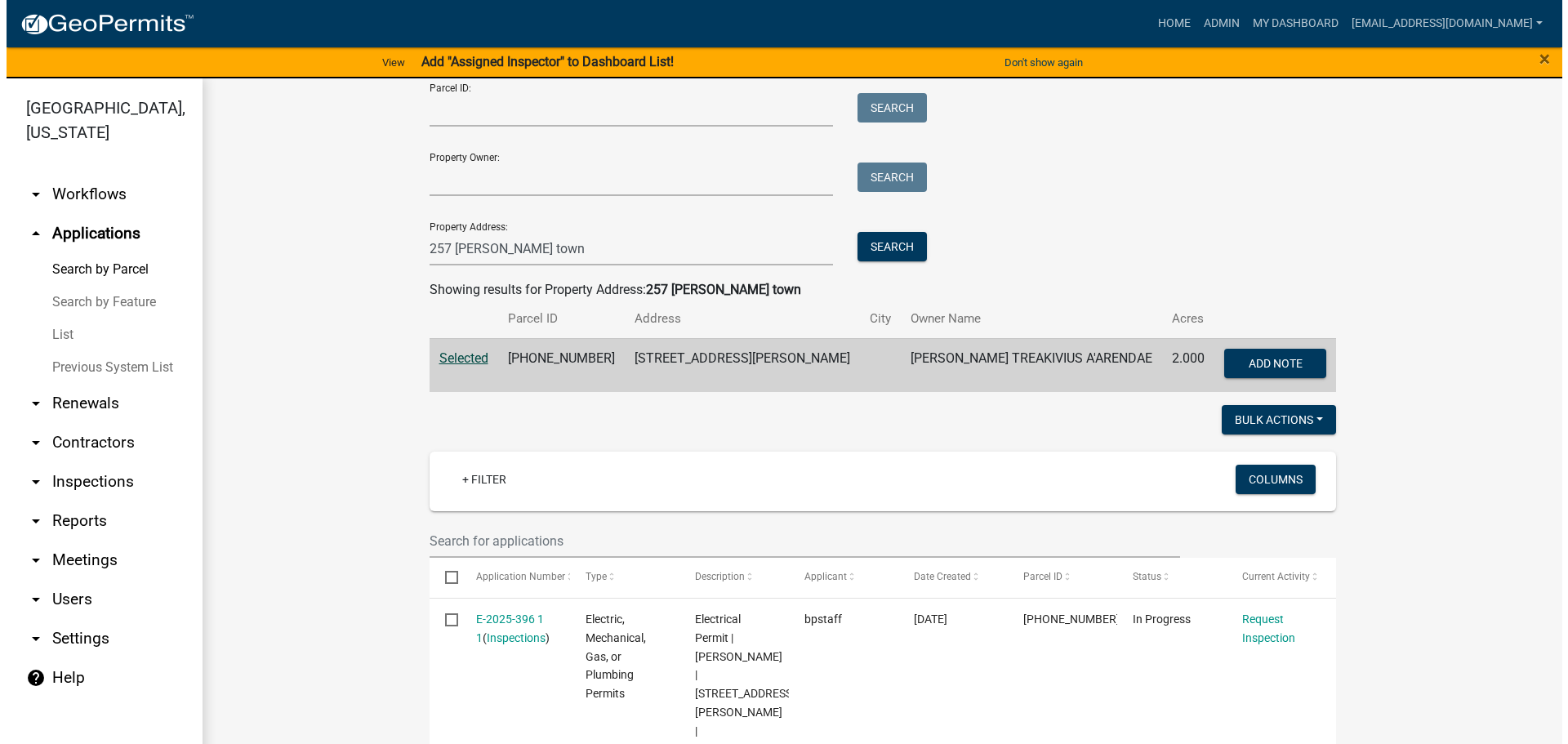
scroll to position [327, 0]
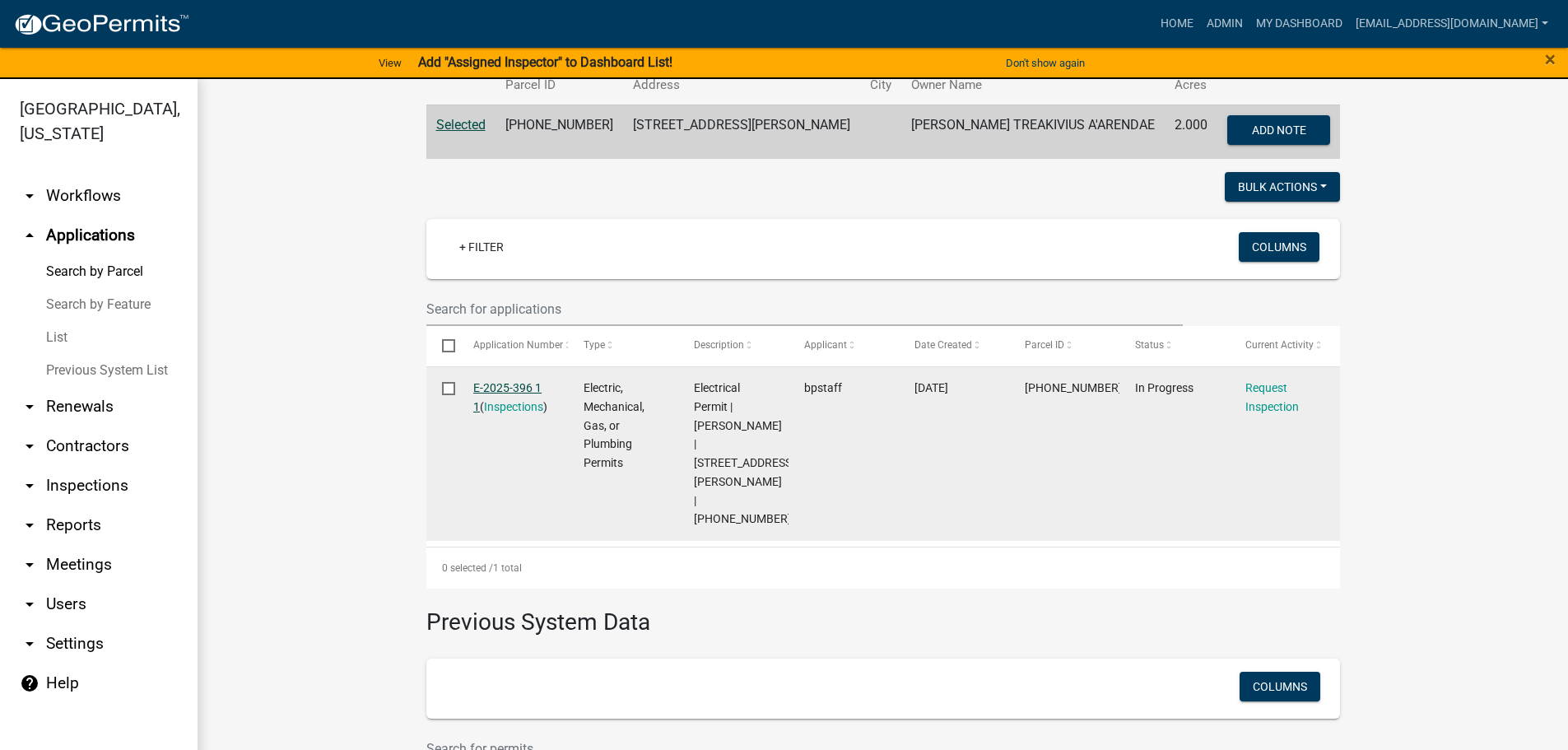
click at [480, 387] on link "E-2025-396 1 1" at bounding box center [507, 397] width 68 height 32
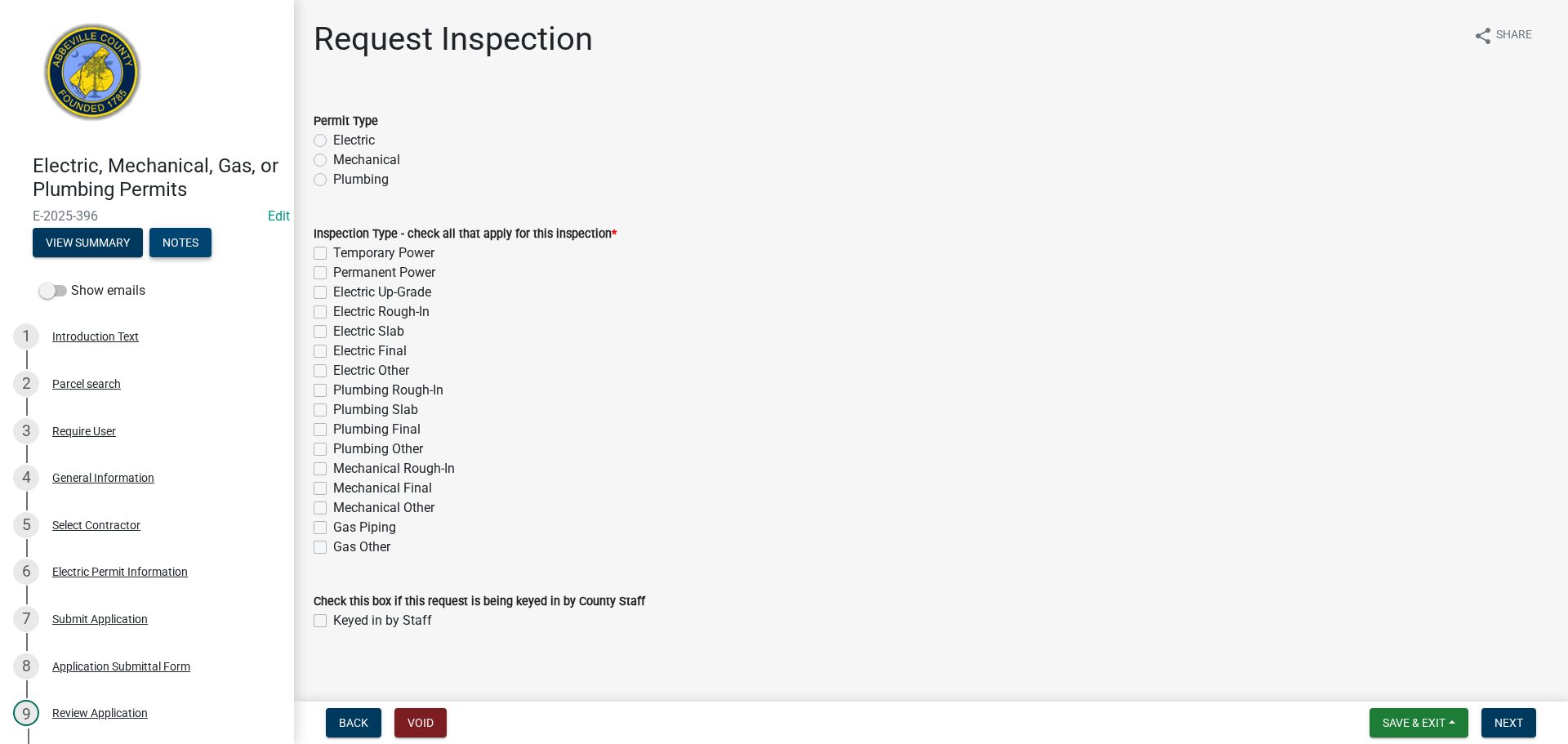
click at [185, 242] on button "Notes" at bounding box center [180, 242] width 62 height 29
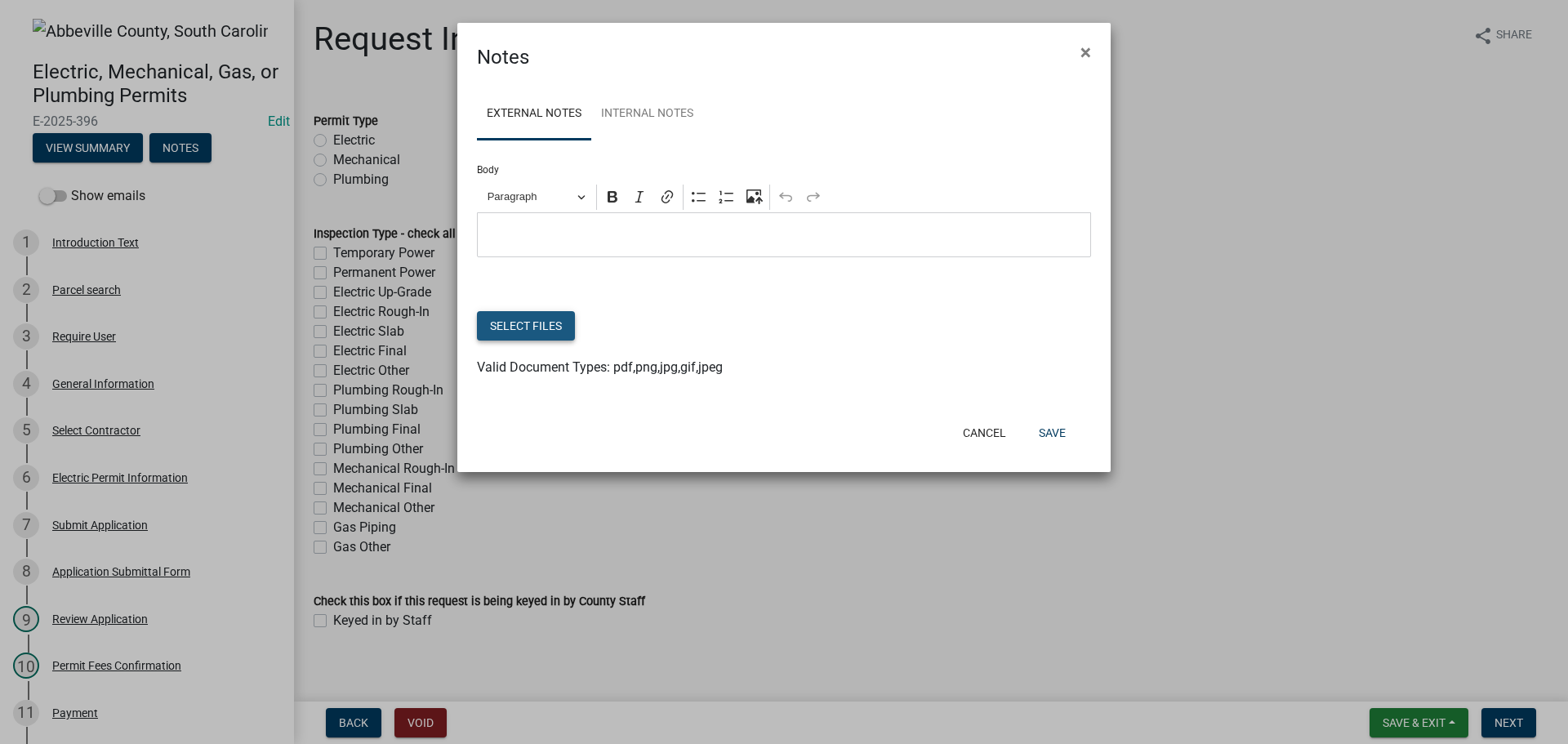
click at [534, 324] on button "Select files" at bounding box center [526, 325] width 98 height 29
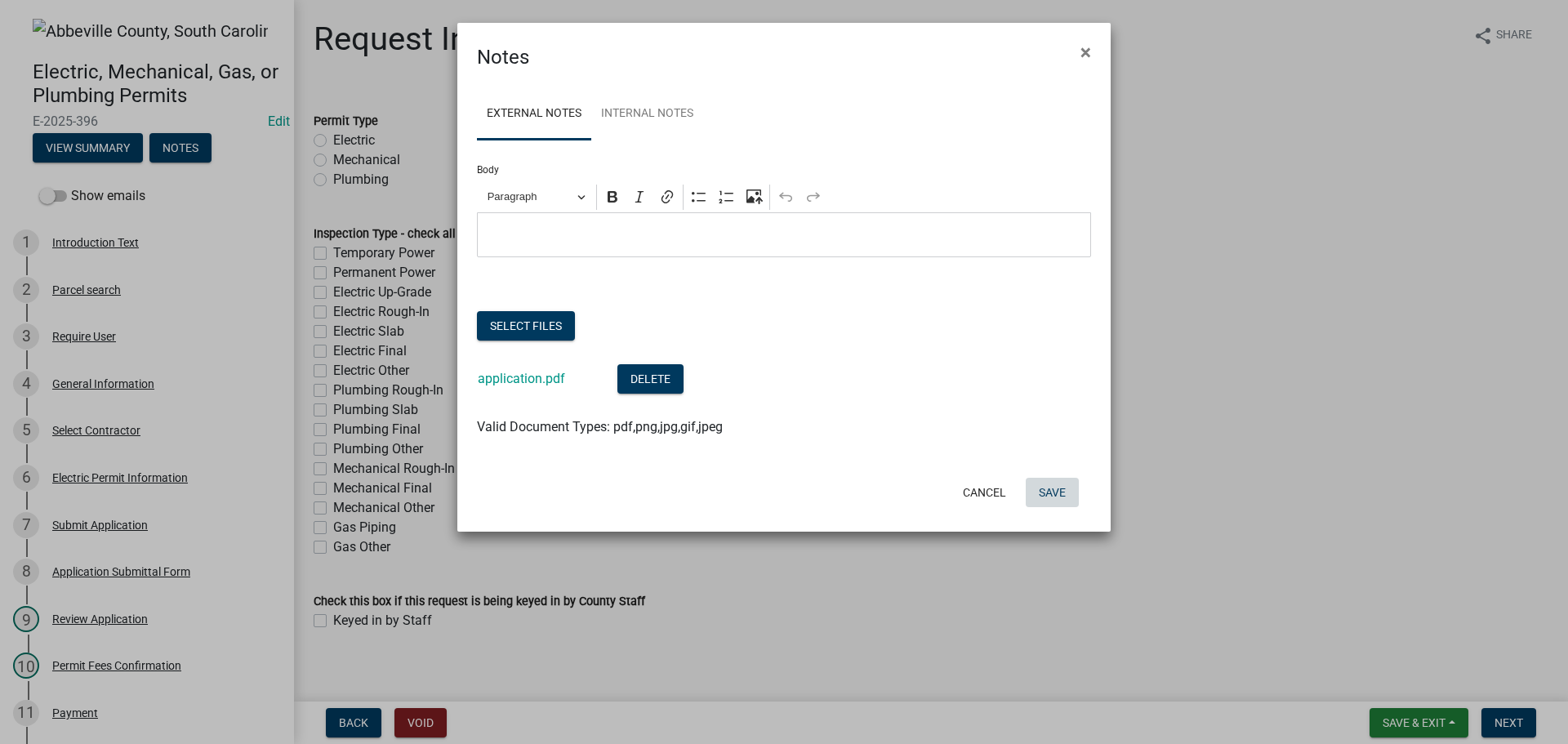
click at [1059, 482] on button "Save" at bounding box center [1052, 492] width 53 height 29
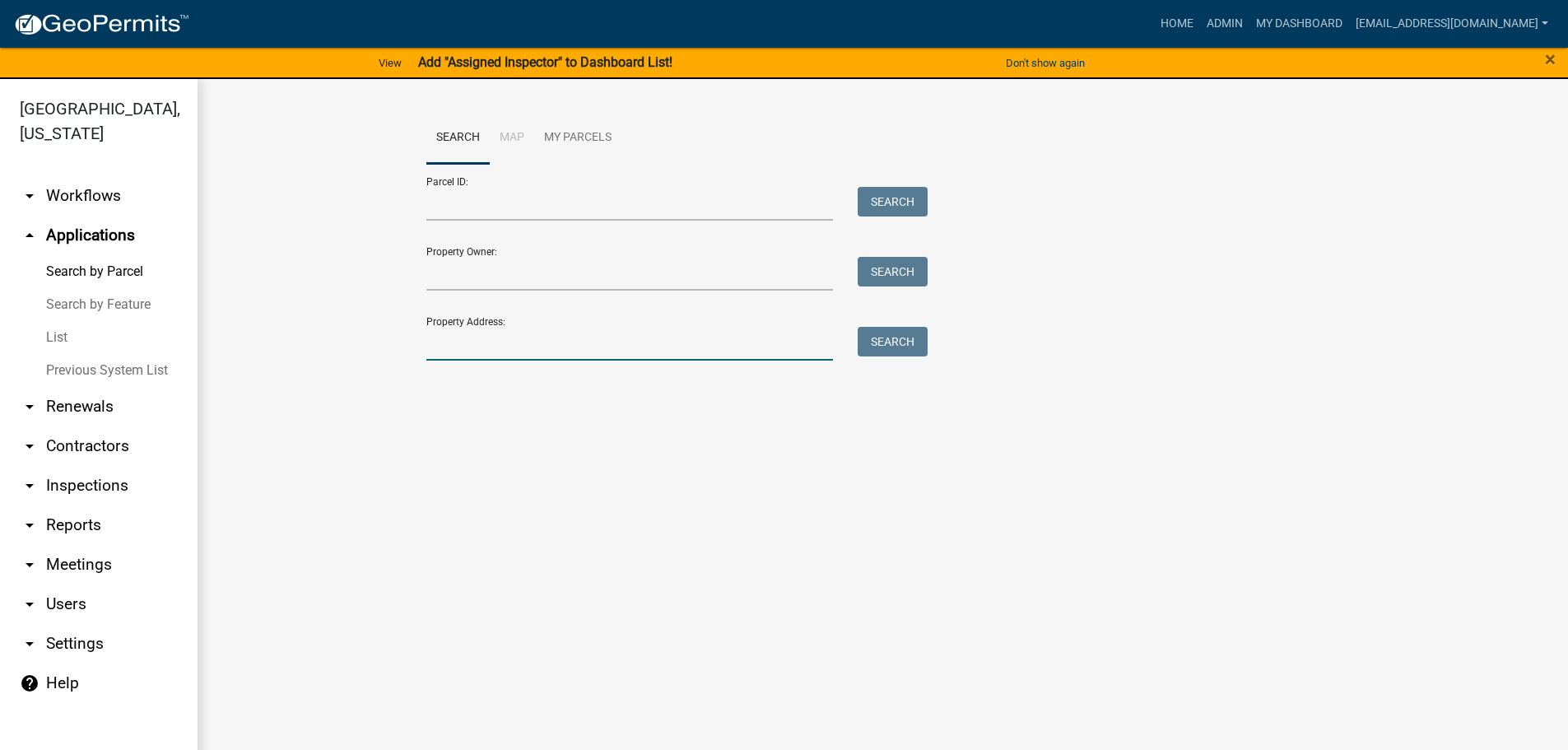
click at [504, 338] on input "Property Address:" at bounding box center [630, 344] width 407 height 34
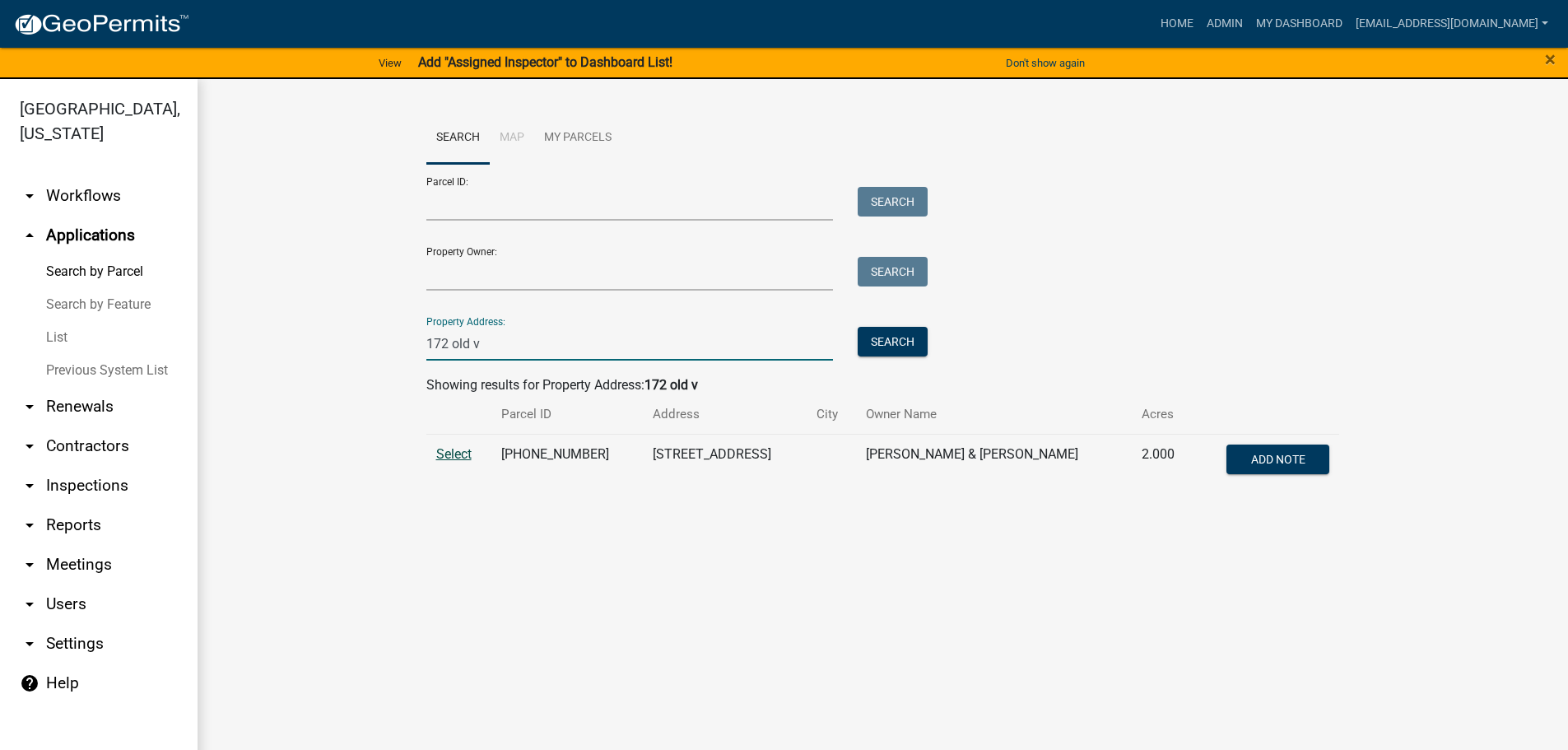
type input "172 old v"
click at [460, 453] on span "Select" at bounding box center [454, 454] width 35 height 16
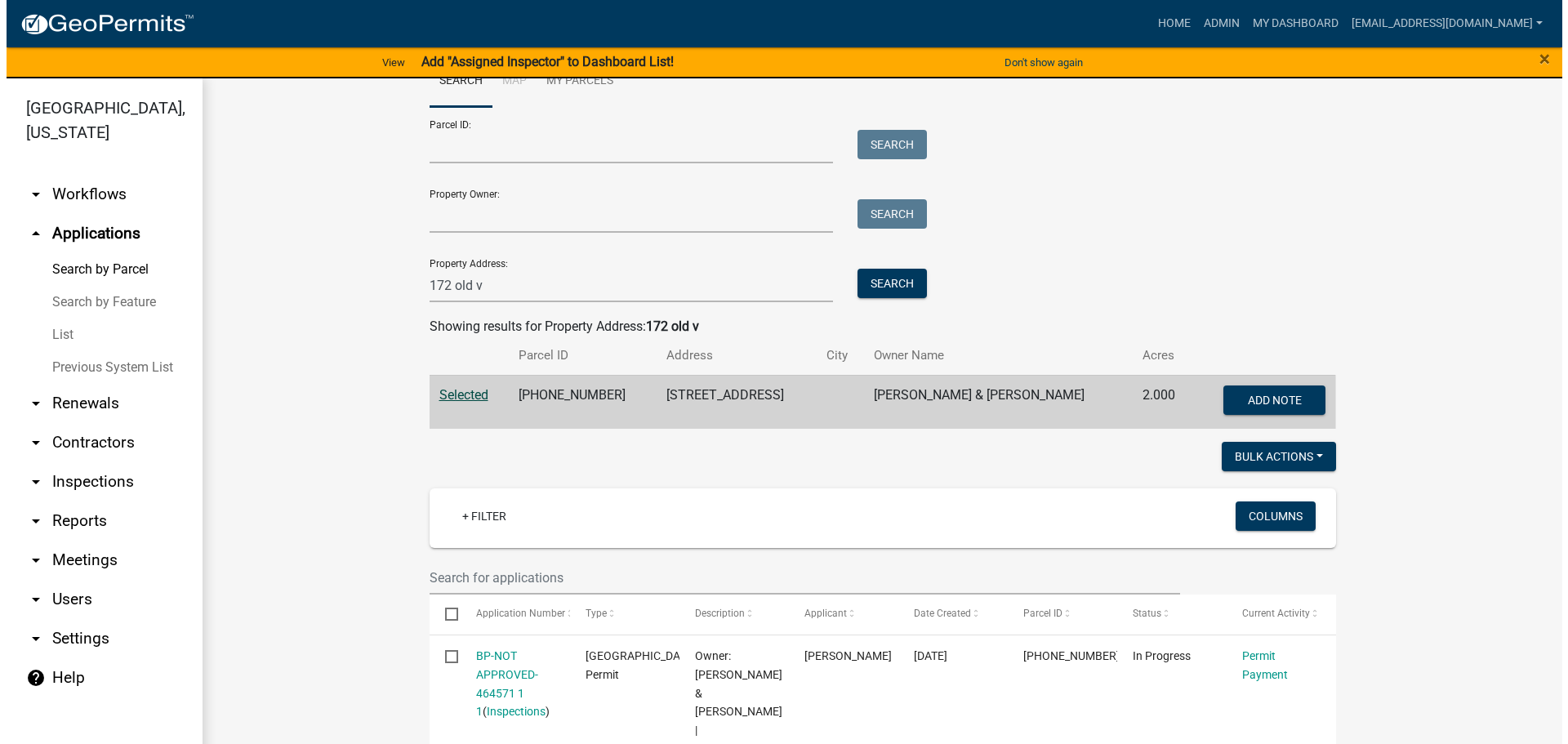
scroll to position [327, 0]
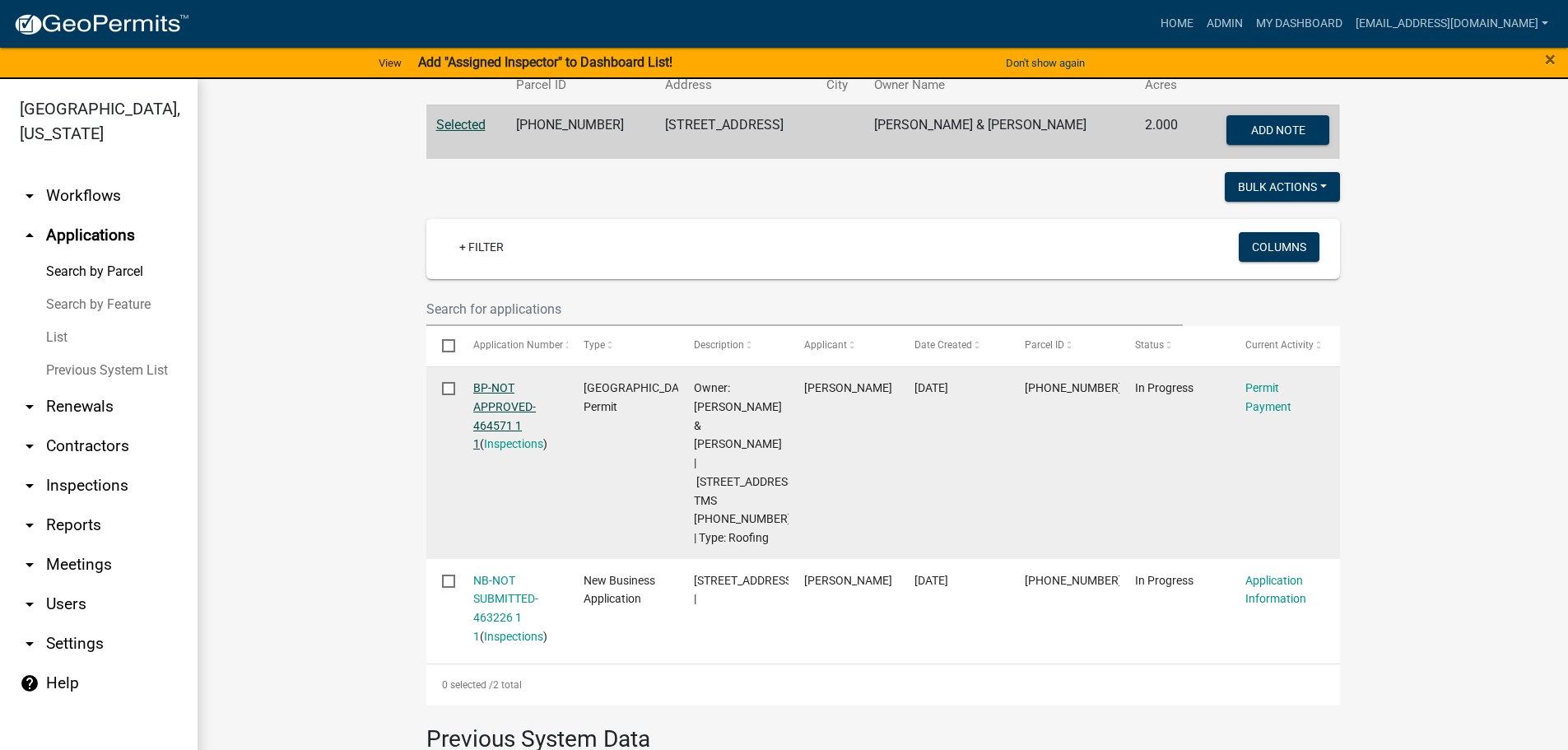
click at [495, 399] on link "BP-NOT APPROVED-464571 1 1" at bounding box center [505, 416] width 62 height 69
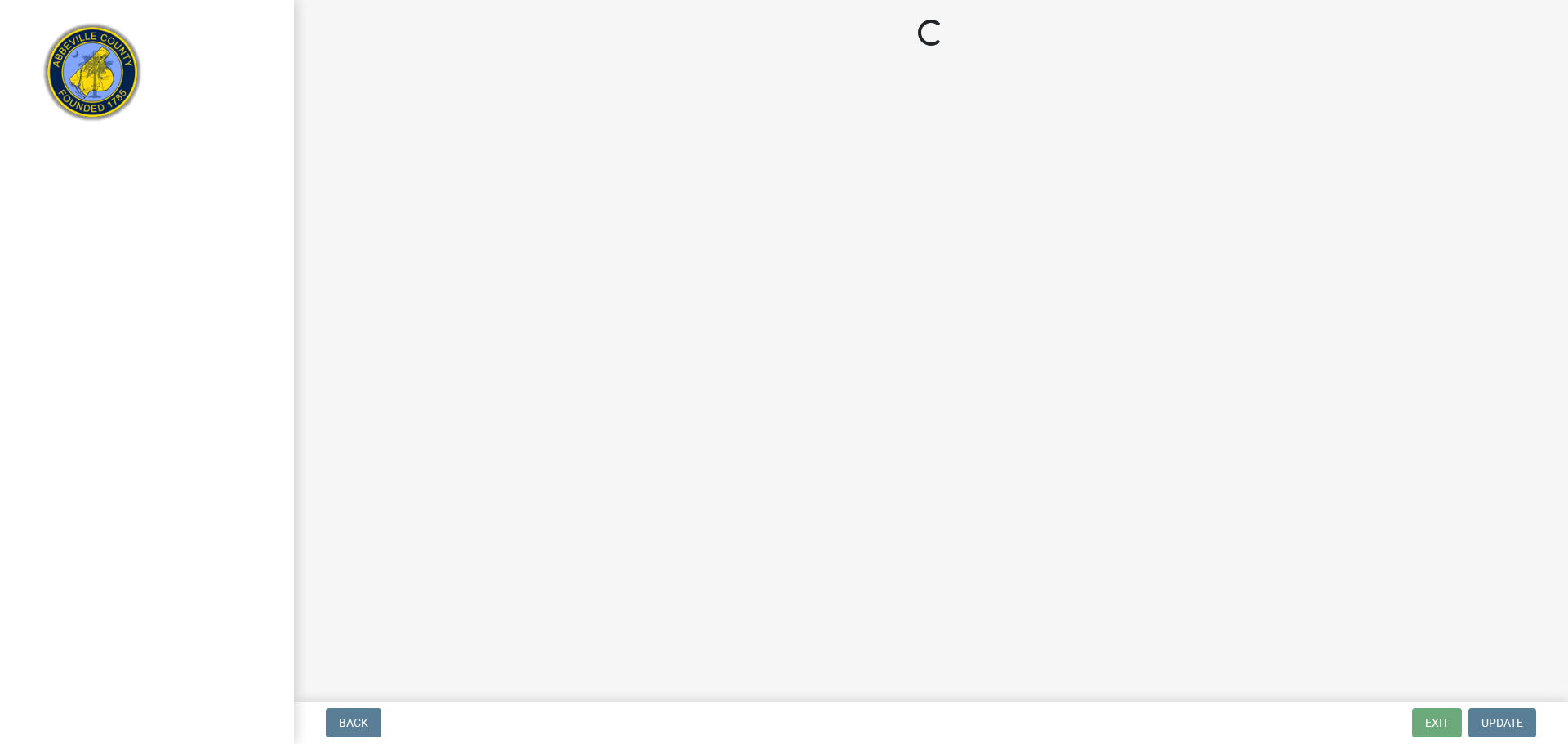
select select "3: 3"
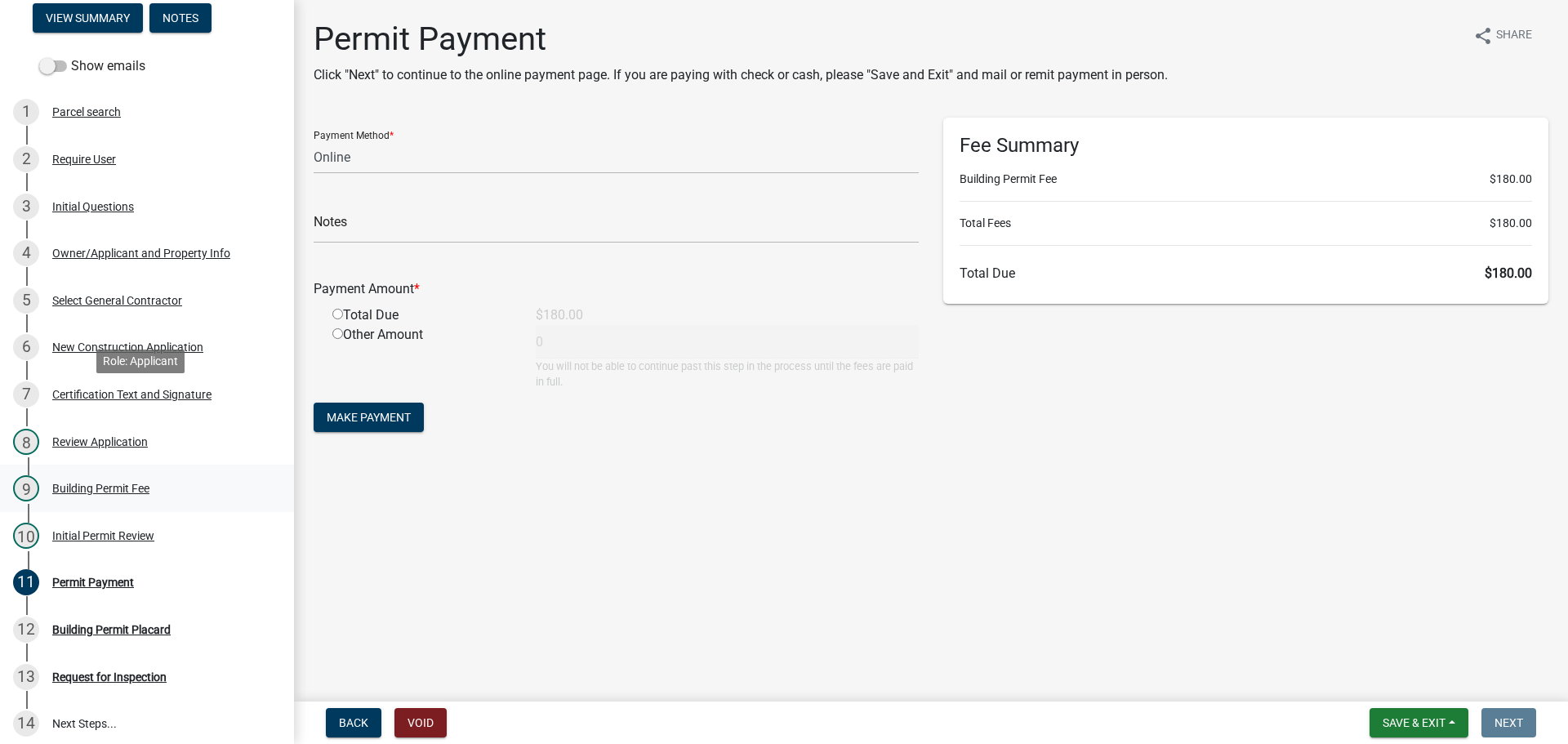
scroll to position [245, 0]
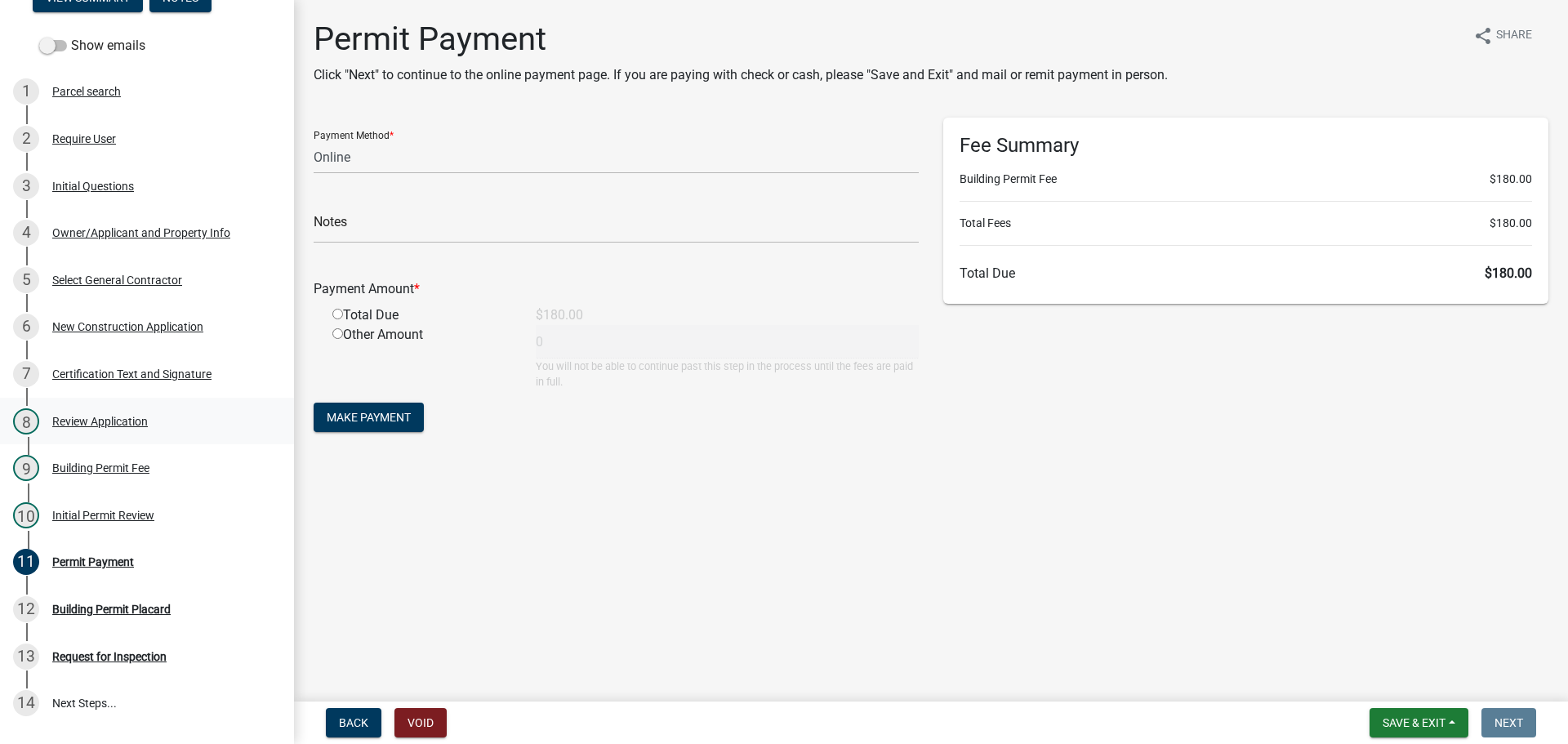
click at [107, 421] on div "Review Application" at bounding box center [100, 422] width 96 height 12
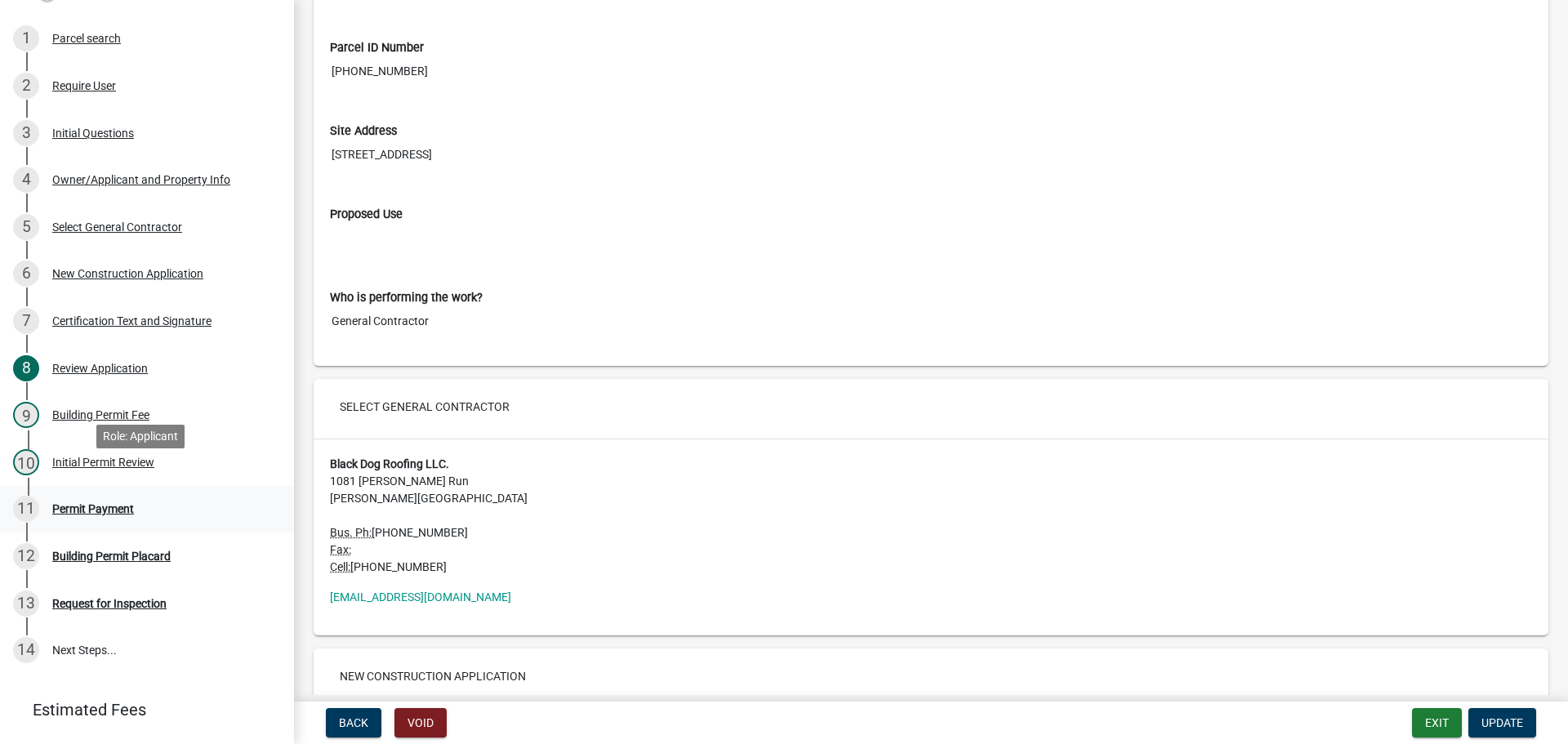
scroll to position [327, 0]
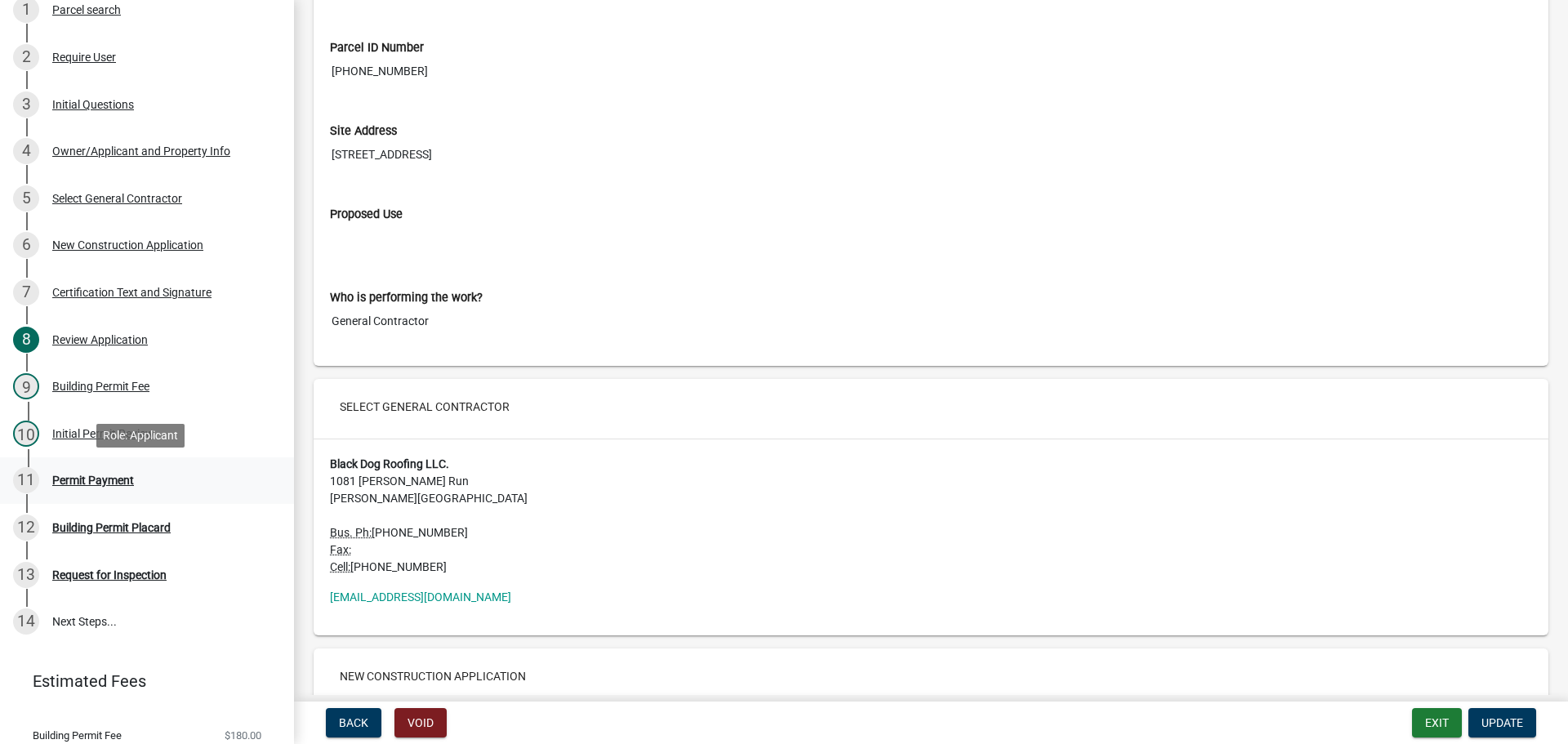
click at [97, 481] on div "Permit Payment" at bounding box center [93, 480] width 82 height 12
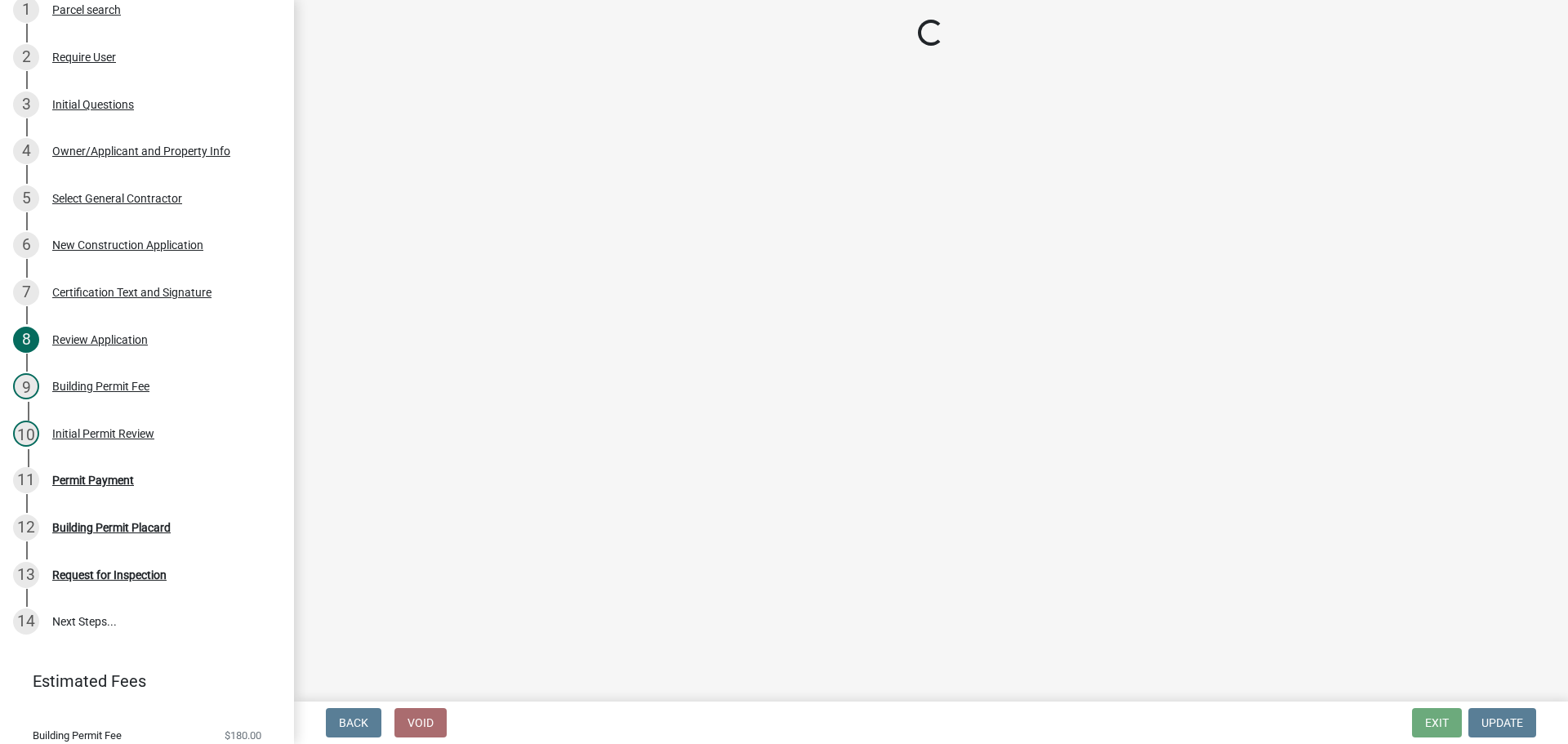
select select "3: 3"
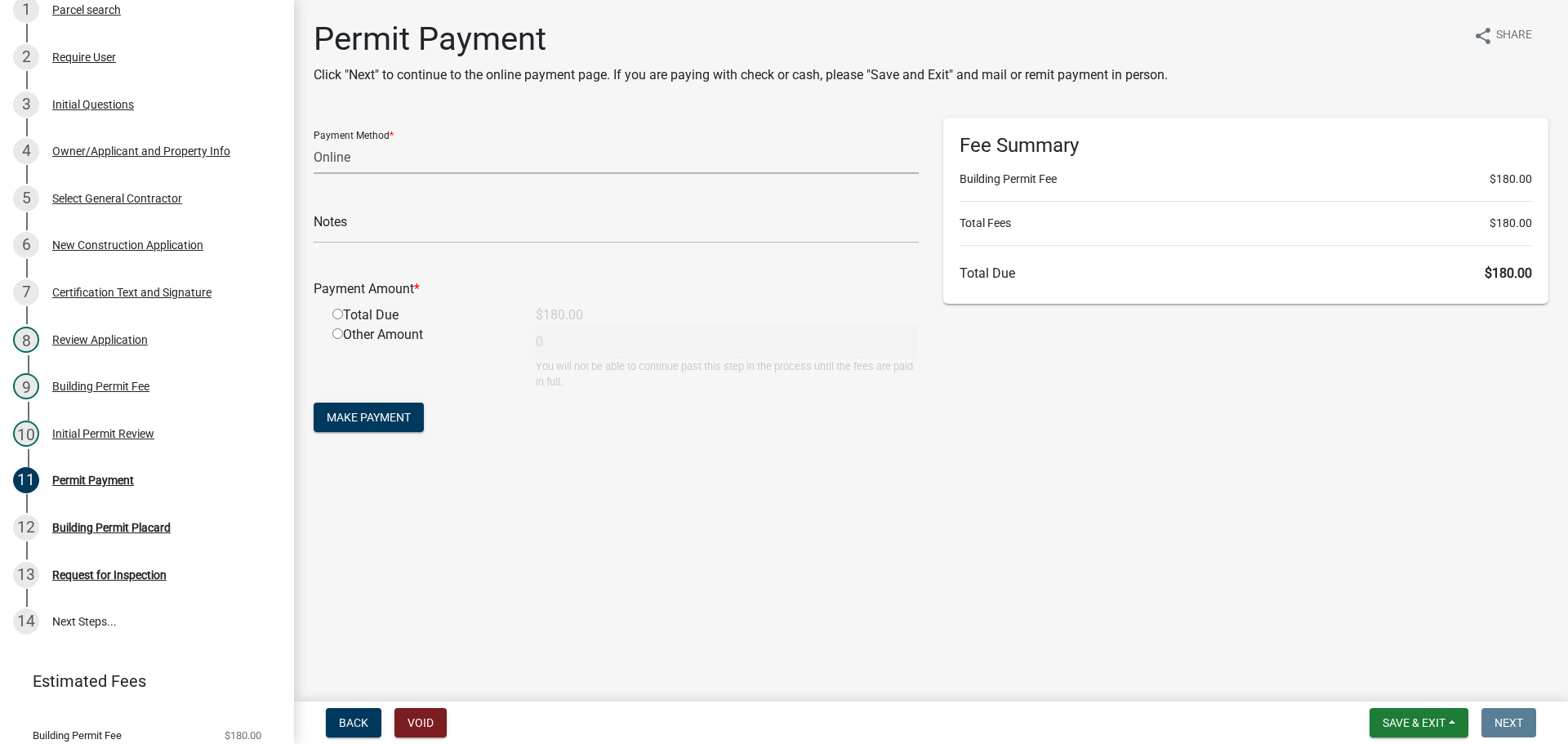
click at [417, 147] on select "Credit Card POS Check Cash Online" at bounding box center [616, 157] width 605 height 33
click at [513, 132] on div "Payment Method * Credit Card POS Check Cash Online" at bounding box center [616, 146] width 605 height 57
